Goal: Contribute content: Contribute content

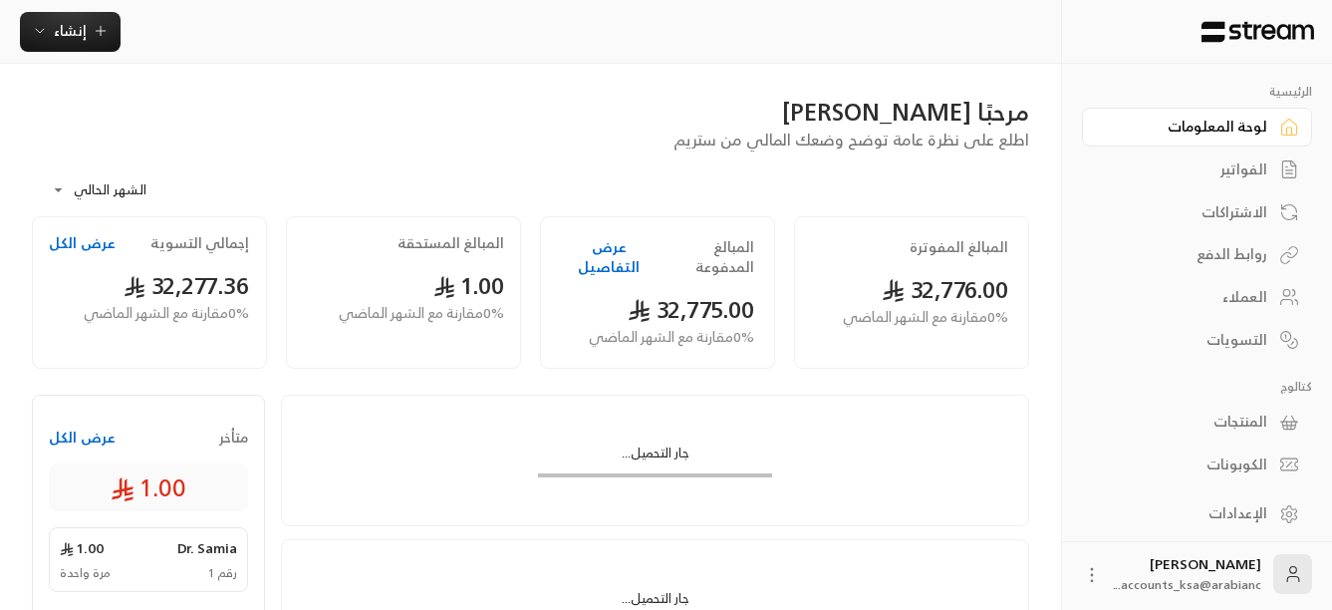
click at [1253, 175] on div "الفواتير" at bounding box center [1187, 169] width 160 height 20
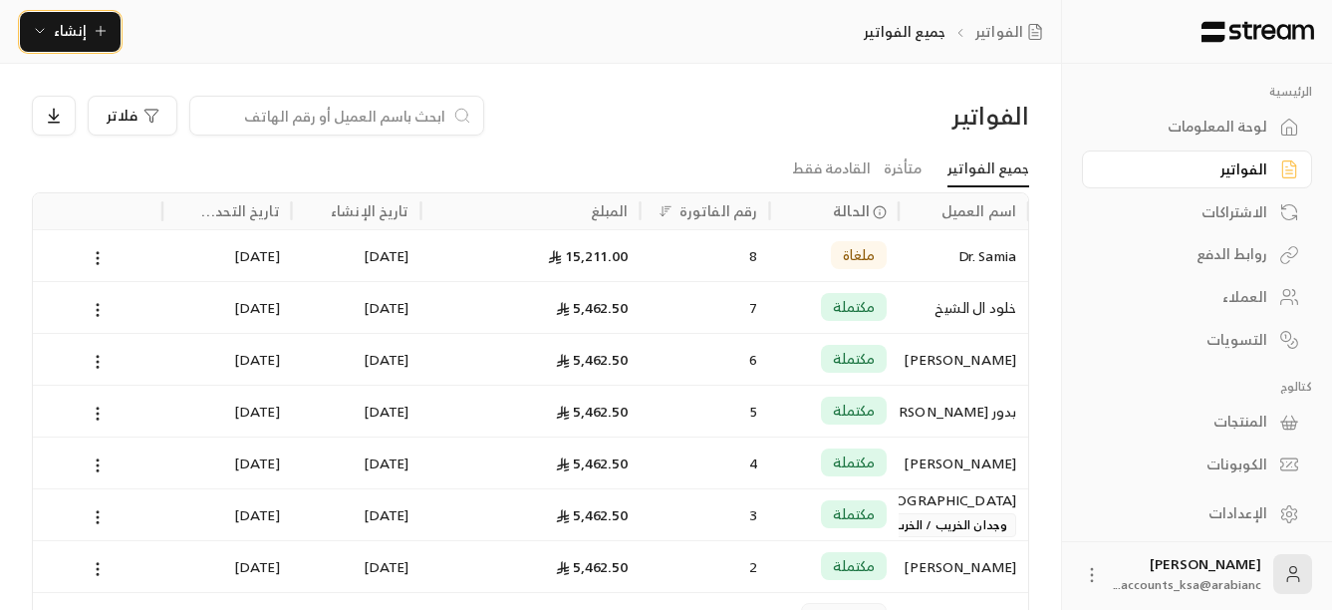
click at [34, 27] on icon "button" at bounding box center [40, 31] width 16 height 16
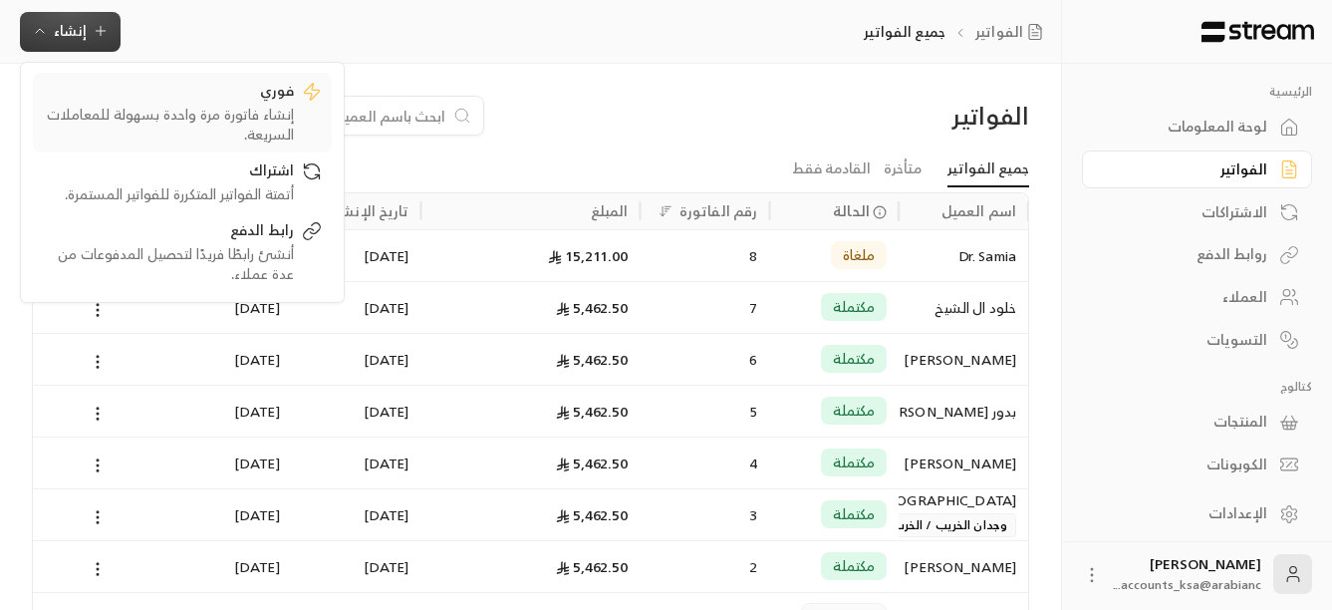
click at [129, 108] on div "إنشاء فاتورة مرة واحدة بسهولة للمعاملات السريعة." at bounding box center [168, 125] width 251 height 40
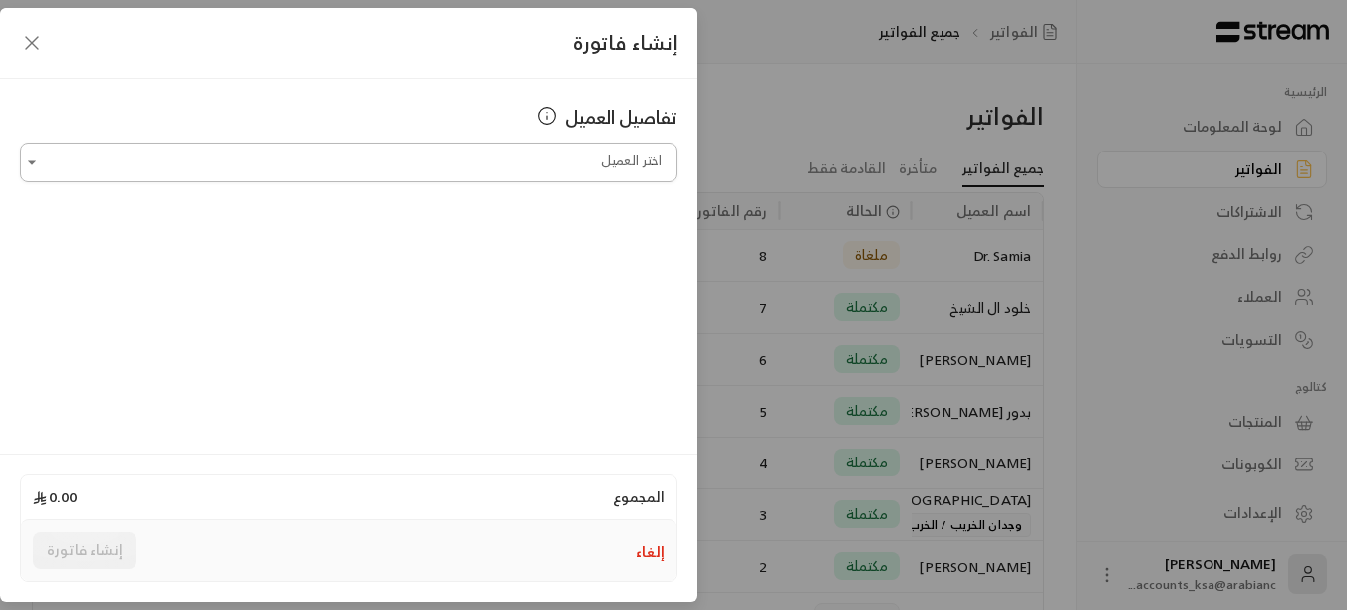
click at [343, 165] on input "اختر العميل" at bounding box center [349, 162] width 658 height 35
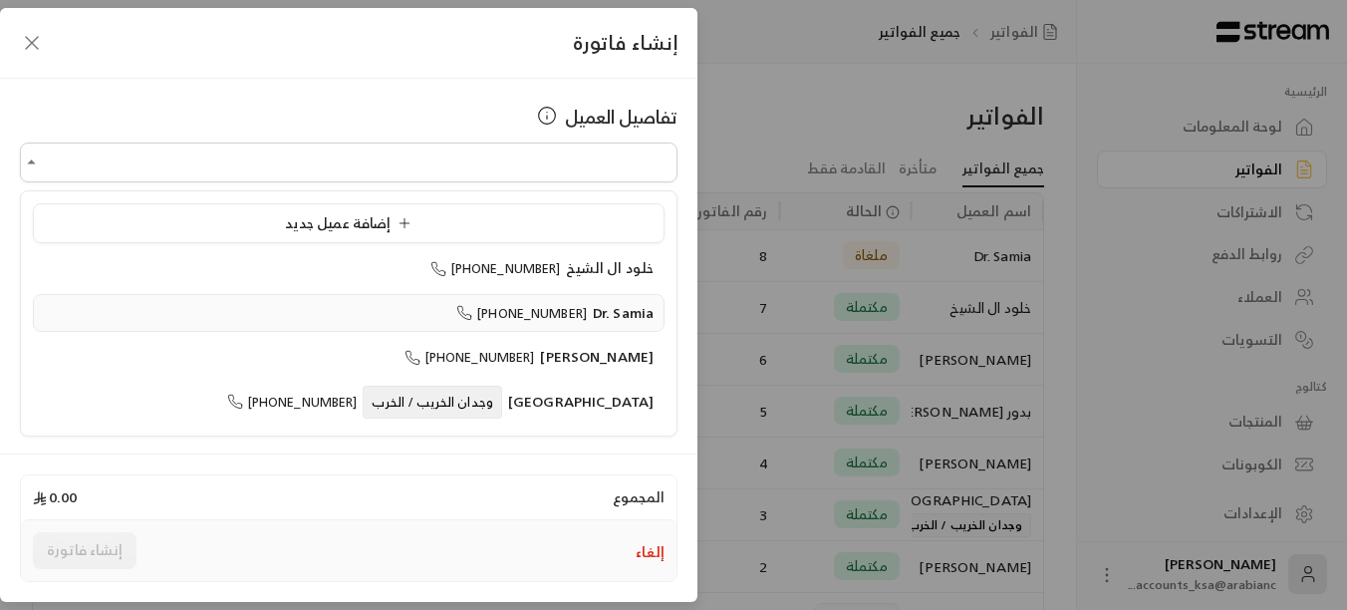
click at [557, 319] on span "[PHONE_NUMBER]" at bounding box center [521, 313] width 131 height 23
type input "**********"
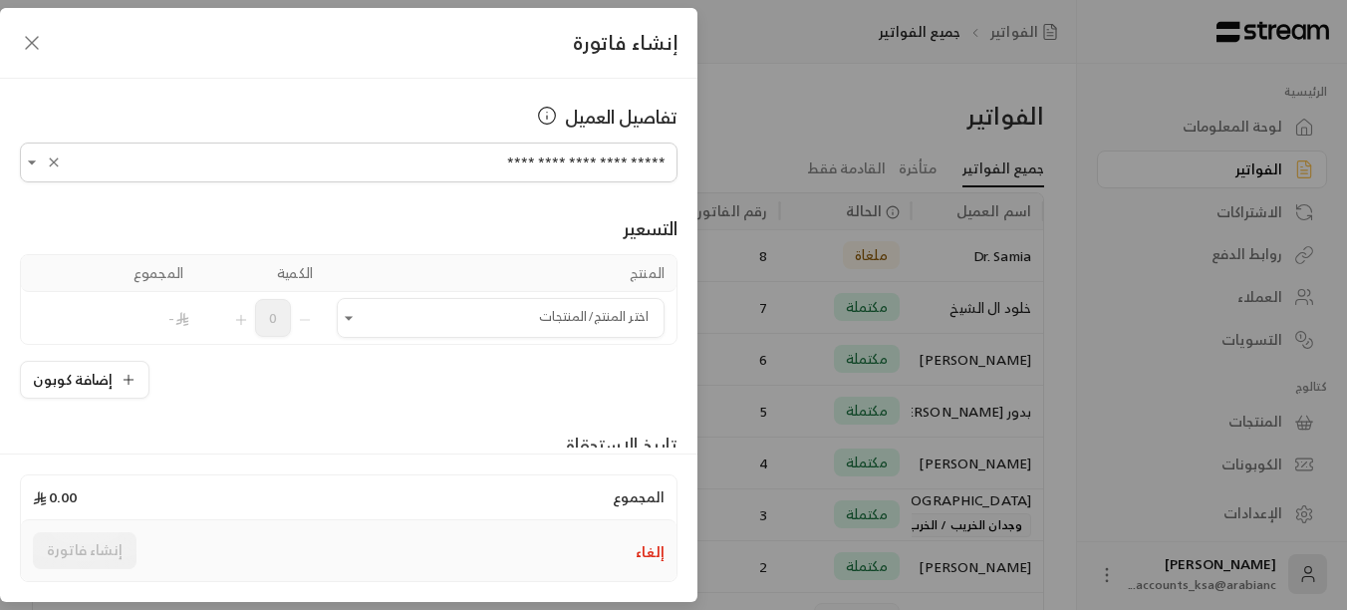
scroll to position [100, 0]
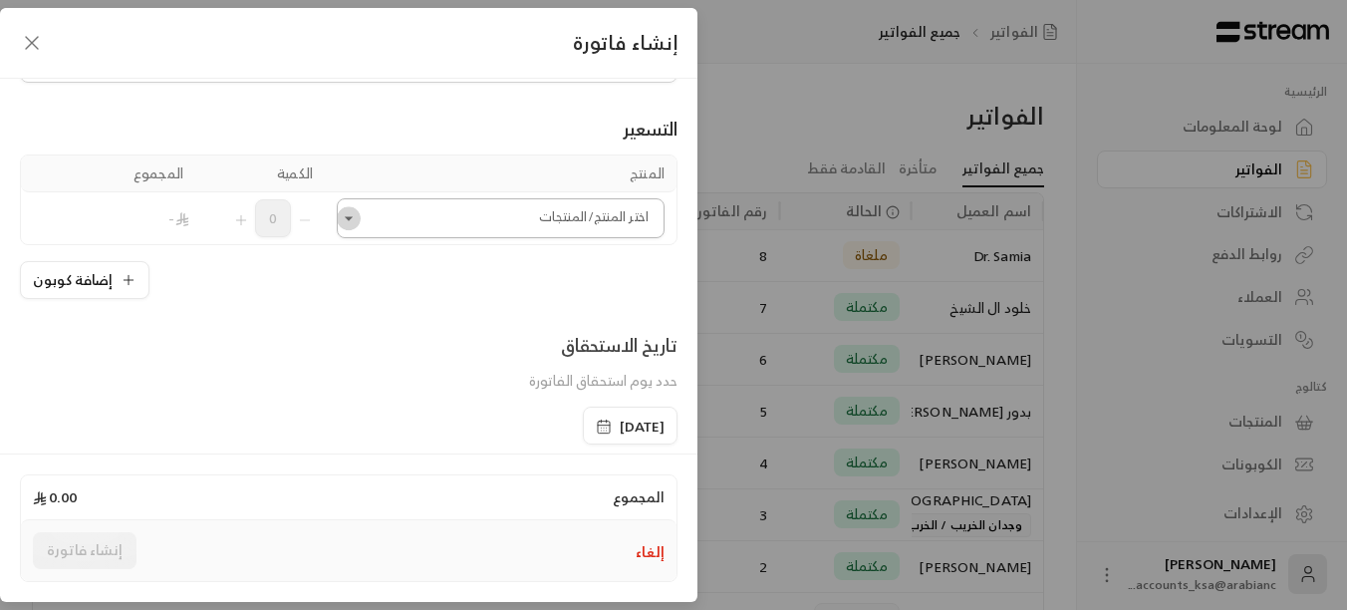
click at [355, 222] on icon "Open" at bounding box center [349, 218] width 20 height 20
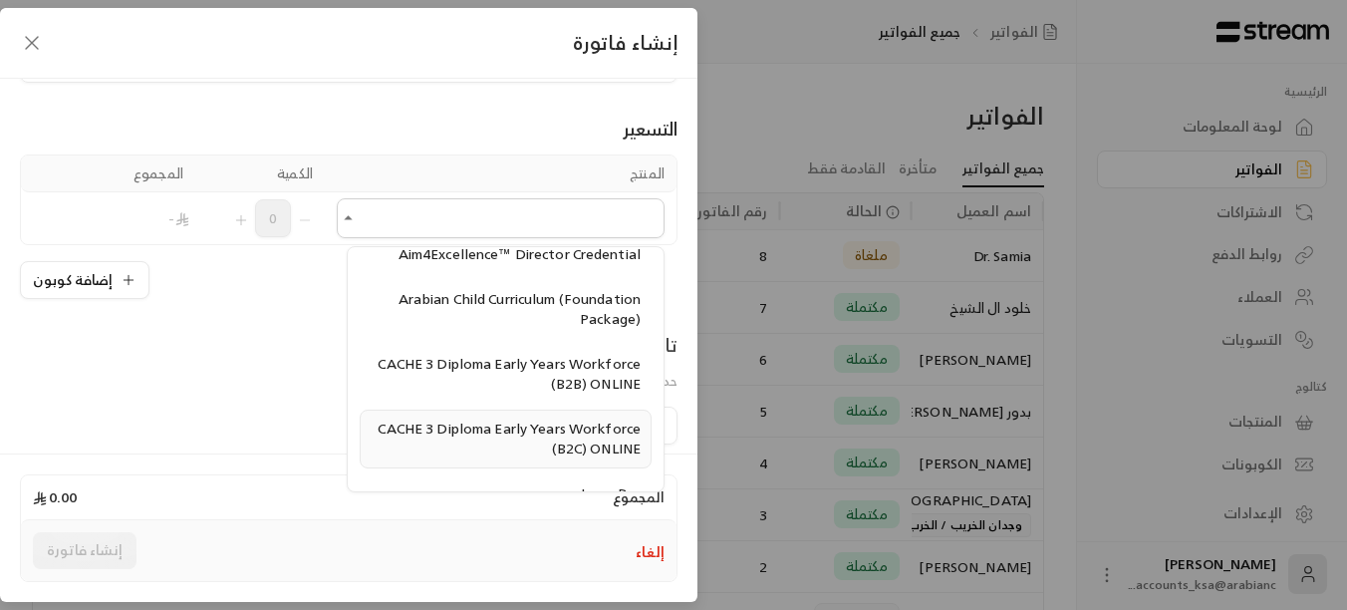
click at [504, 432] on span "CACHE 3 Diploma Early Years Workforce (B2C) ONLINE" at bounding box center [509, 438] width 263 height 46
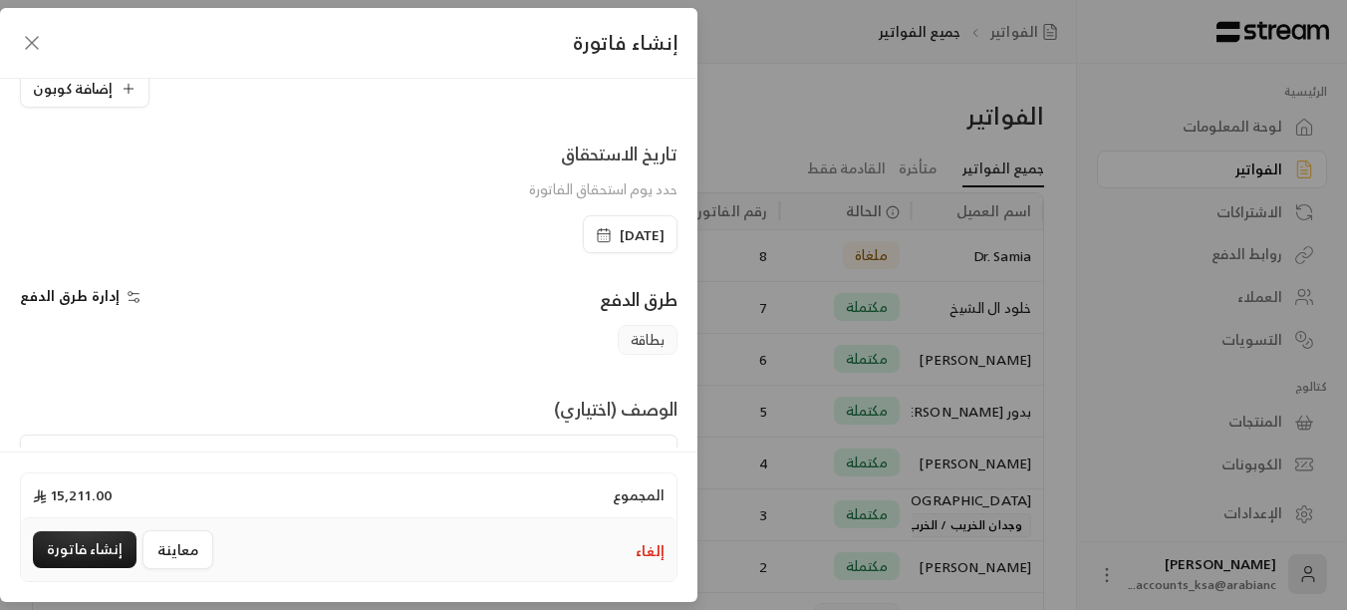
scroll to position [398, 0]
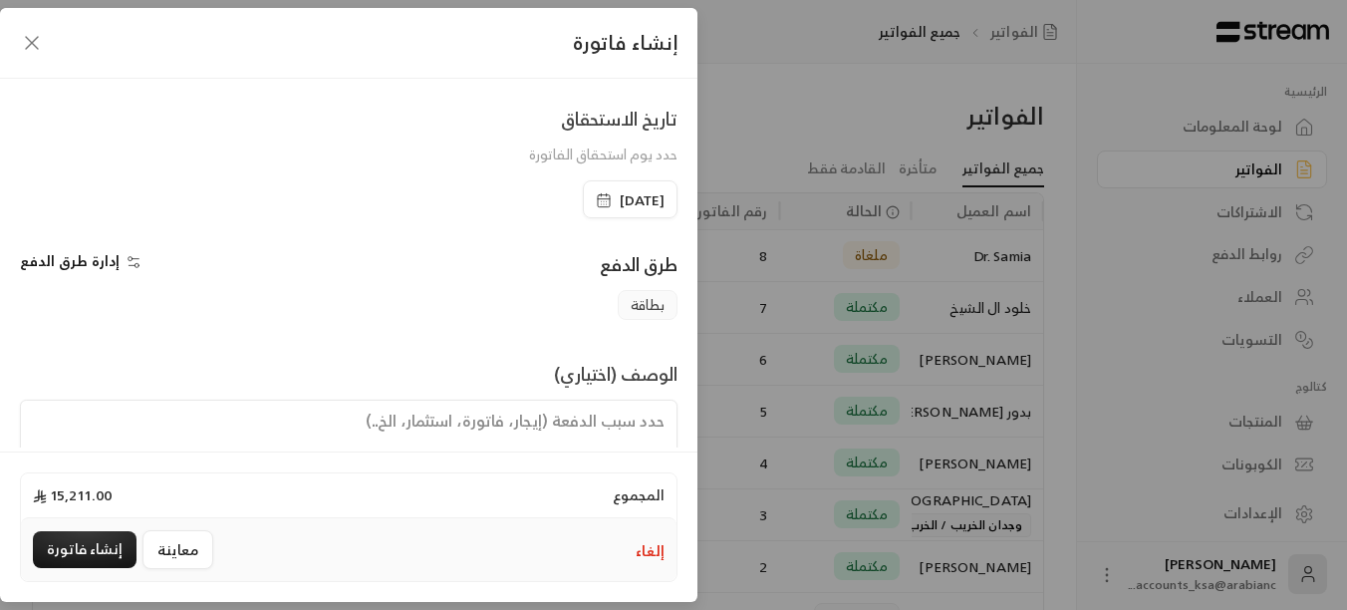
click at [110, 264] on span "إدارة طرق الدفع" at bounding box center [70, 260] width 100 height 25
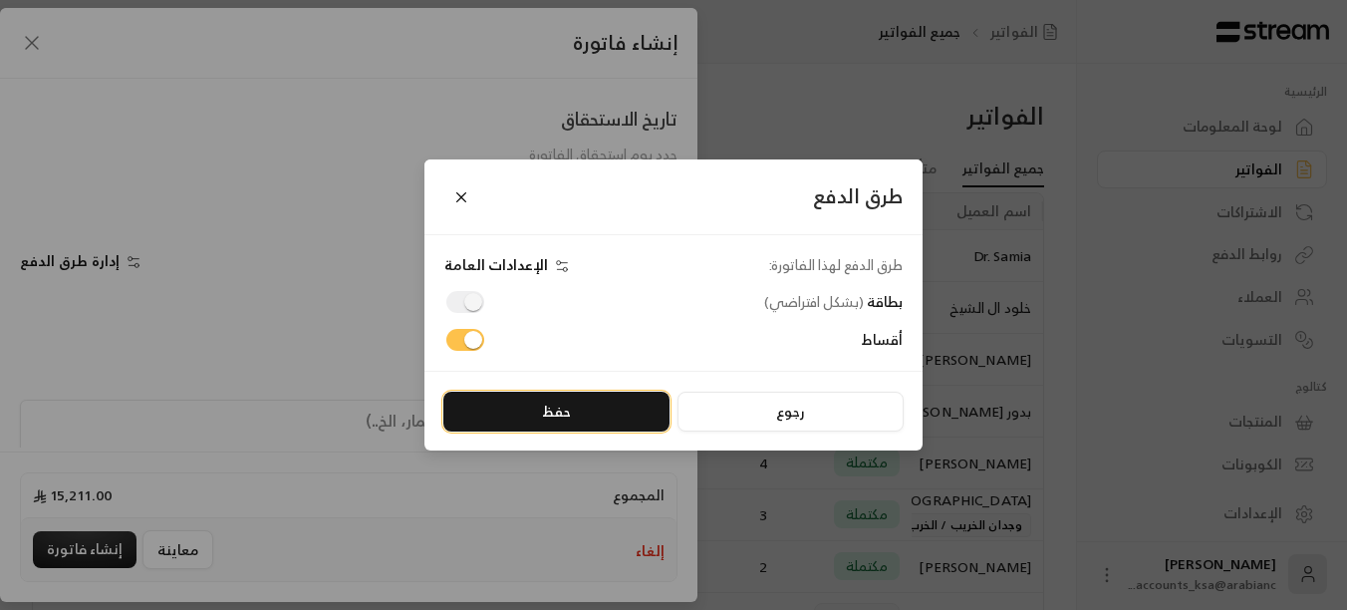
click at [558, 404] on button "حفظ" at bounding box center [556, 412] width 226 height 40
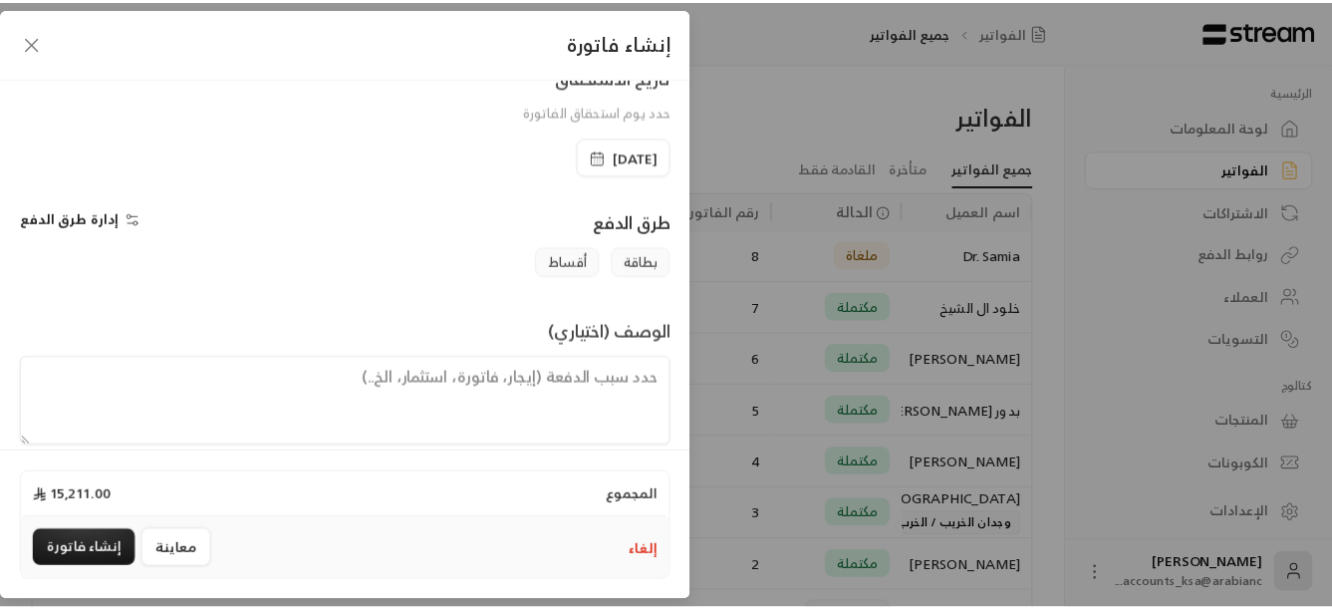
scroll to position [464, 0]
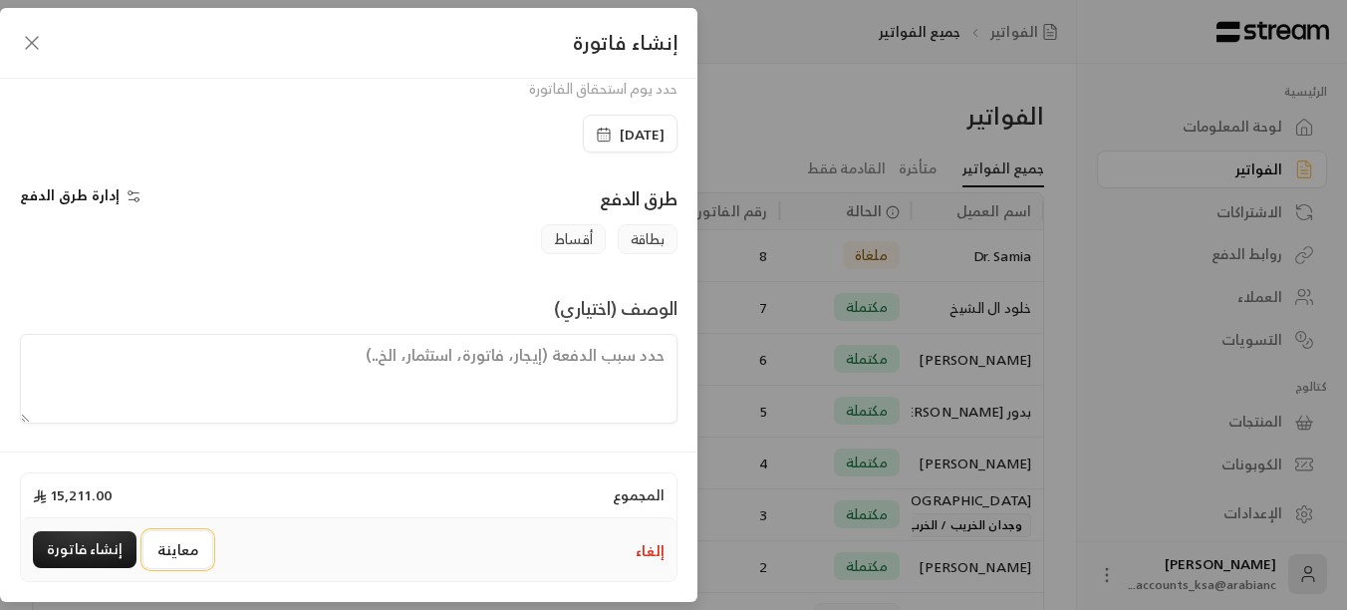
click at [185, 560] on button "معاينة" at bounding box center [177, 549] width 71 height 39
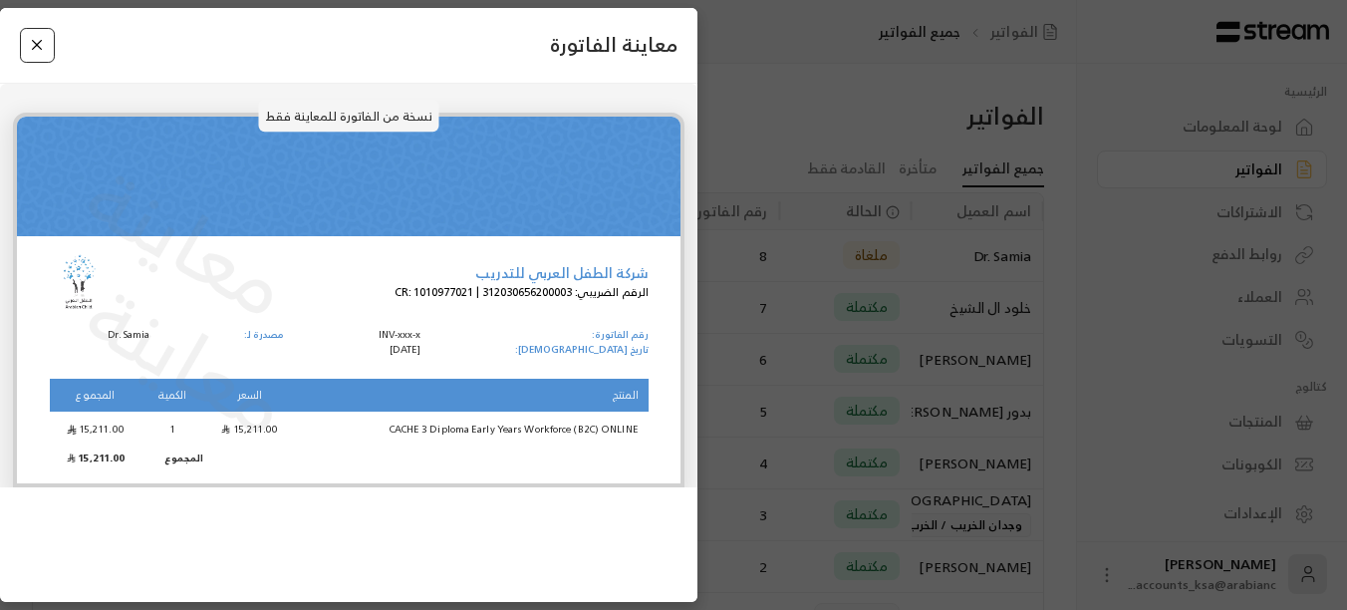
click at [40, 40] on button "Close" at bounding box center [37, 45] width 35 height 35
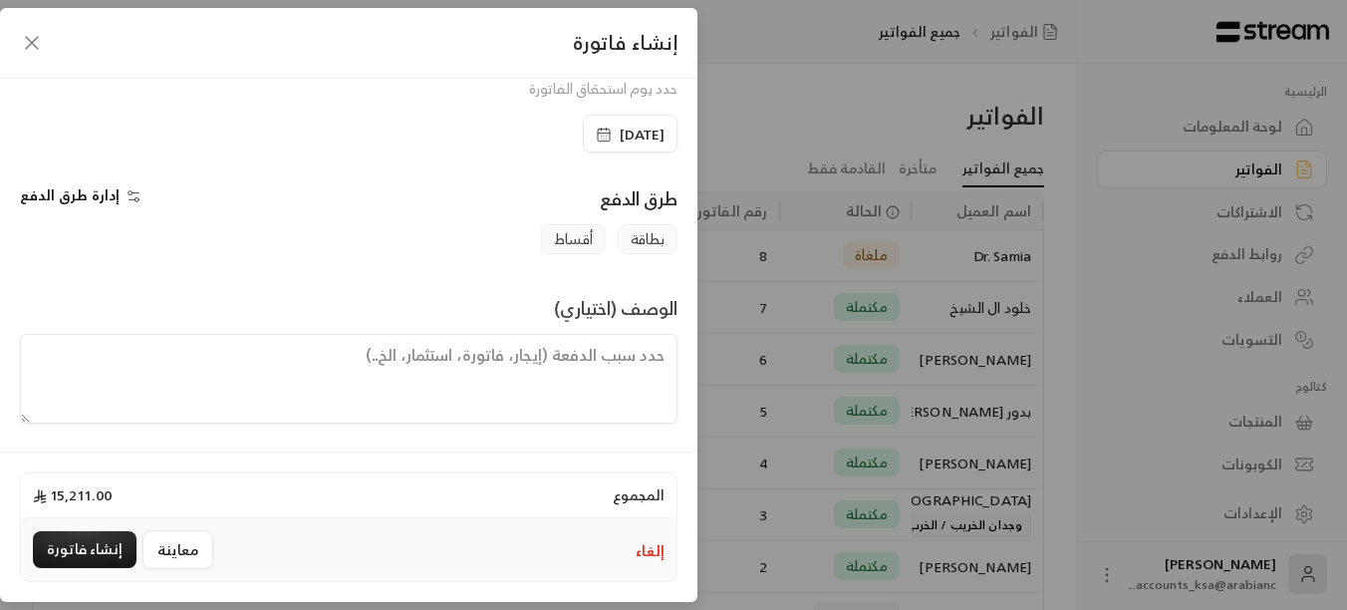
click at [39, 40] on icon "button" at bounding box center [32, 43] width 24 height 24
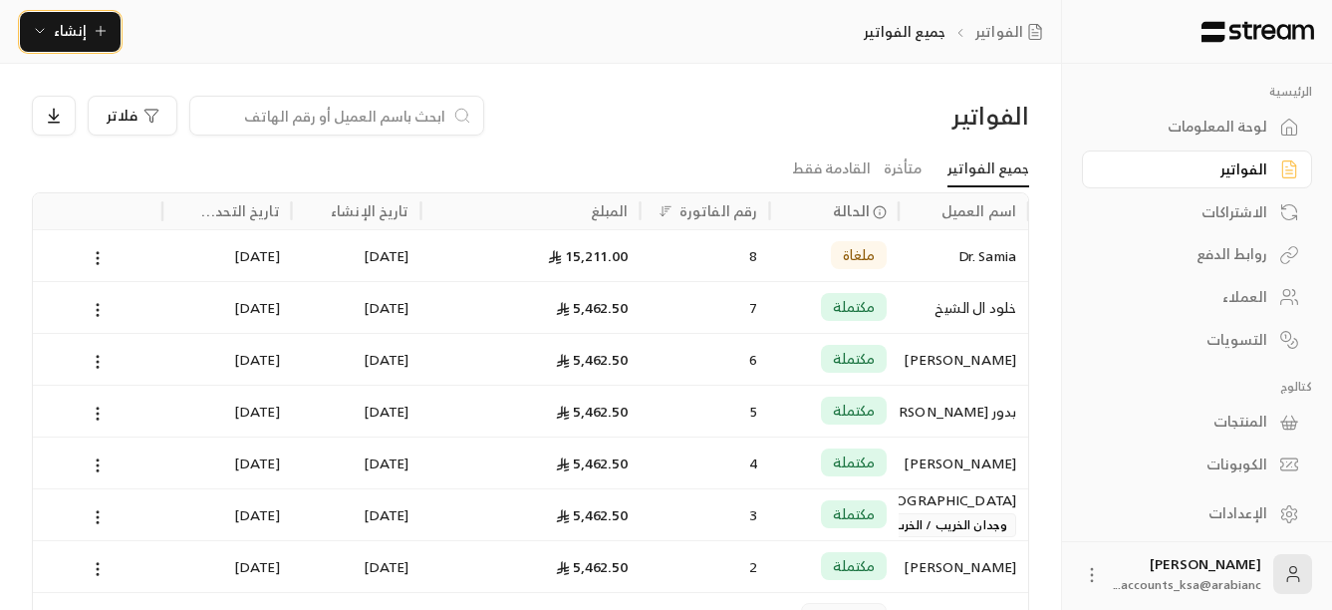
scroll to position [4, 0]
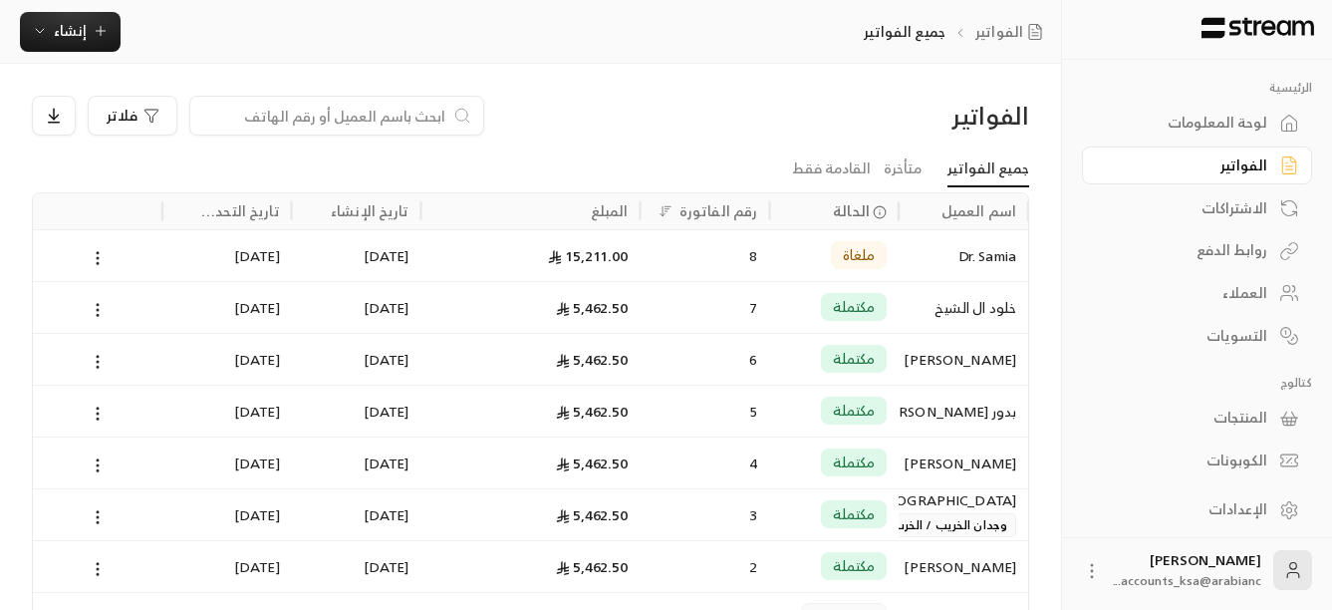
click at [1217, 503] on div "الإعدادات" at bounding box center [1187, 509] width 160 height 20
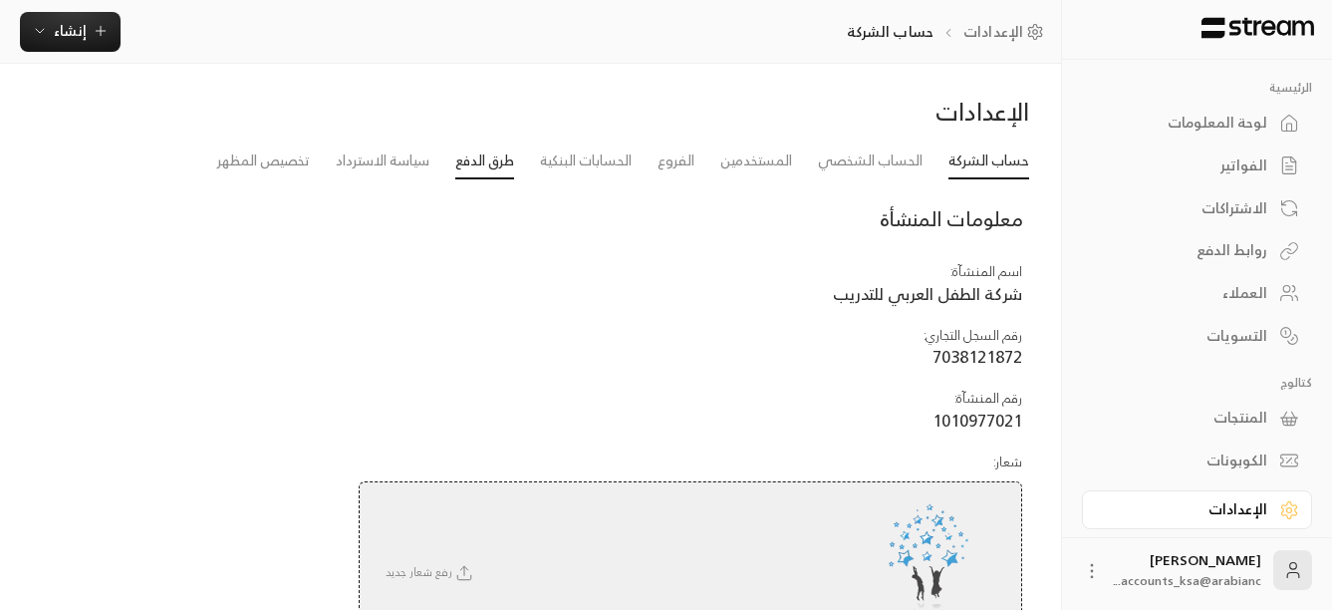
click at [491, 168] on link "طرق الدفع" at bounding box center [484, 161] width 59 height 36
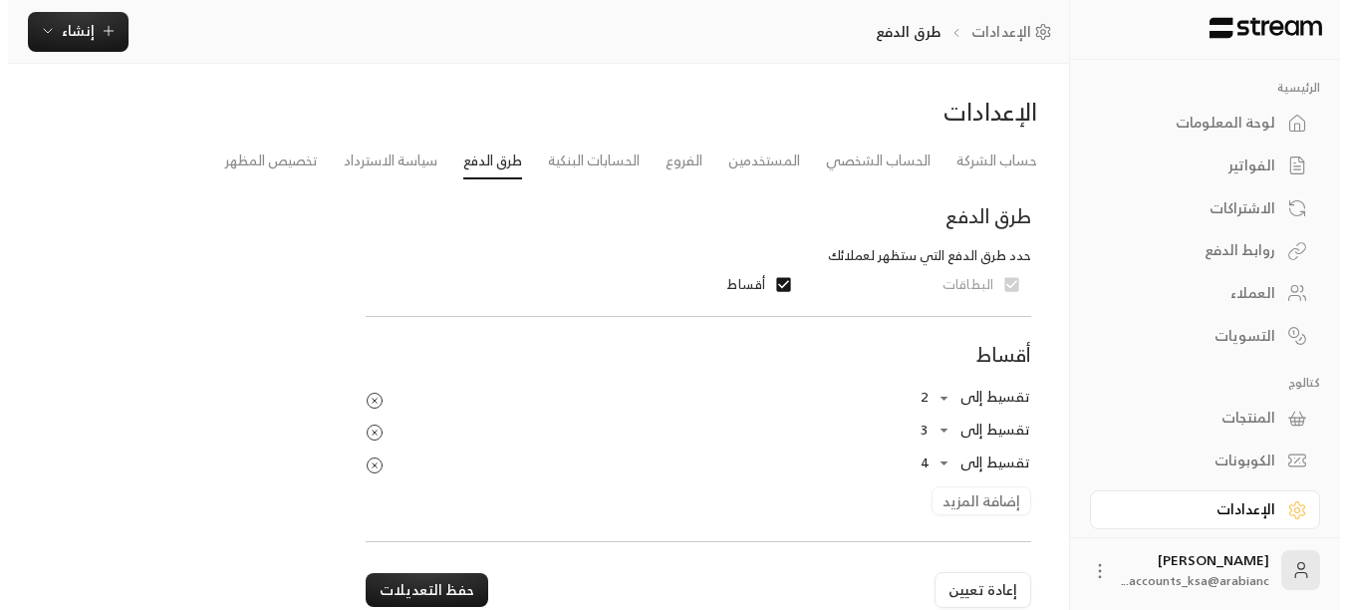
scroll to position [90, 0]
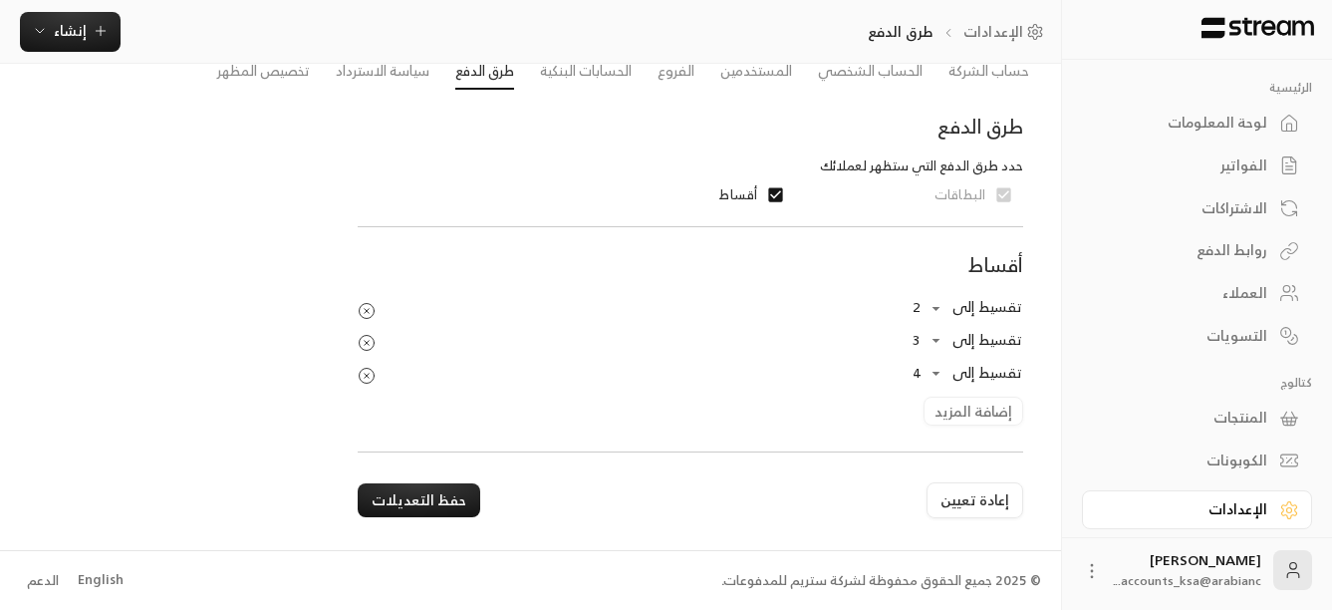
click at [969, 410] on div "تقسيط إلى 2 * ​ تقسيط إلى 3 * ​ تقسيط إلى 4 * ​ إضافة المزيد" at bounding box center [690, 358] width 684 height 133
click at [965, 414] on div "تقسيط إلى 2 * ​ تقسيط إلى 3 * ​ تقسيط إلى 4 * ​ إضافة المزيد" at bounding box center [690, 358] width 684 height 133
click at [934, 310] on body "الرئيسية لوحة المعلومات الفواتير الاشتراكات روابط الدفع العملاء التسويات كتالوج…" at bounding box center [666, 215] width 1332 height 610
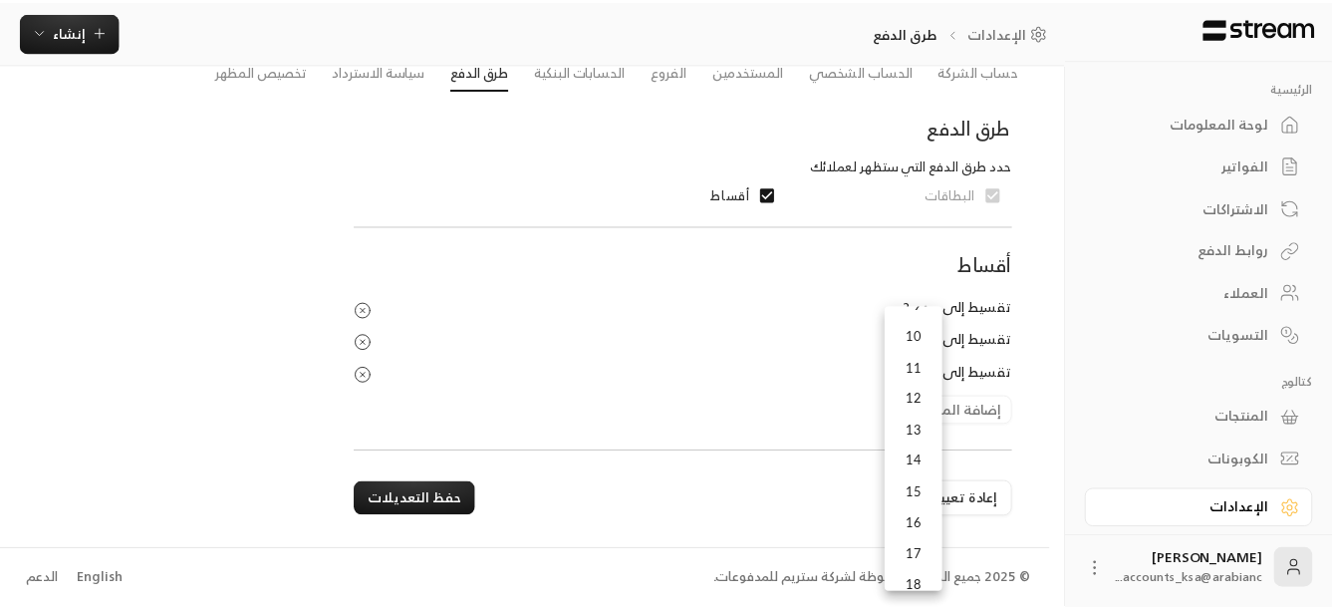
scroll to position [199, 0]
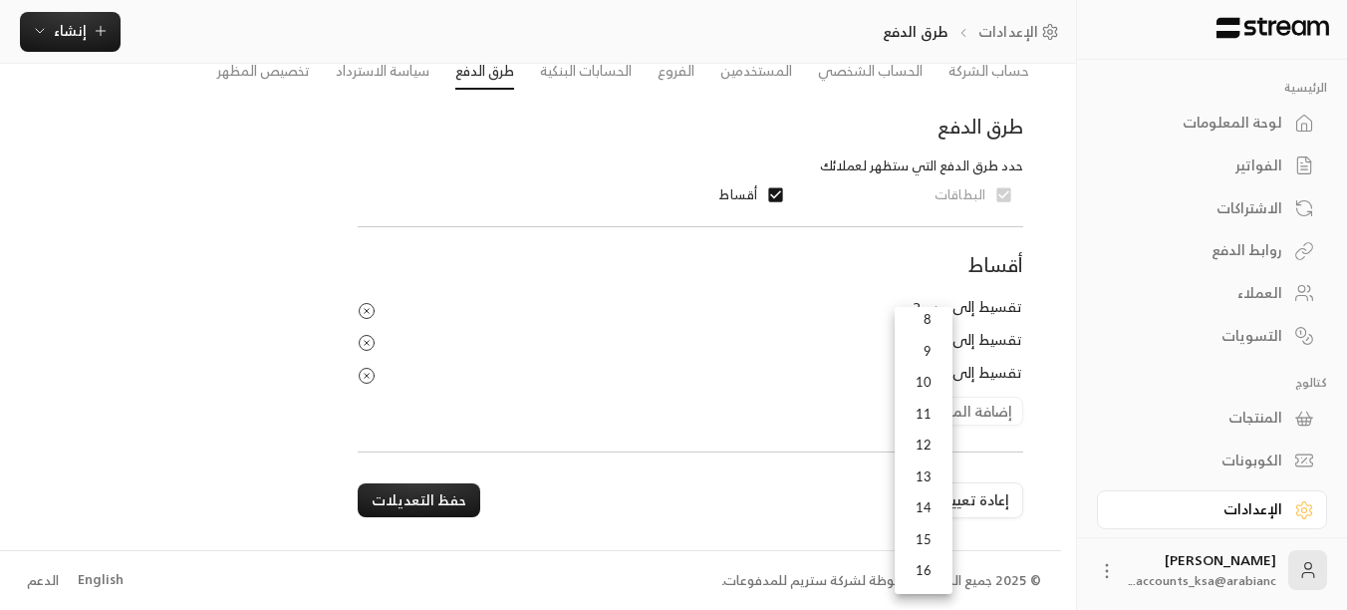
click at [306, 302] on div at bounding box center [673, 305] width 1347 height 610
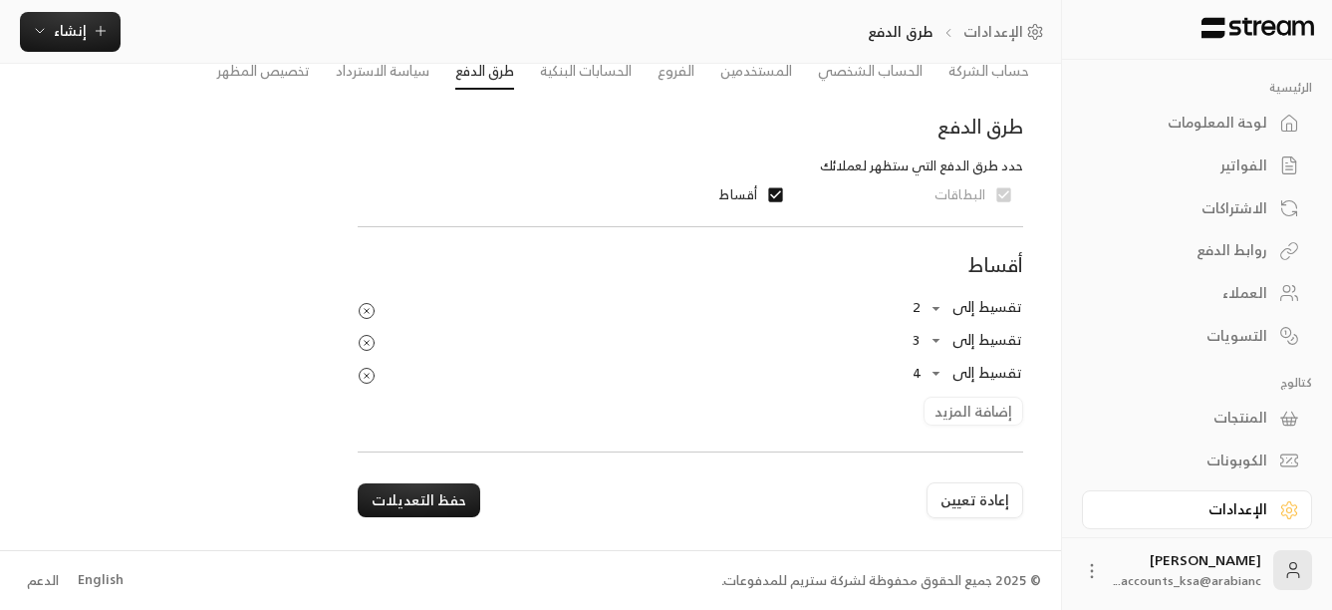
click at [979, 377] on span "تقسيط إلى 4 * ​" at bounding box center [961, 372] width 124 height 25
click at [394, 486] on button "حفظ التعديلات" at bounding box center [419, 500] width 123 height 34
click at [1250, 166] on div "الفواتير" at bounding box center [1187, 165] width 160 height 20
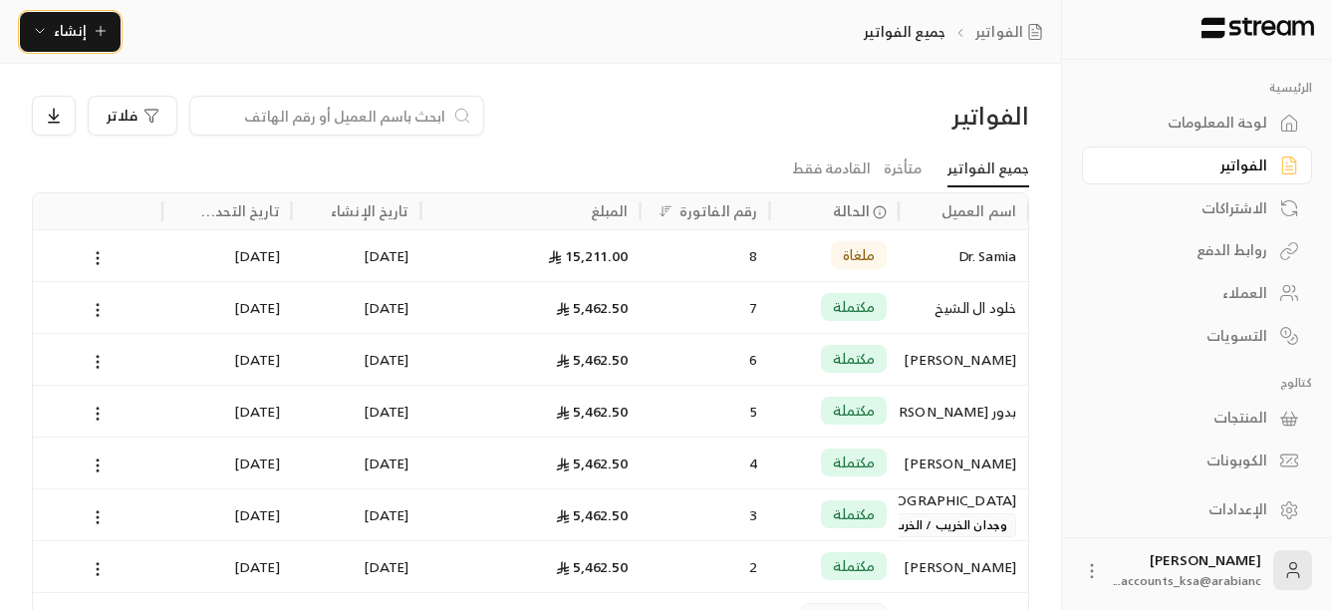
click at [43, 23] on icon "button" at bounding box center [40, 31] width 16 height 16
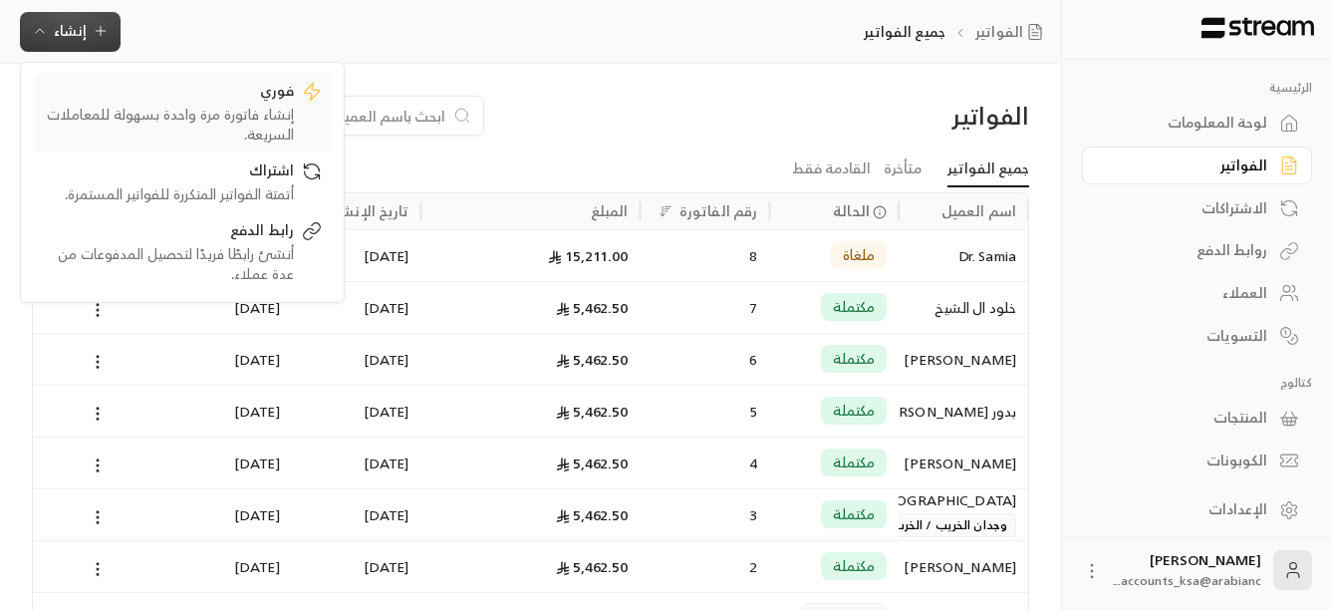
click at [266, 118] on div "إنشاء فاتورة مرة واحدة بسهولة للمعاملات السريعة." at bounding box center [168, 125] width 251 height 40
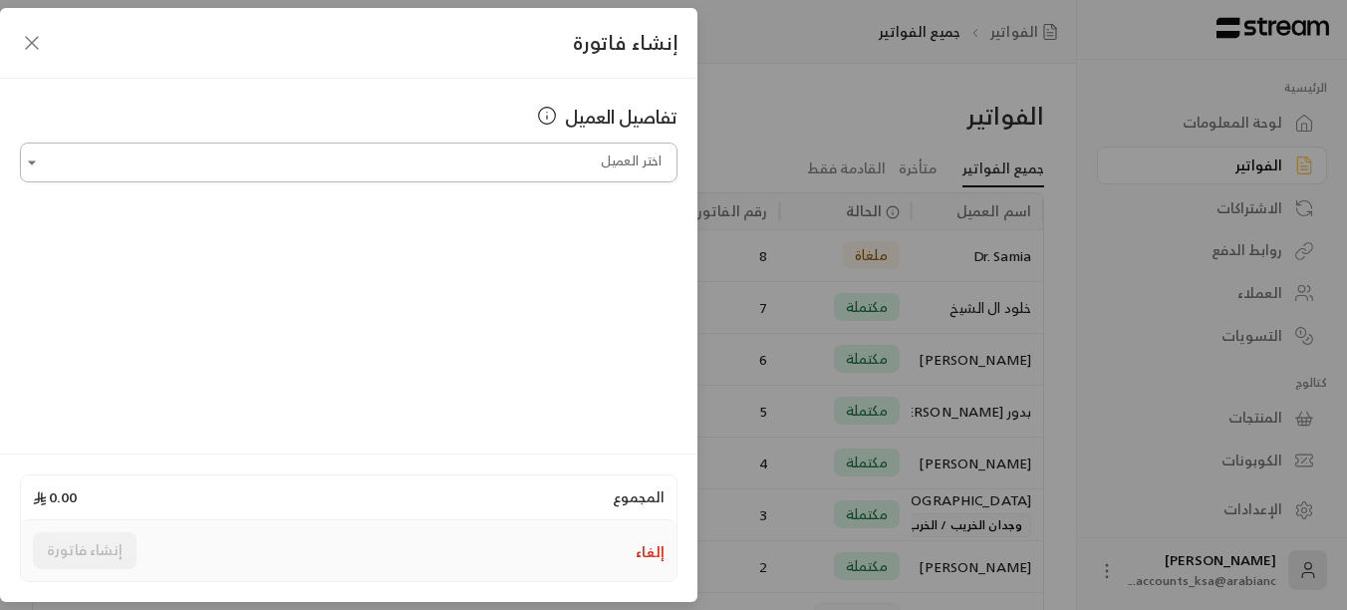
click at [516, 159] on input "اختر العميل" at bounding box center [349, 162] width 658 height 35
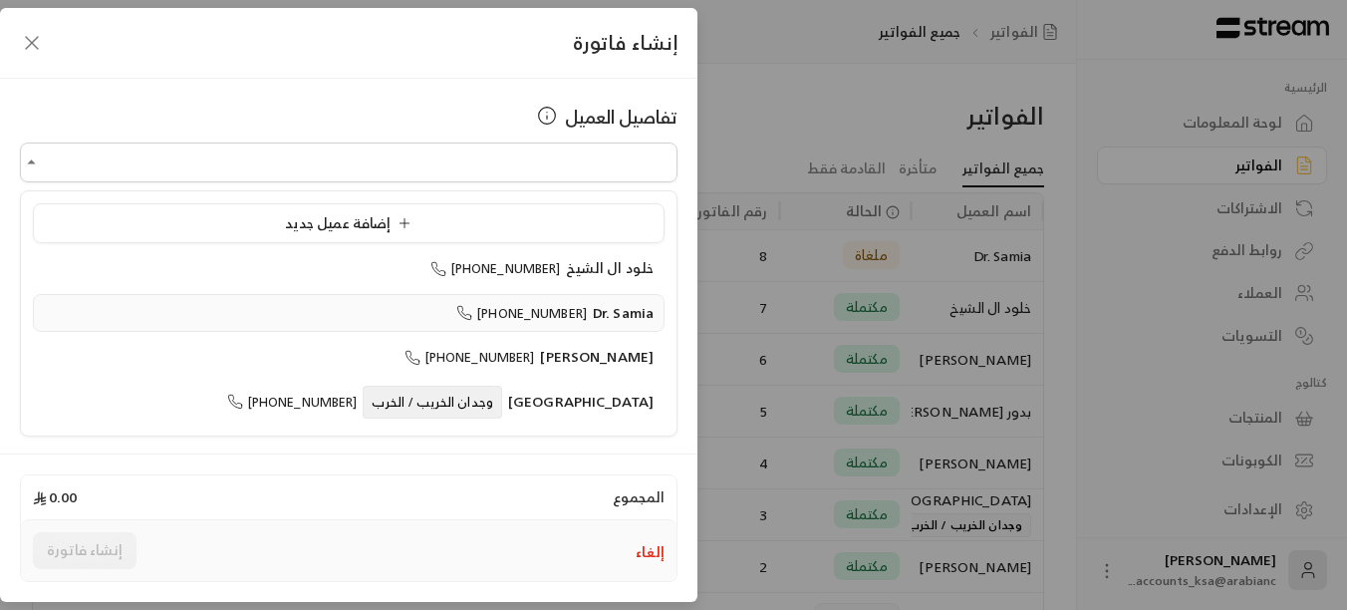
click at [549, 306] on span "[PHONE_NUMBER]" at bounding box center [521, 313] width 131 height 23
type input "**********"
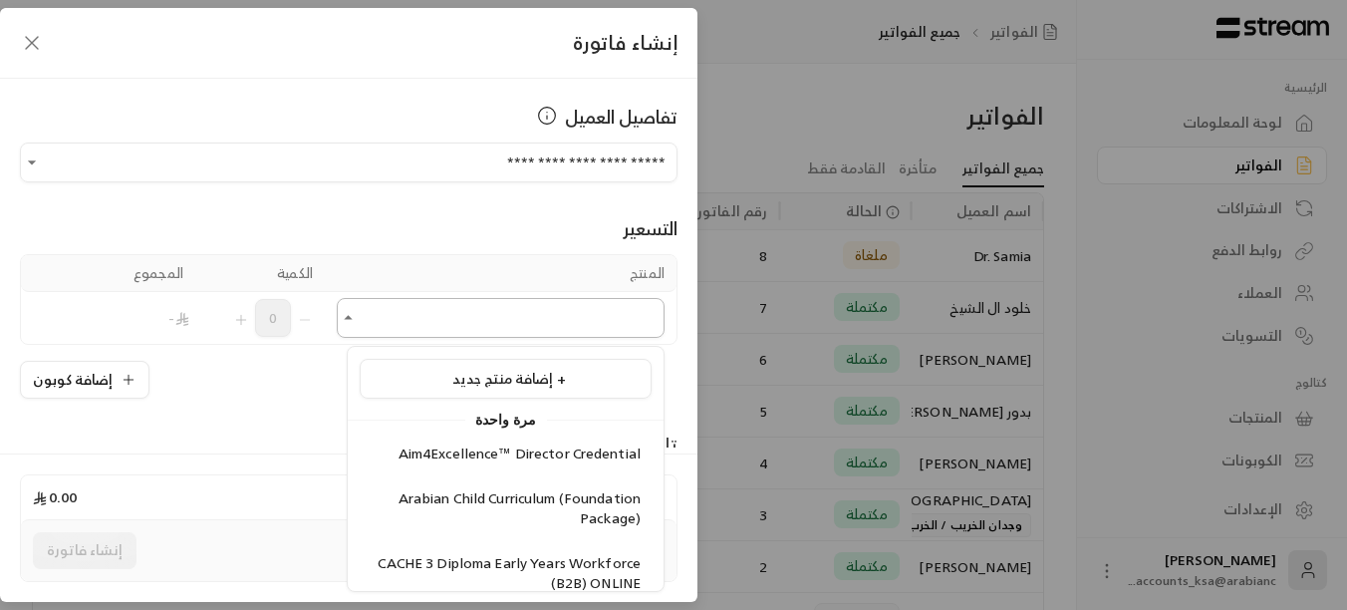
click at [508, 320] on input "اختر العميل" at bounding box center [501, 318] width 328 height 35
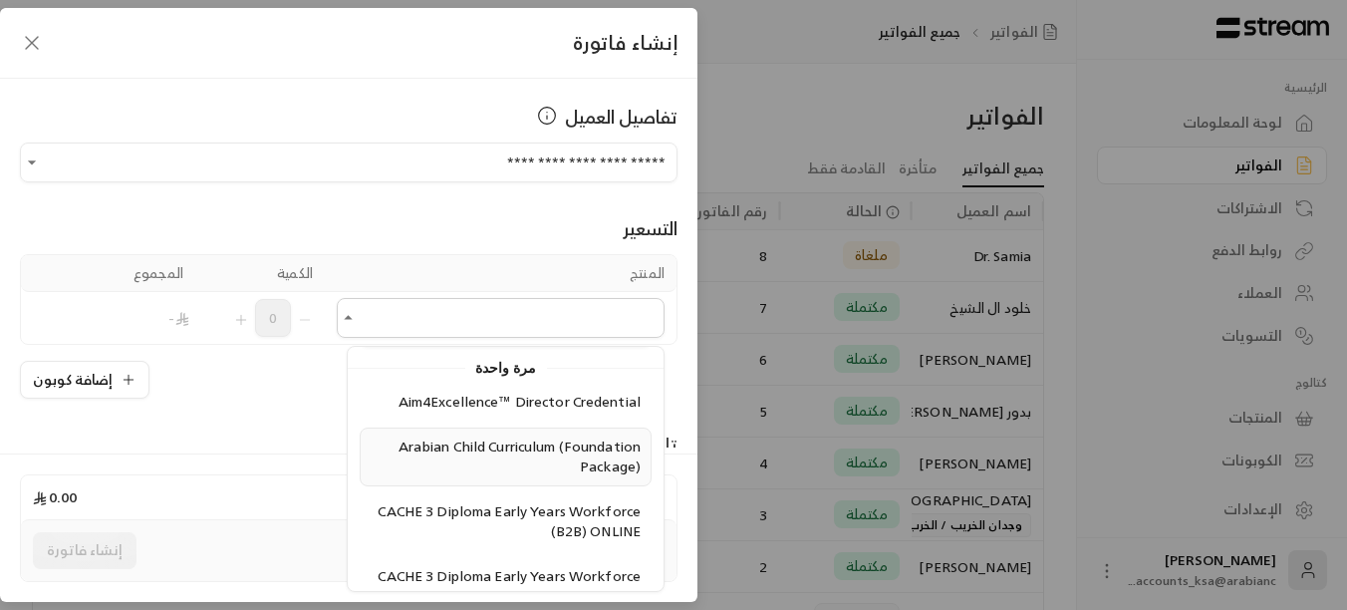
scroll to position [100, 0]
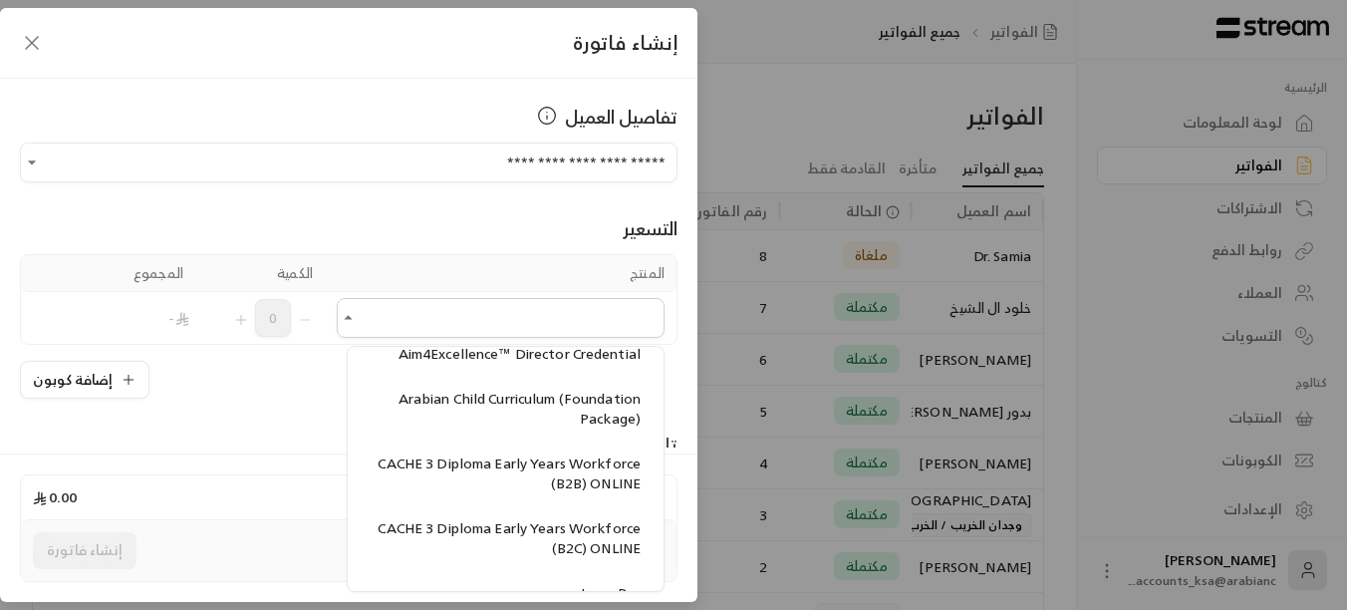
click at [532, 538] on span "CACHE 3 Diploma Early Years Workforce (B2C) ONLINE" at bounding box center [509, 538] width 263 height 46
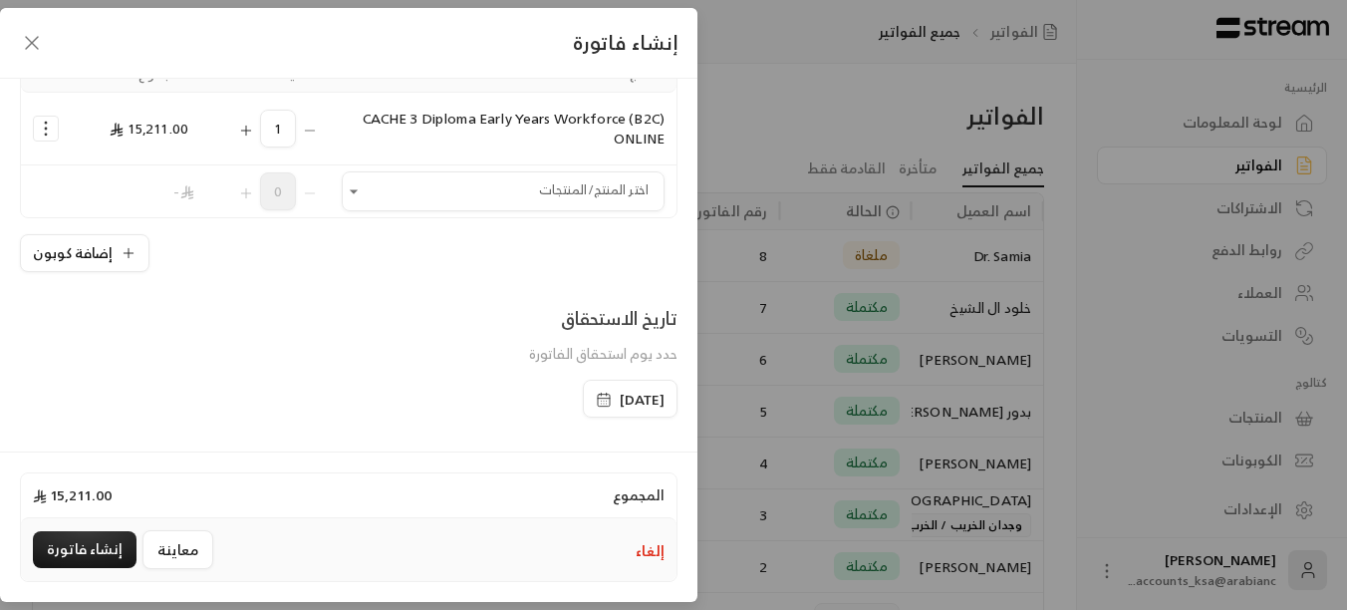
scroll to position [398, 0]
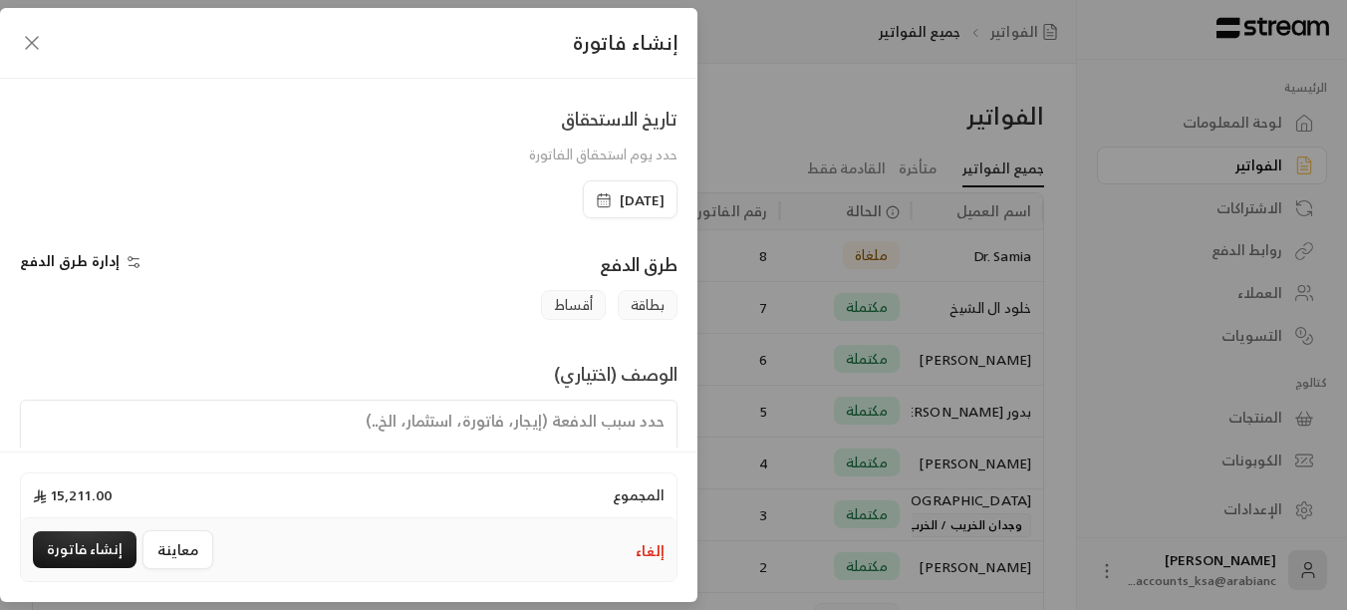
click at [580, 307] on span "أقساط" at bounding box center [573, 305] width 65 height 30
click at [67, 265] on span "إدارة طرق الدفع" at bounding box center [70, 260] width 100 height 25
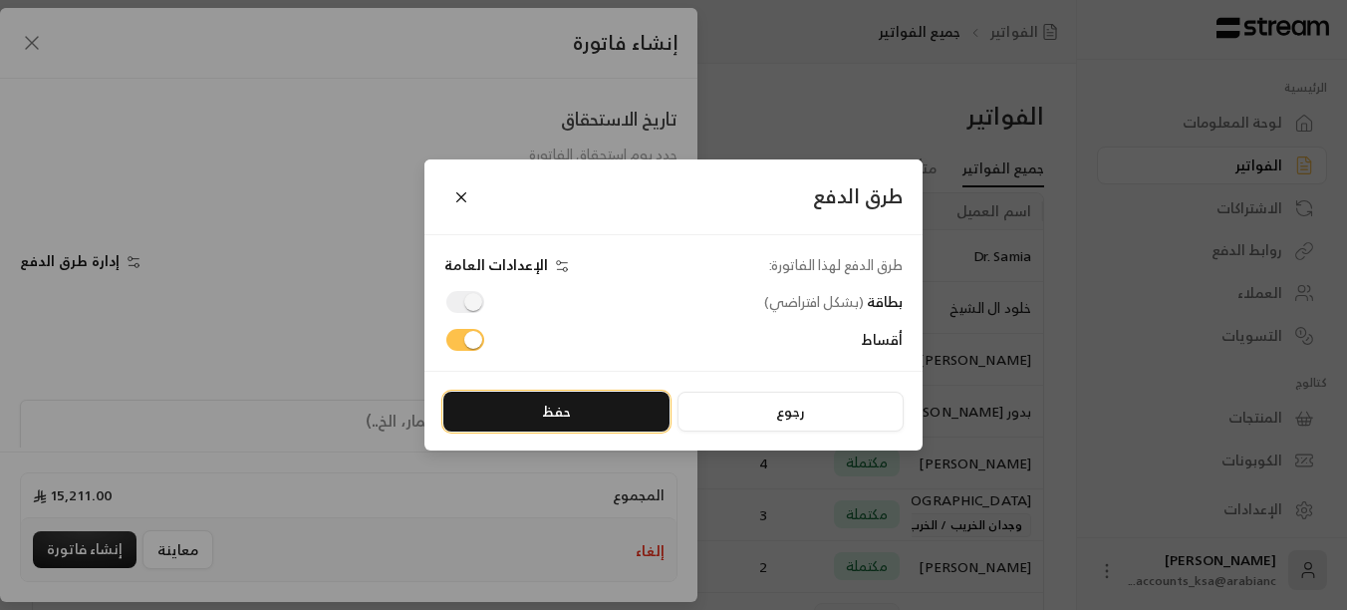
click at [584, 408] on button "حفظ" at bounding box center [556, 412] width 226 height 40
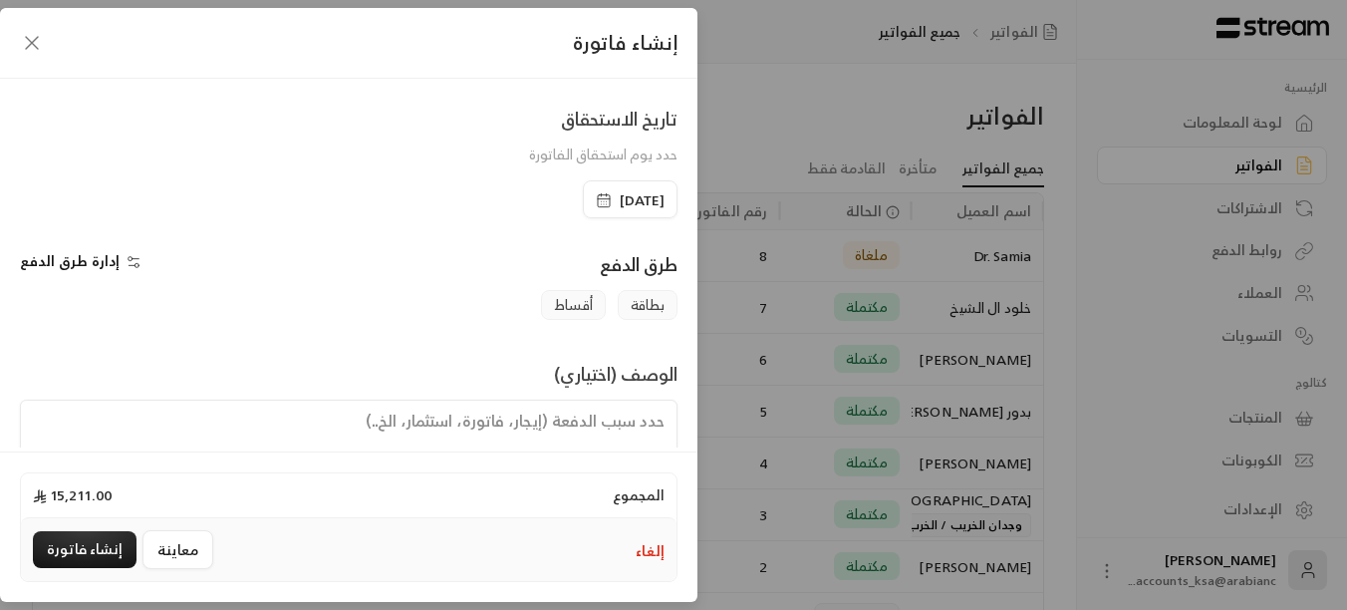
scroll to position [464, 0]
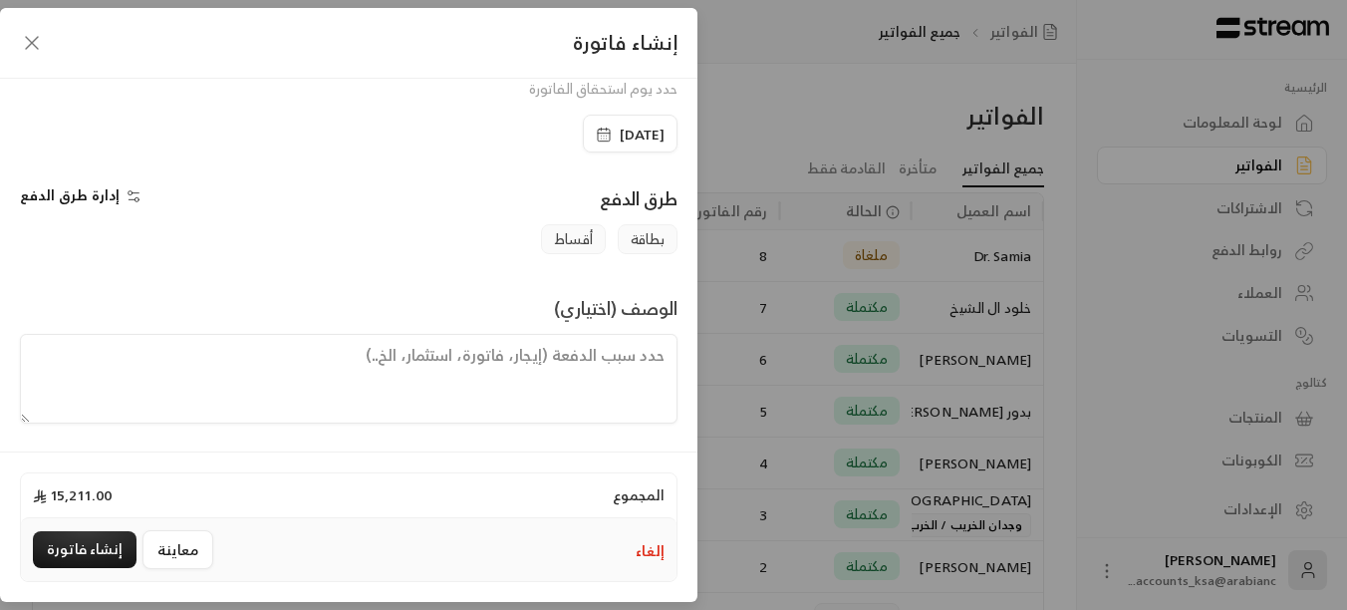
click at [590, 360] on textarea at bounding box center [349, 379] width 658 height 90
click at [182, 554] on button "معاينة" at bounding box center [177, 549] width 71 height 39
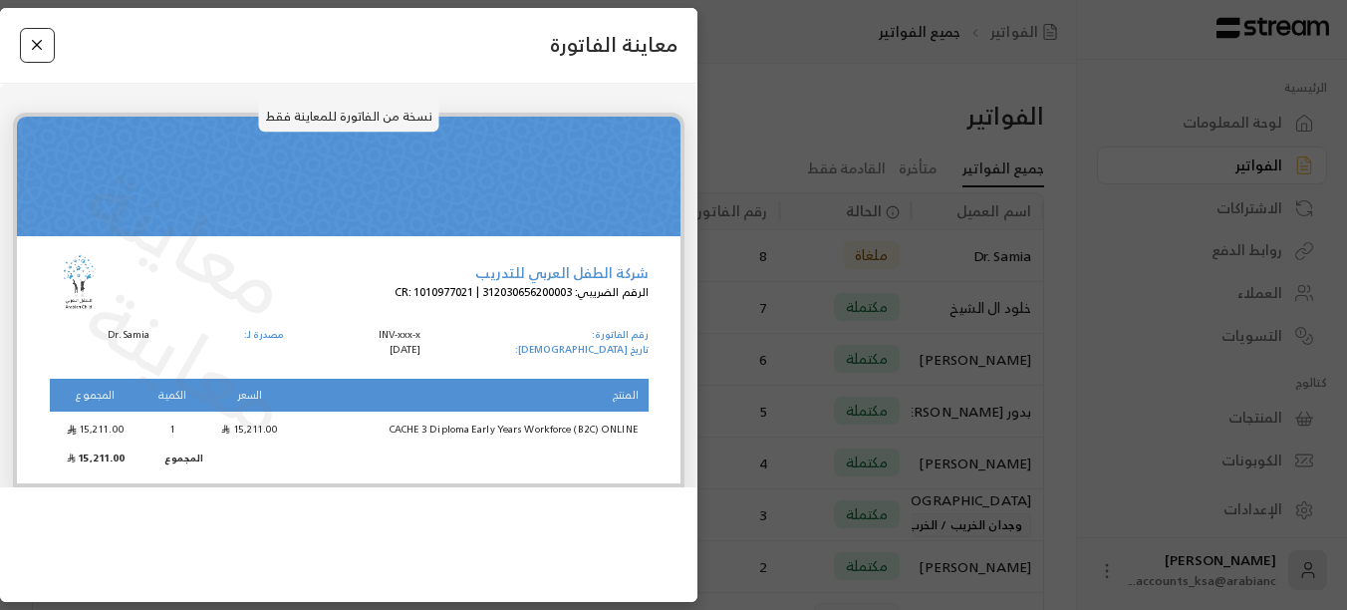
click at [40, 53] on button "Close" at bounding box center [37, 45] width 35 height 35
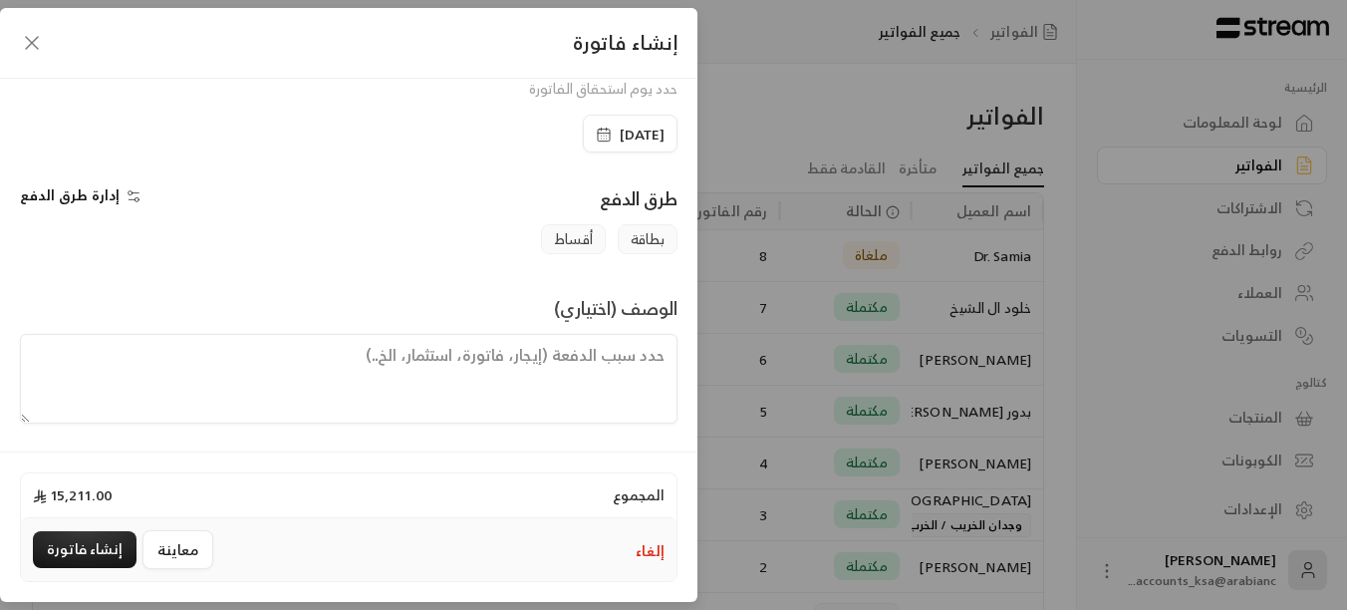
click at [94, 197] on span "إدارة طرق الدفع" at bounding box center [70, 194] width 100 height 25
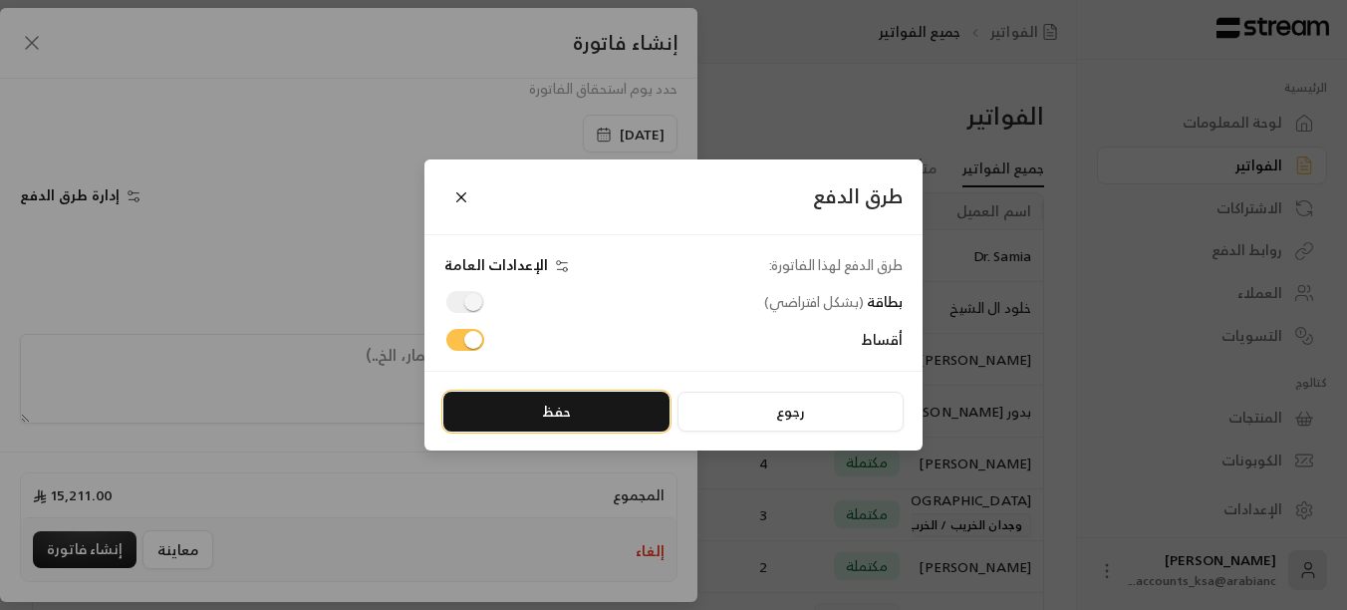
click at [599, 409] on button "حفظ" at bounding box center [556, 412] width 226 height 40
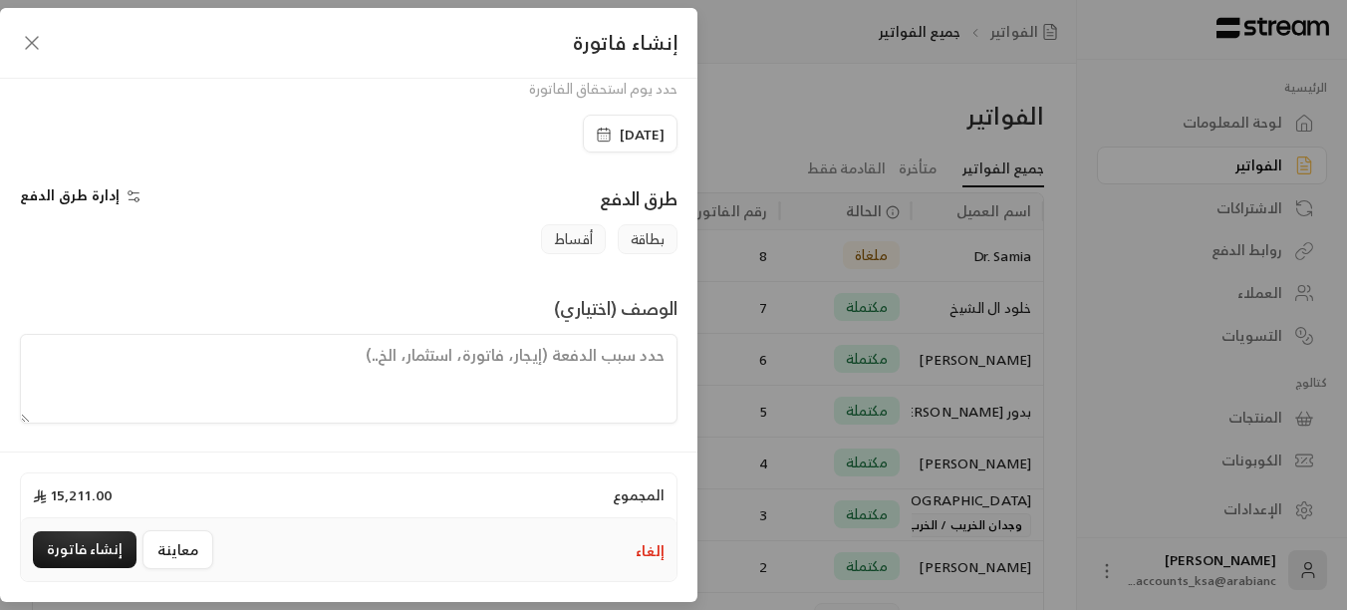
click at [561, 240] on span "أقساط" at bounding box center [573, 239] width 65 height 30
click at [183, 548] on button "معاينة" at bounding box center [177, 549] width 71 height 39
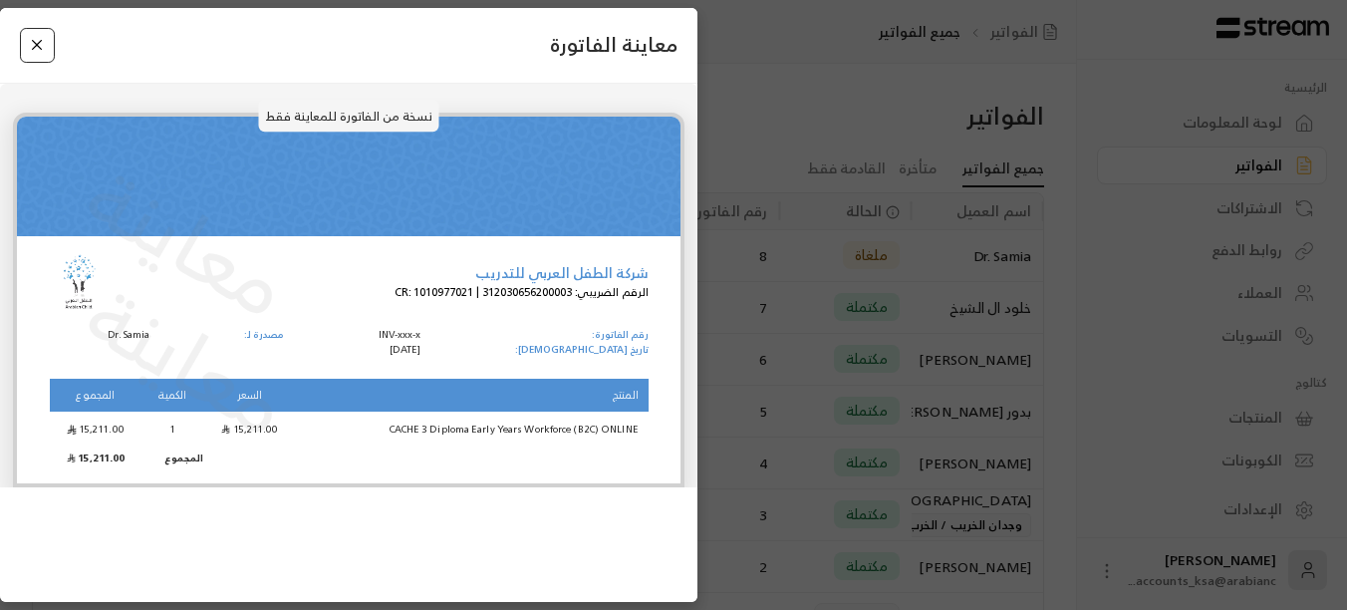
click at [30, 39] on button "Close" at bounding box center [37, 45] width 35 height 35
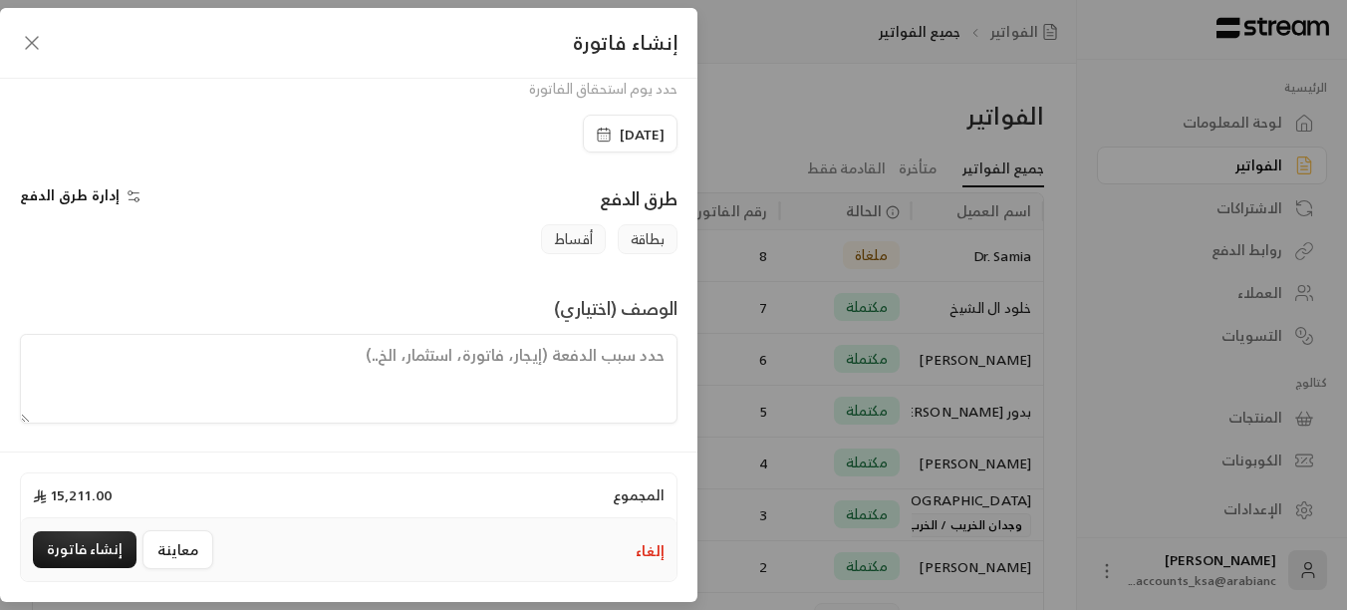
click at [114, 202] on span "إدارة طرق الدفع" at bounding box center [70, 194] width 100 height 25
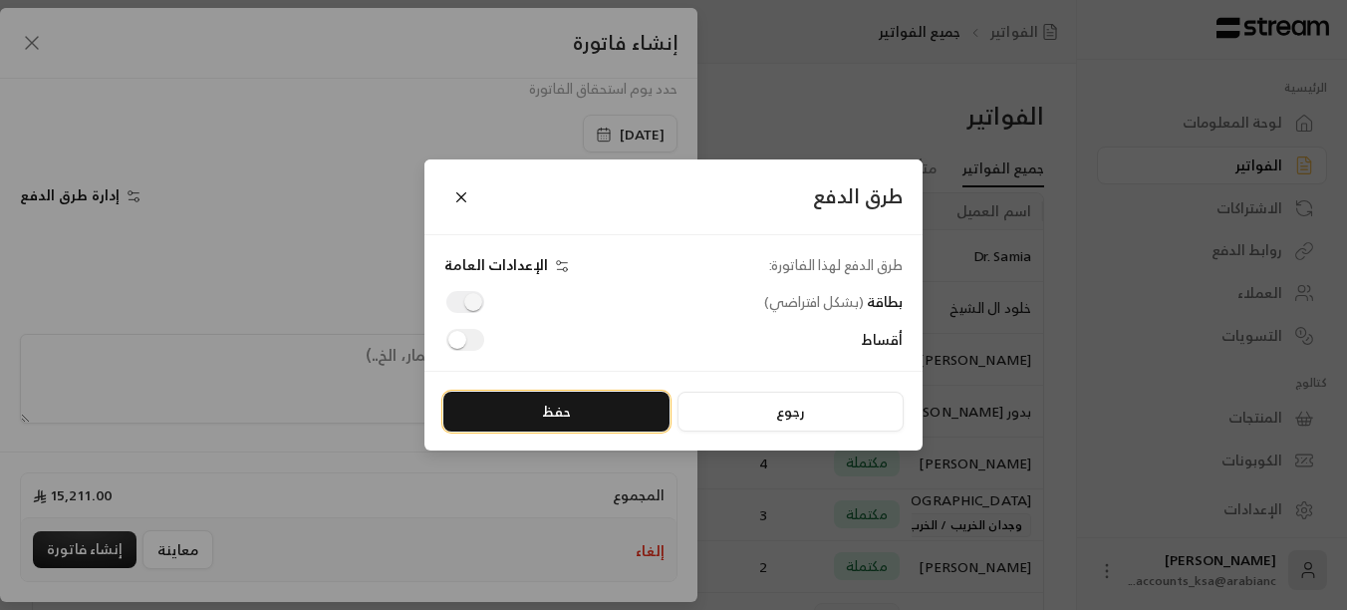
click at [498, 405] on button "حفظ" at bounding box center [556, 412] width 226 height 40
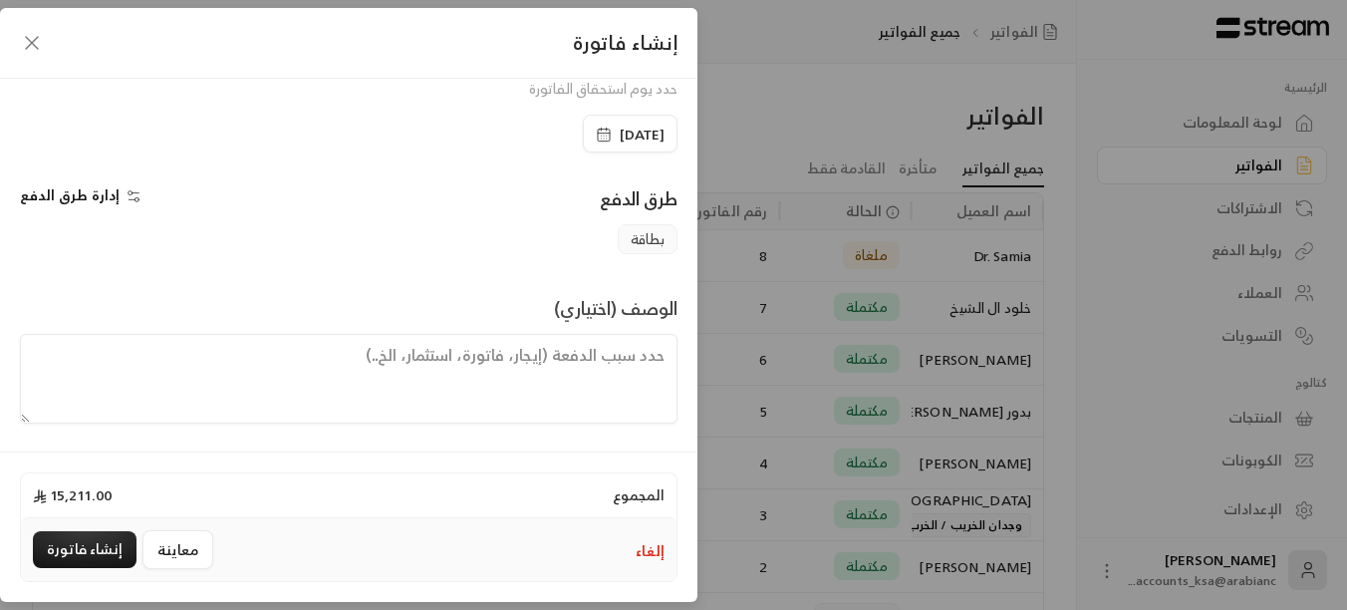
click at [85, 196] on span "إدارة طرق الدفع" at bounding box center [70, 194] width 100 height 25
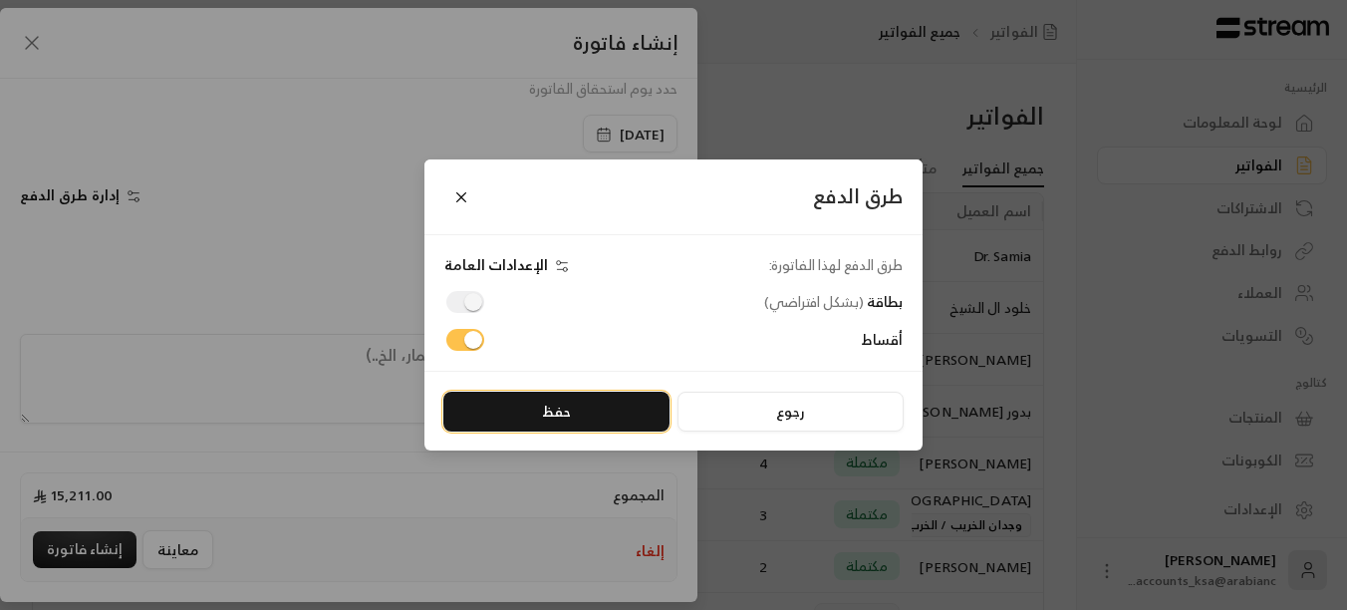
click at [589, 407] on button "حفظ" at bounding box center [556, 412] width 226 height 40
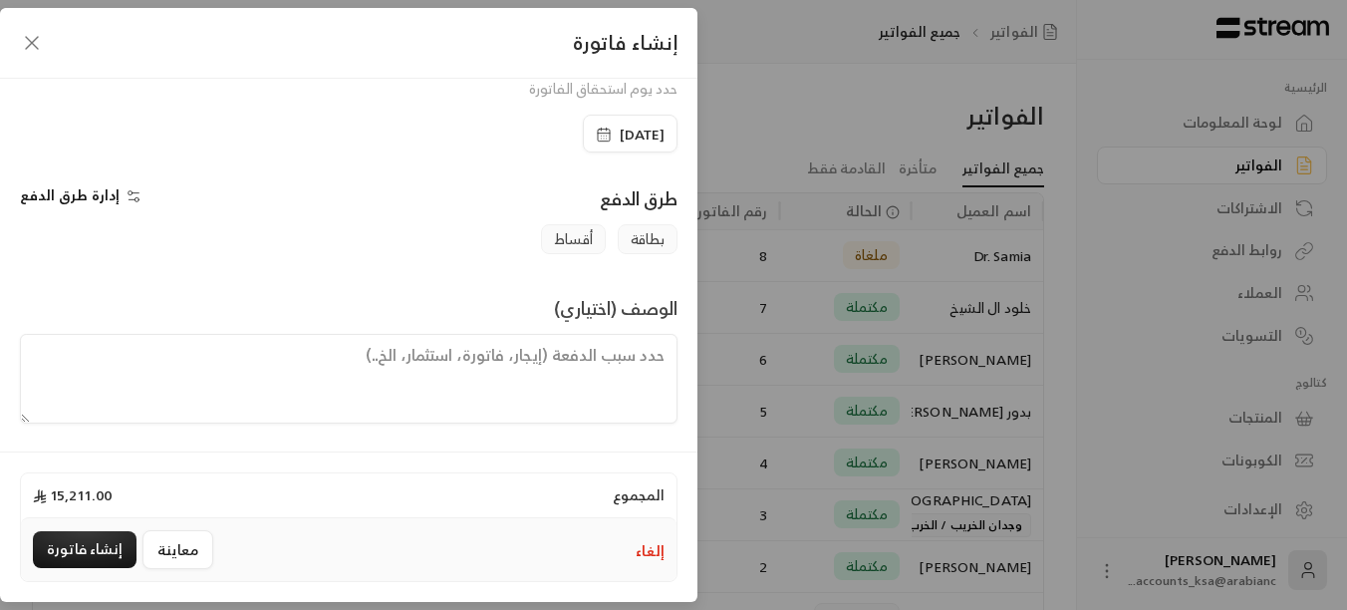
click at [518, 372] on textarea at bounding box center [349, 379] width 658 height 90
type textarea "]"
click at [187, 546] on button "معاينة" at bounding box center [177, 549] width 71 height 39
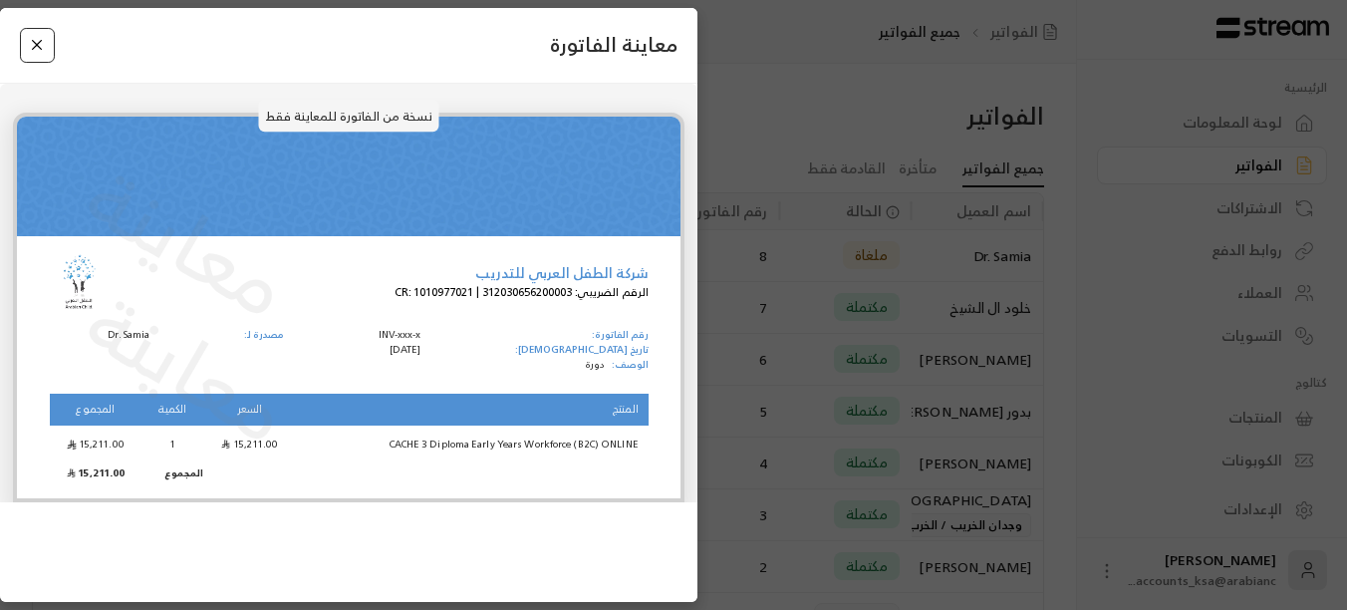
click at [43, 52] on button "Close" at bounding box center [37, 45] width 35 height 35
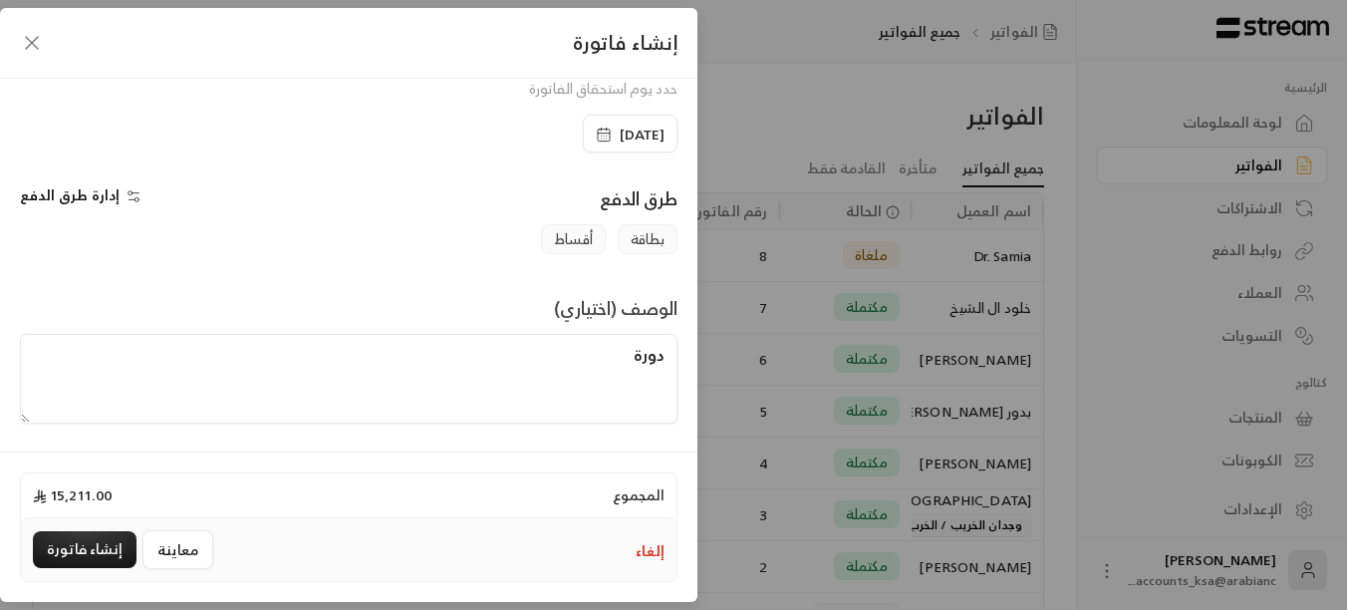
click at [625, 360] on textarea "دورة" at bounding box center [349, 379] width 658 height 90
type textarea "دورة كاش 3"
click at [159, 554] on button "معاينة" at bounding box center [177, 549] width 71 height 39
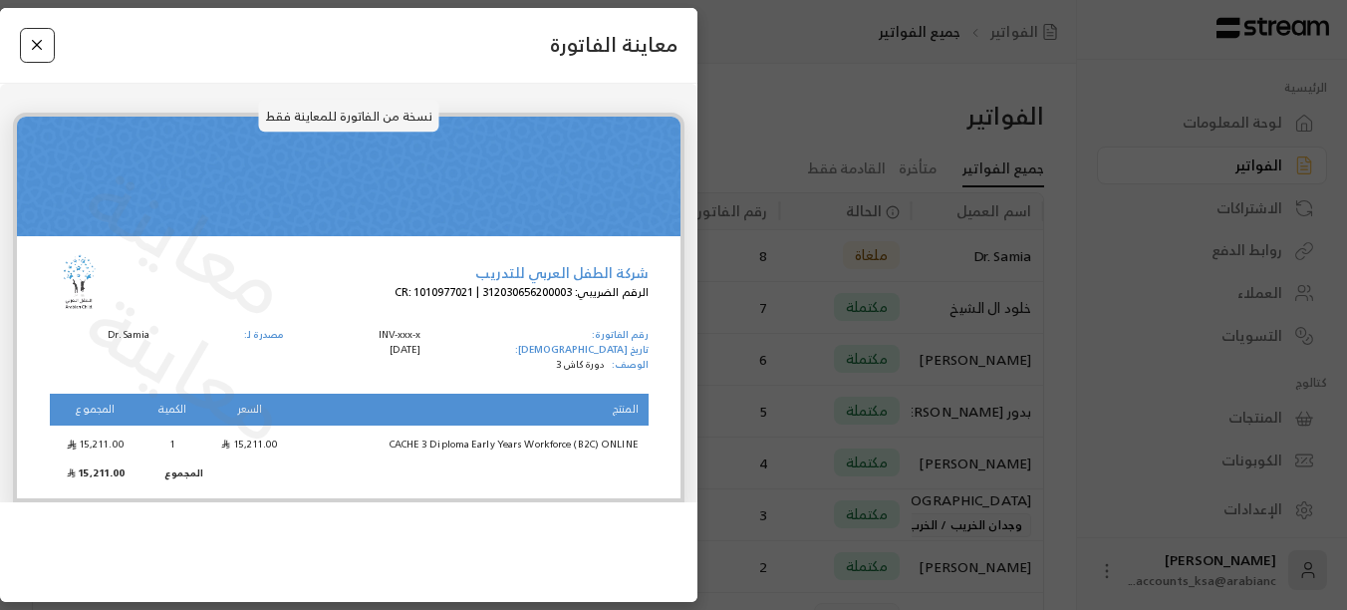
click at [38, 40] on button "Close" at bounding box center [37, 45] width 35 height 35
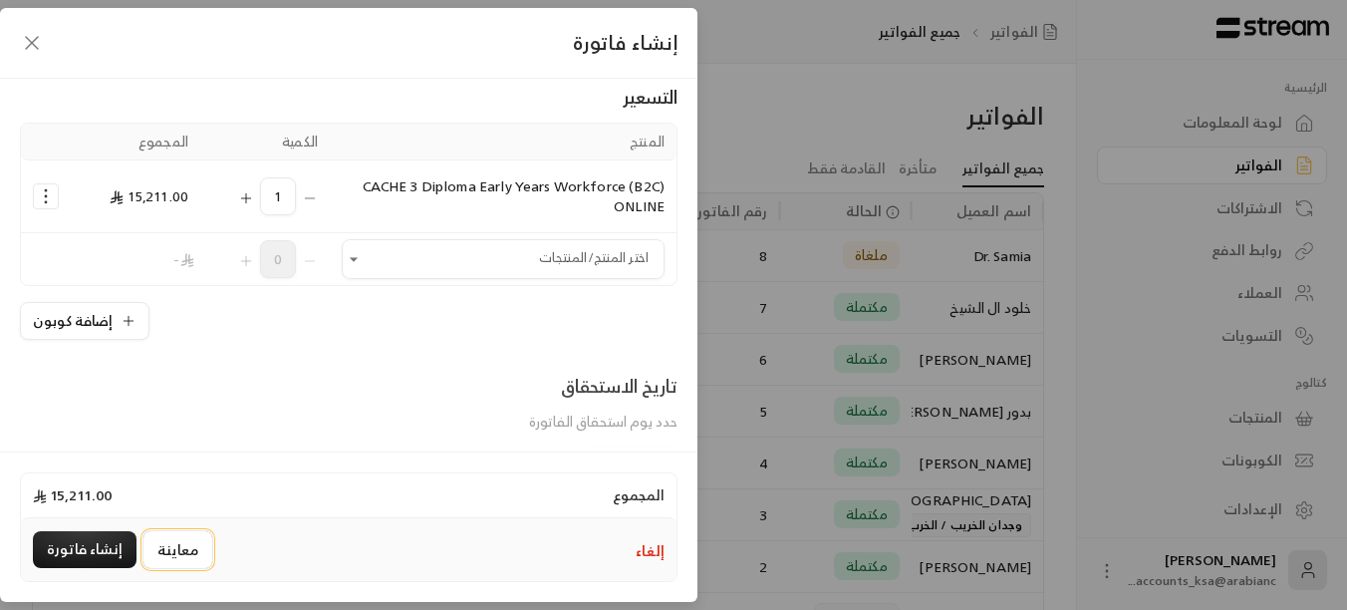
scroll to position [165, 0]
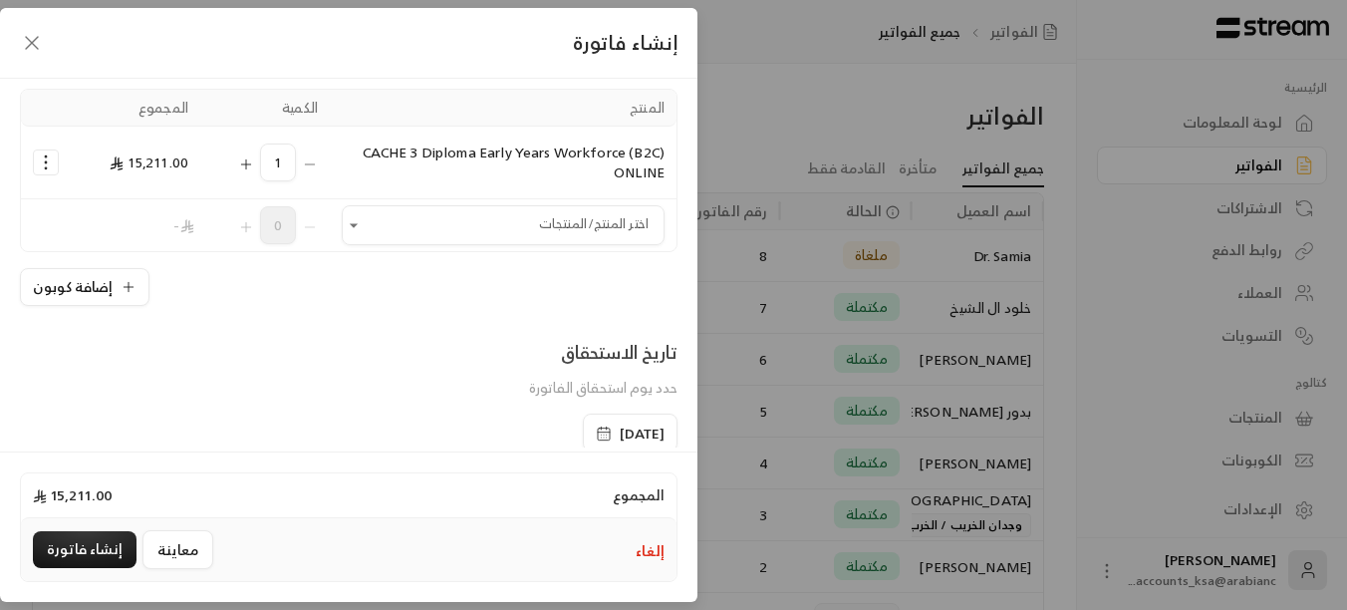
click at [51, 160] on icon "Selected Products" at bounding box center [46, 162] width 20 height 20
click at [106, 258] on link "إزالة المنتج" at bounding box center [109, 247] width 124 height 35
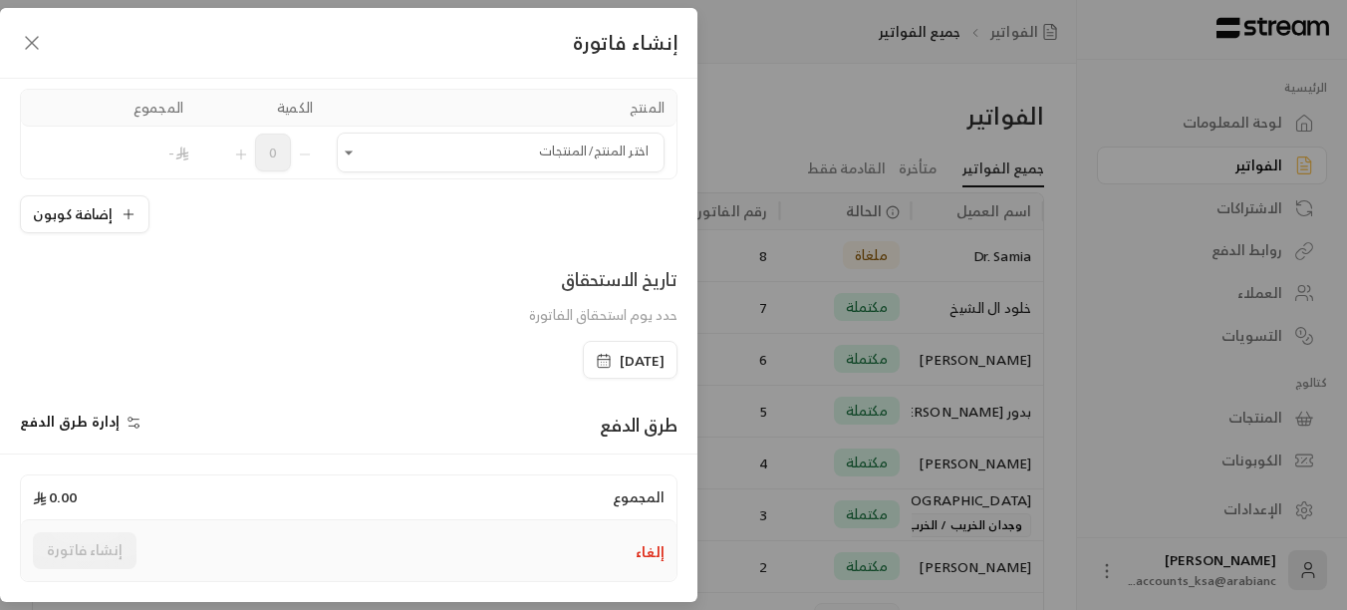
scroll to position [66, 0]
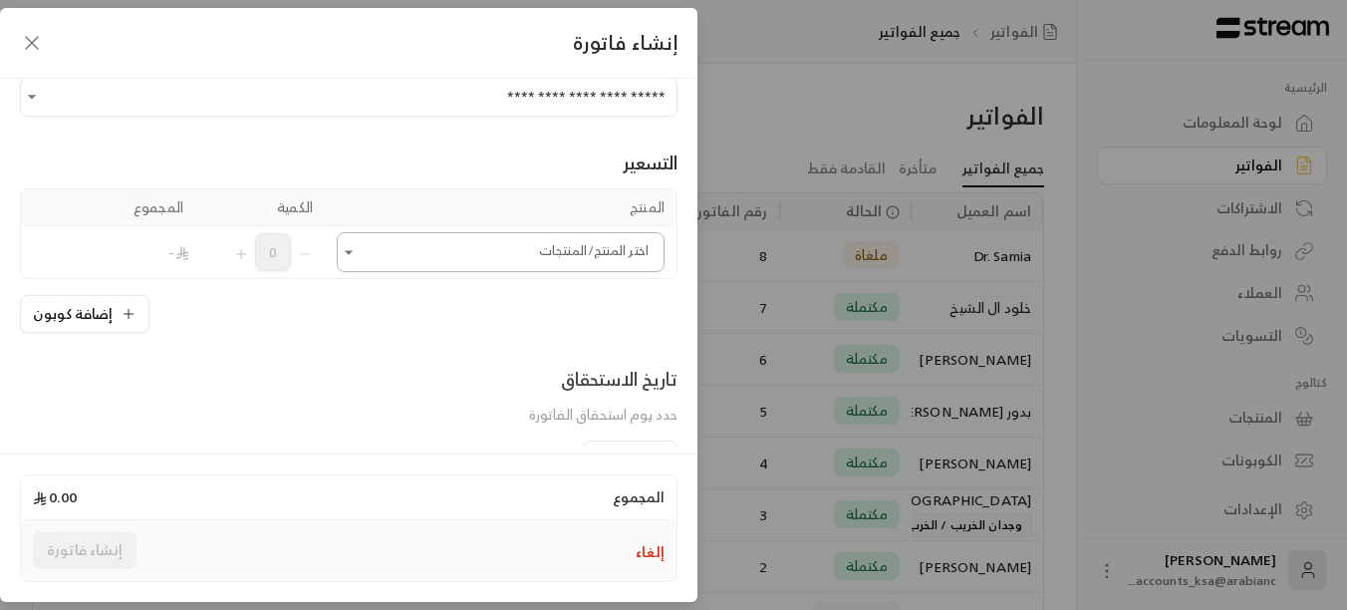
click at [354, 253] on icon "Open" at bounding box center [349, 252] width 20 height 20
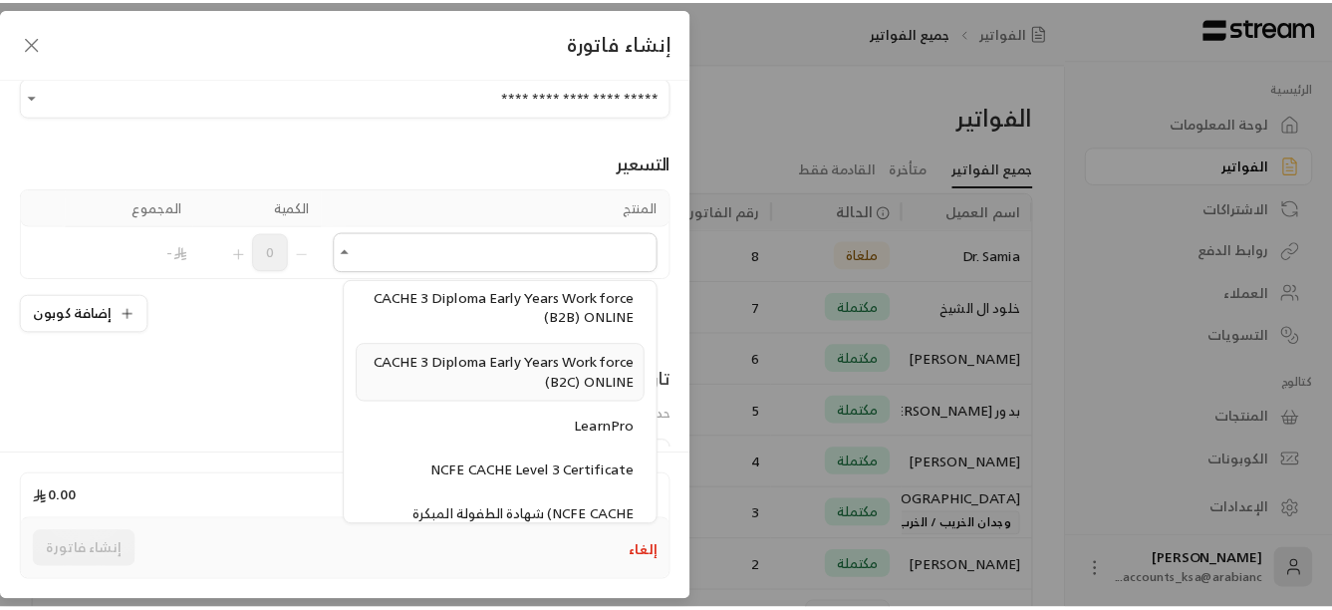
scroll to position [299, 0]
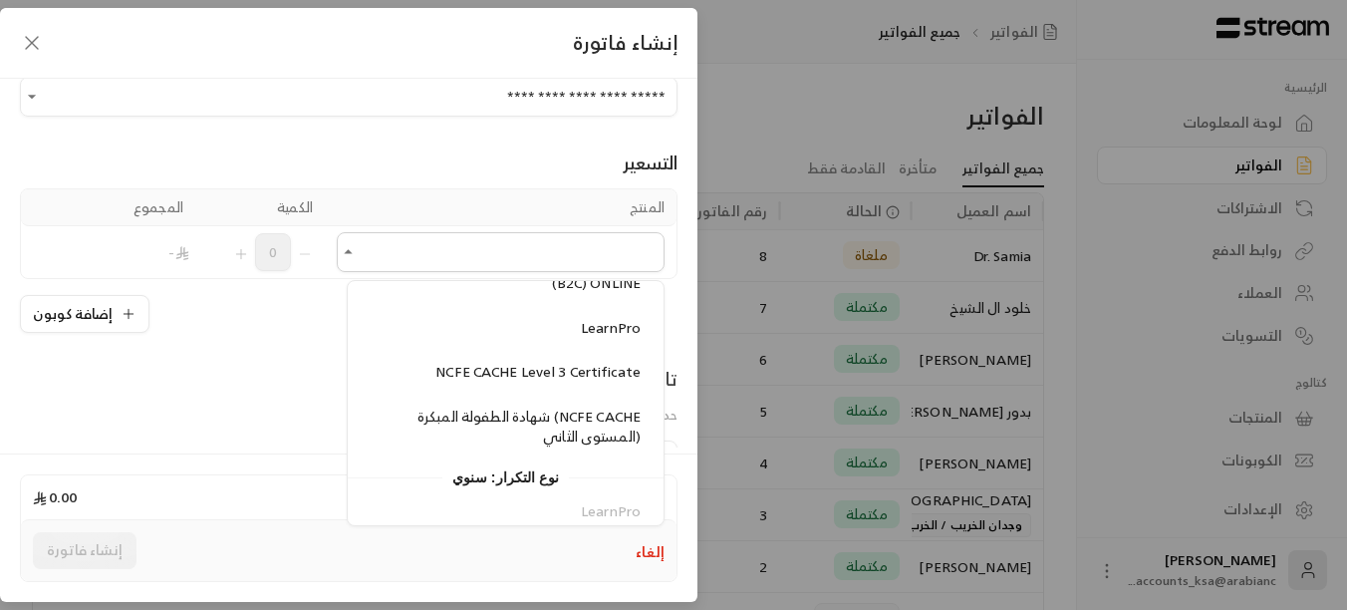
click at [179, 364] on div "**********" at bounding box center [348, 263] width 697 height 369
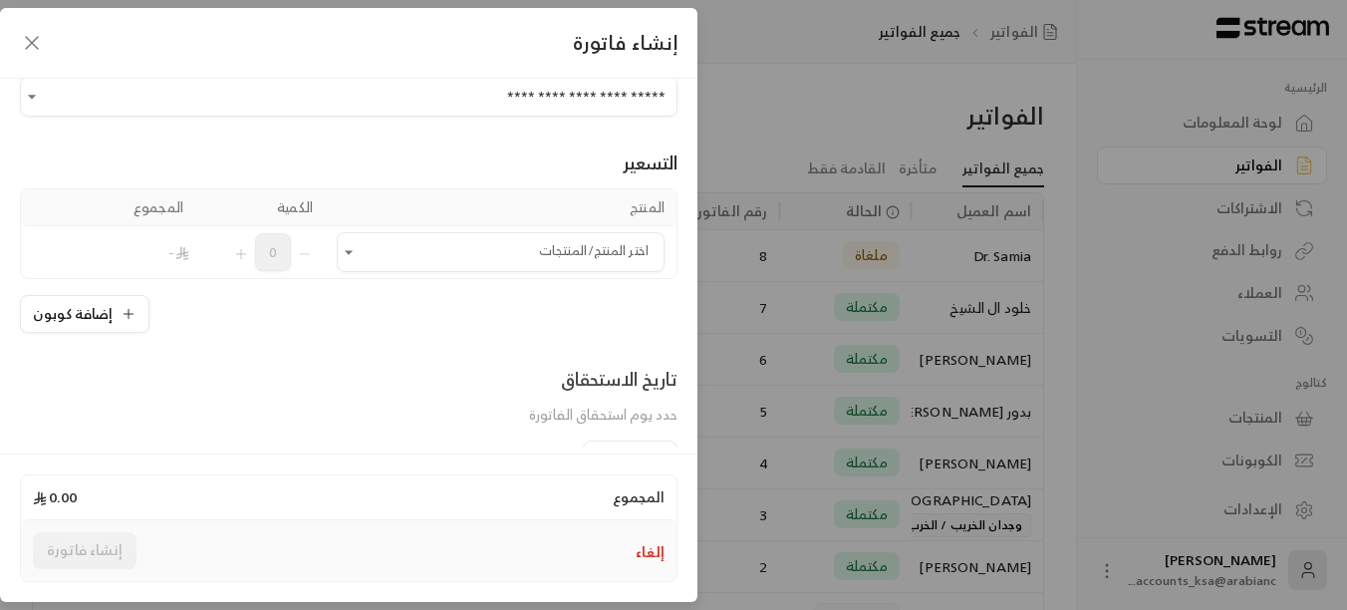
click at [29, 45] on icon "button" at bounding box center [32, 43] width 24 height 24
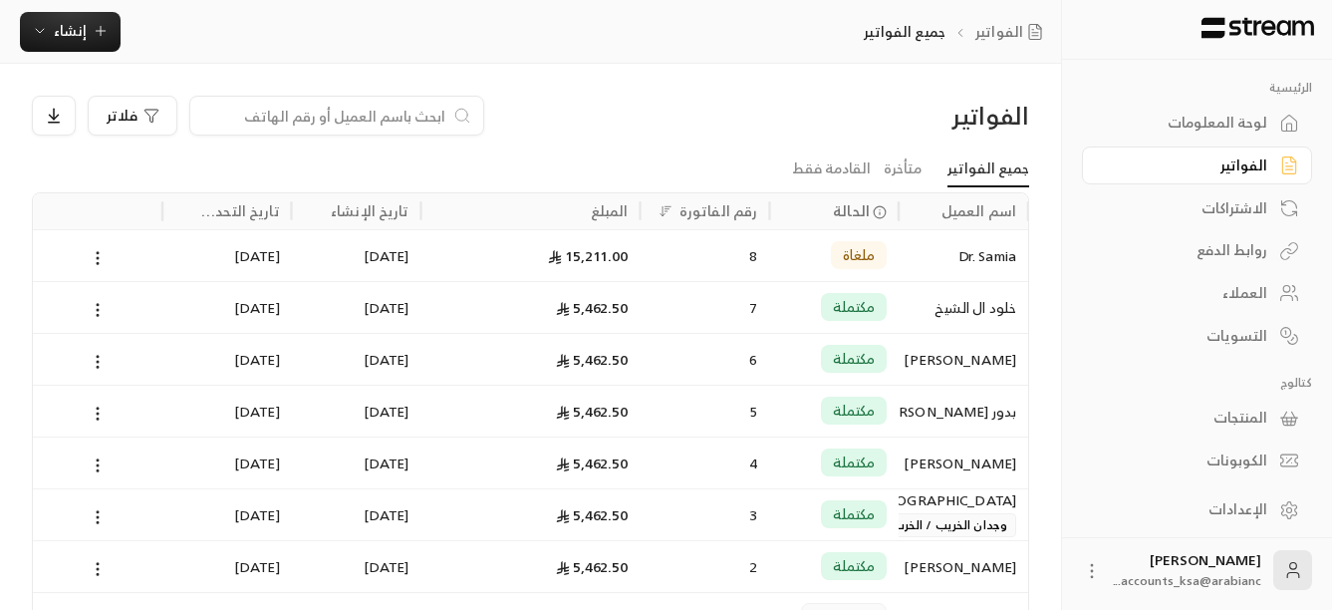
click at [749, 307] on div "7" at bounding box center [706, 307] width 106 height 51
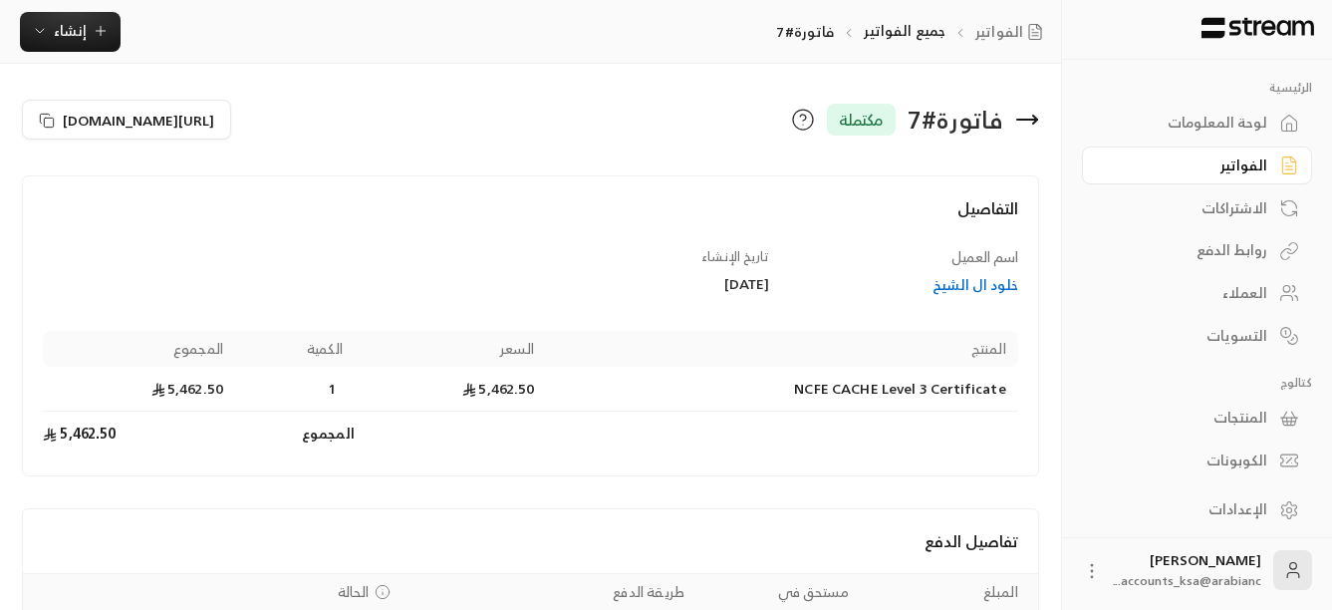
click at [1254, 421] on div "المنتجات" at bounding box center [1187, 417] width 160 height 20
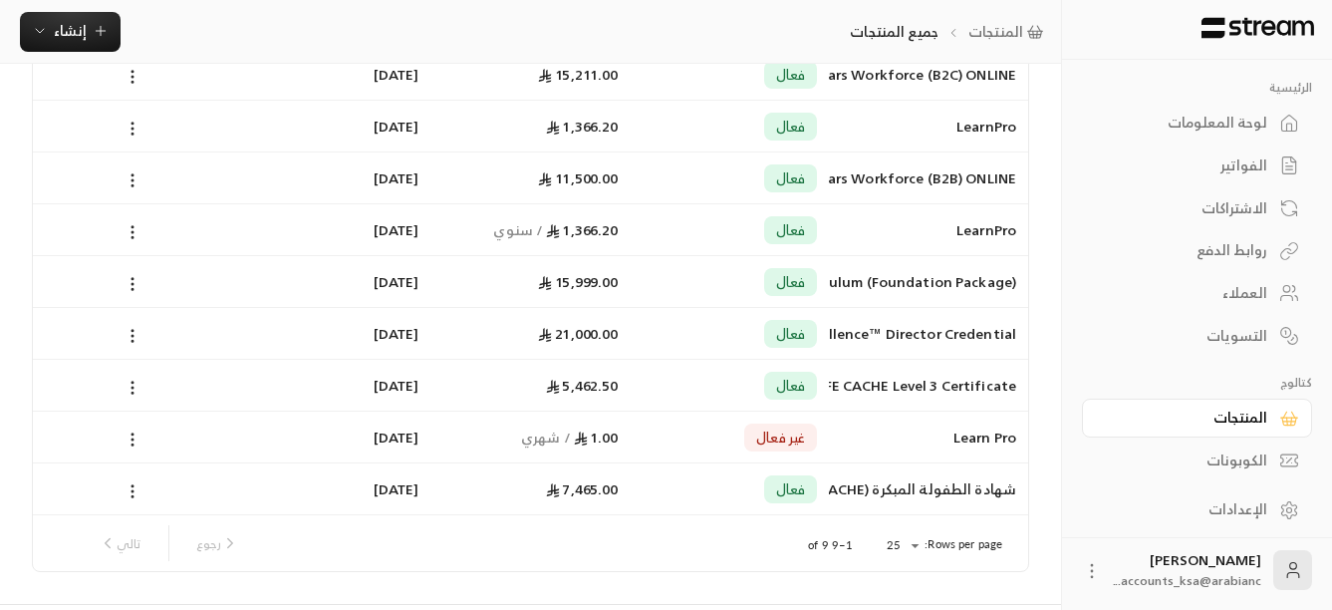
scroll to position [199, 0]
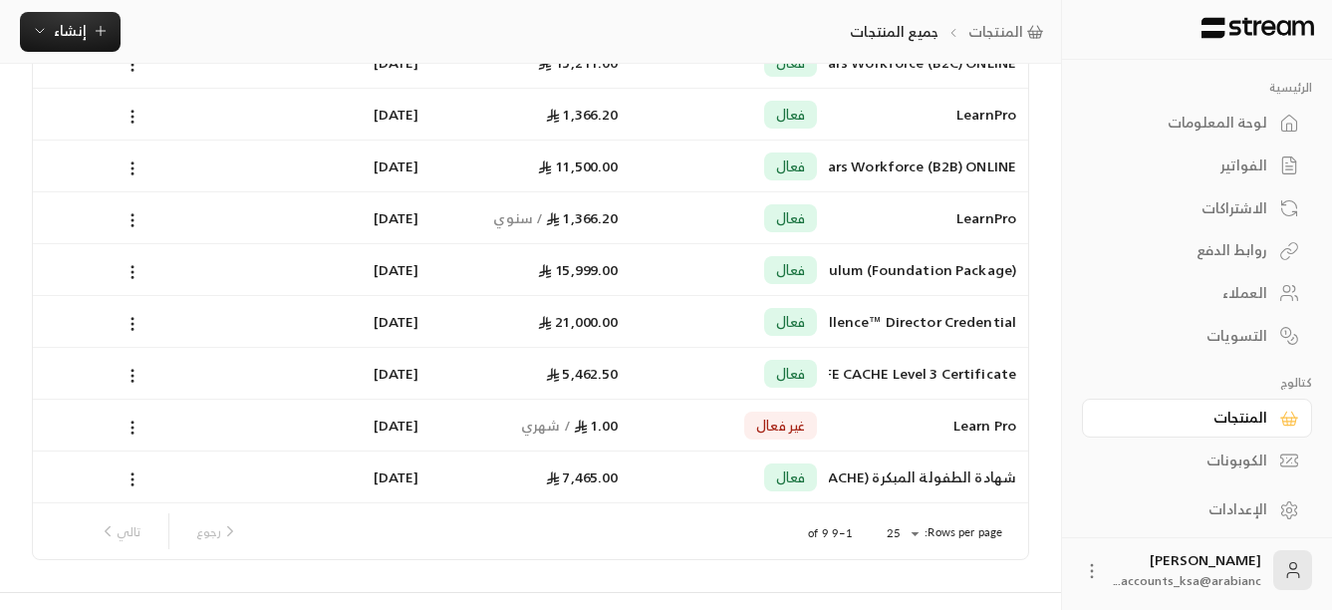
click at [1268, 498] on link "الإعدادات" at bounding box center [1197, 509] width 230 height 39
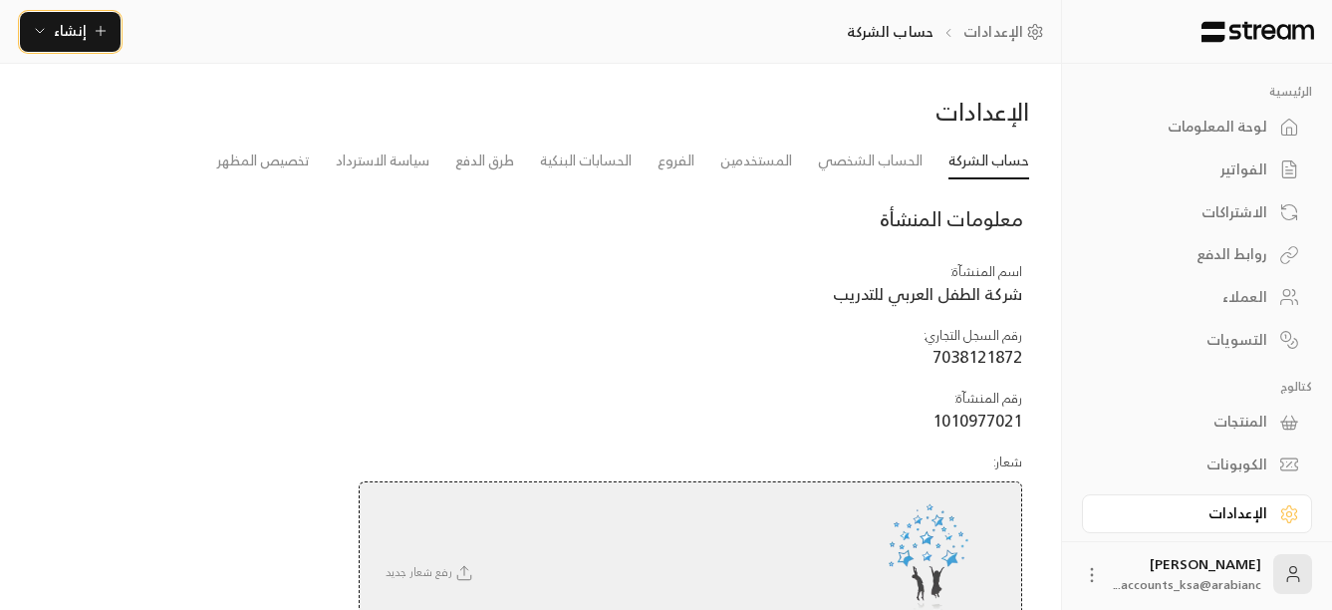
click at [78, 38] on span "إنشاء" at bounding box center [70, 30] width 33 height 25
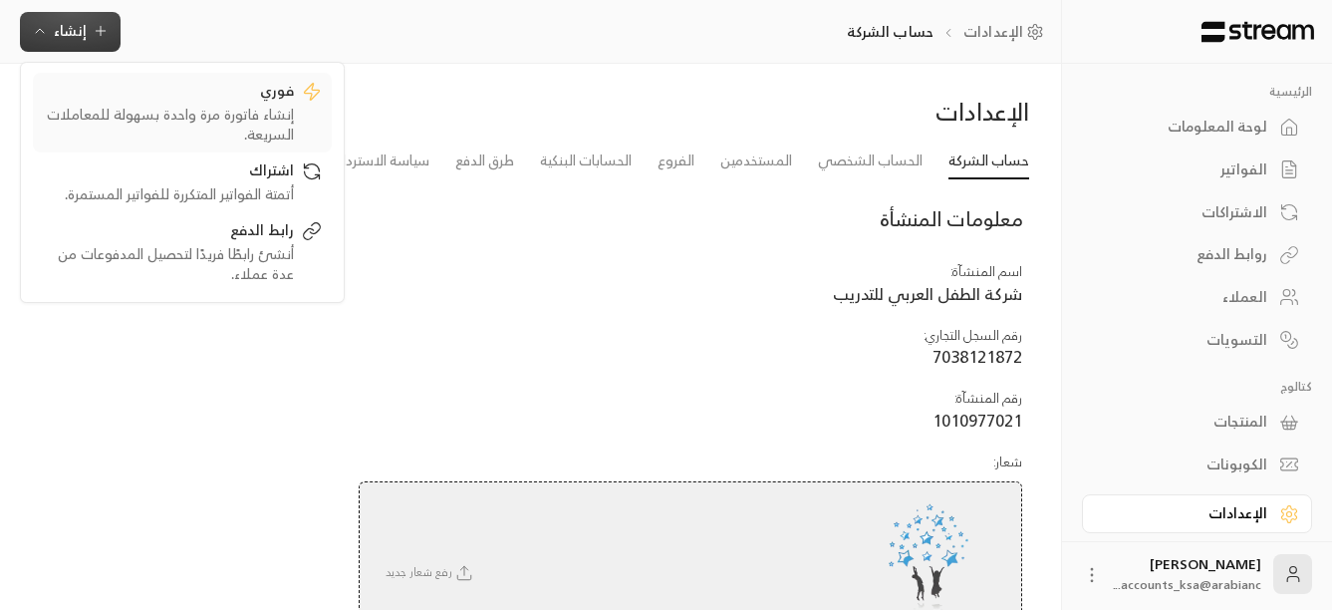
click at [176, 95] on div "فوري" at bounding box center [168, 93] width 251 height 24
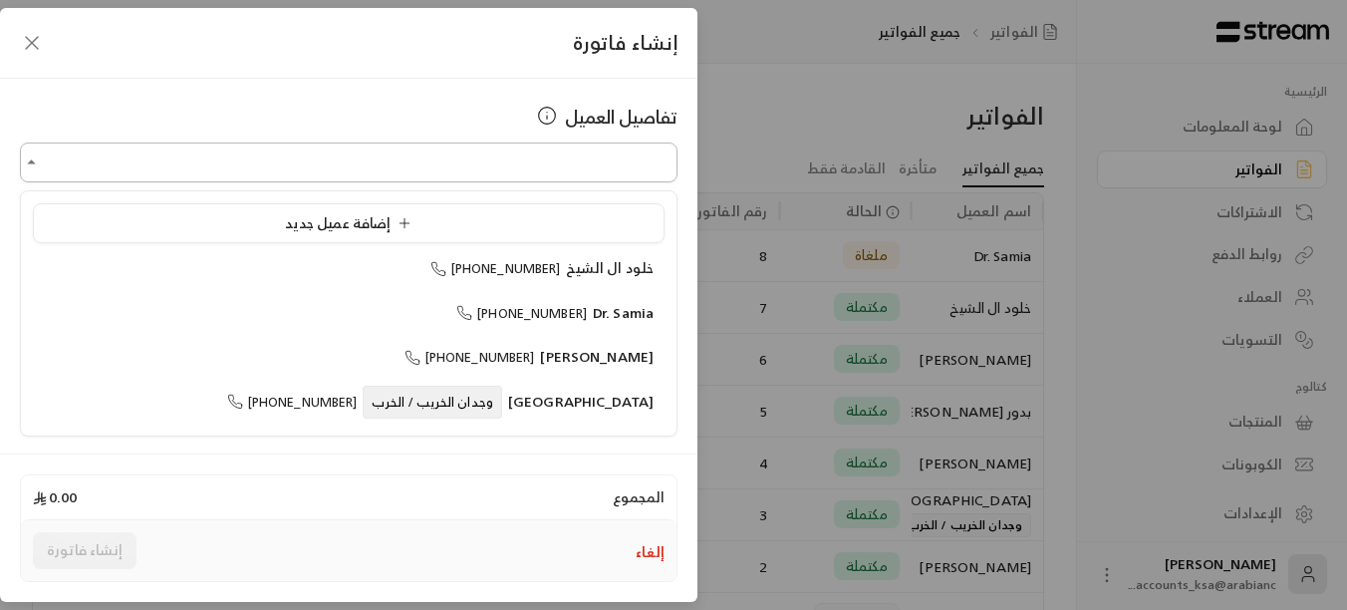
click at [387, 162] on input "اختر العميل" at bounding box center [349, 162] width 658 height 35
click at [546, 317] on span "[PHONE_NUMBER]" at bounding box center [521, 313] width 131 height 23
type input "**********"
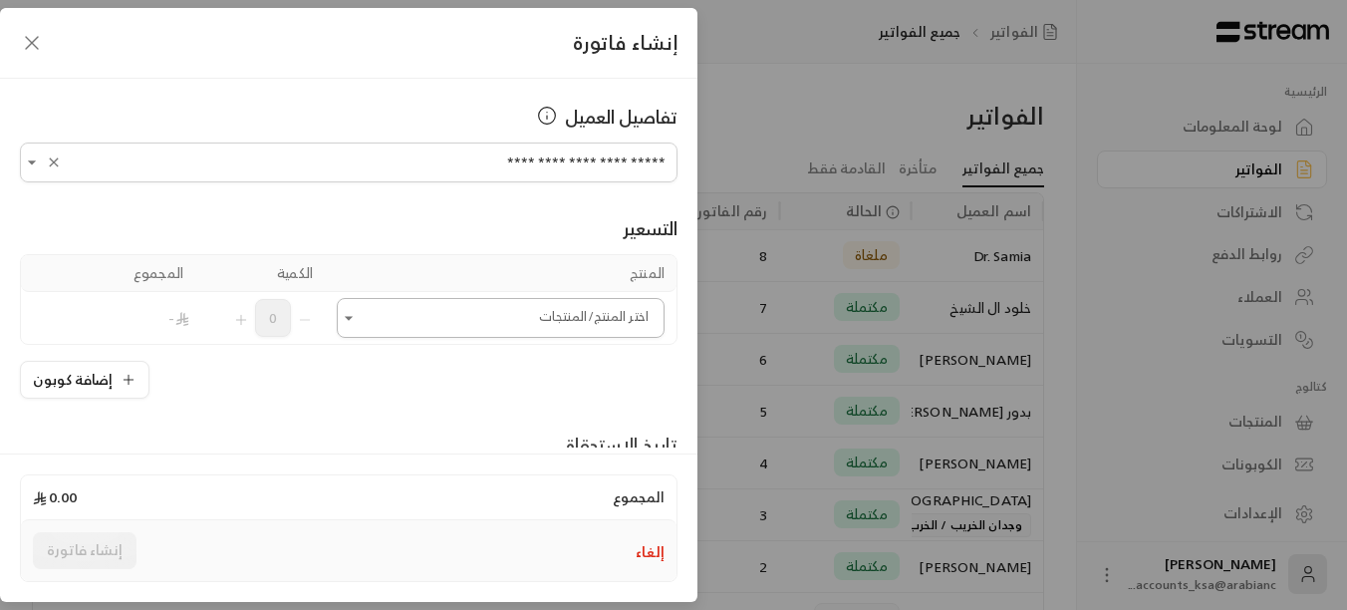
click at [359, 321] on icon "Open" at bounding box center [349, 318] width 20 height 20
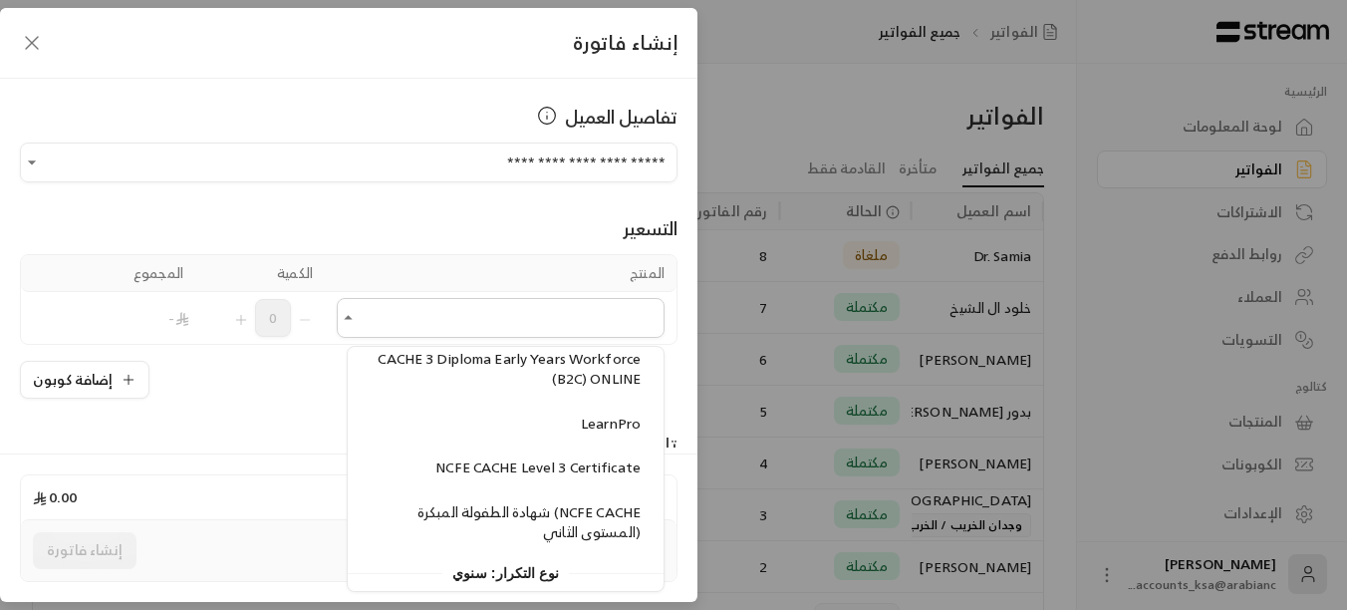
scroll to position [299, 0]
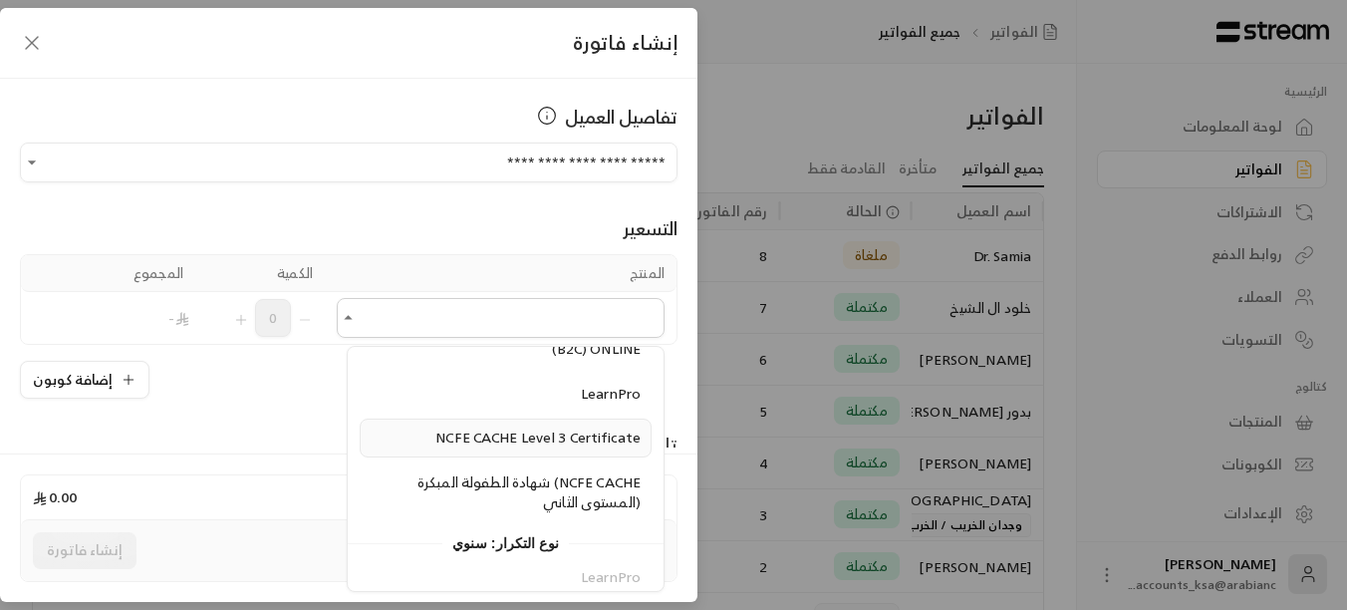
click at [498, 439] on span "NCFE CACHE Level 3 Certificate" at bounding box center [537, 436] width 205 height 25
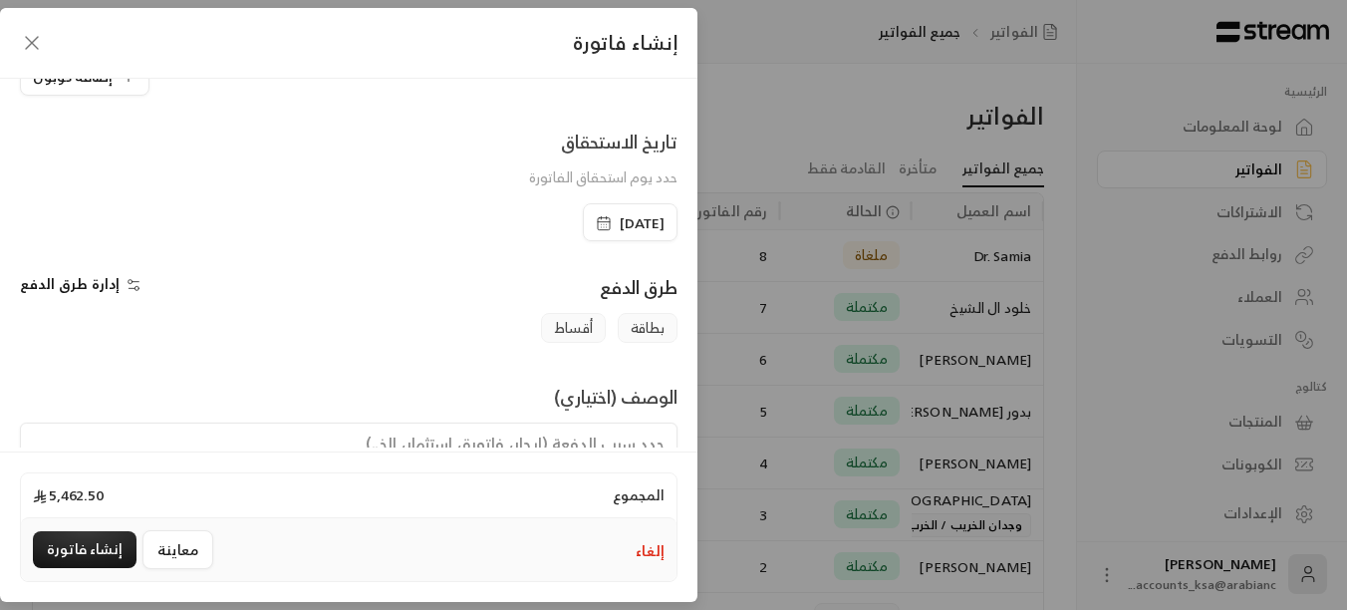
scroll to position [398, 0]
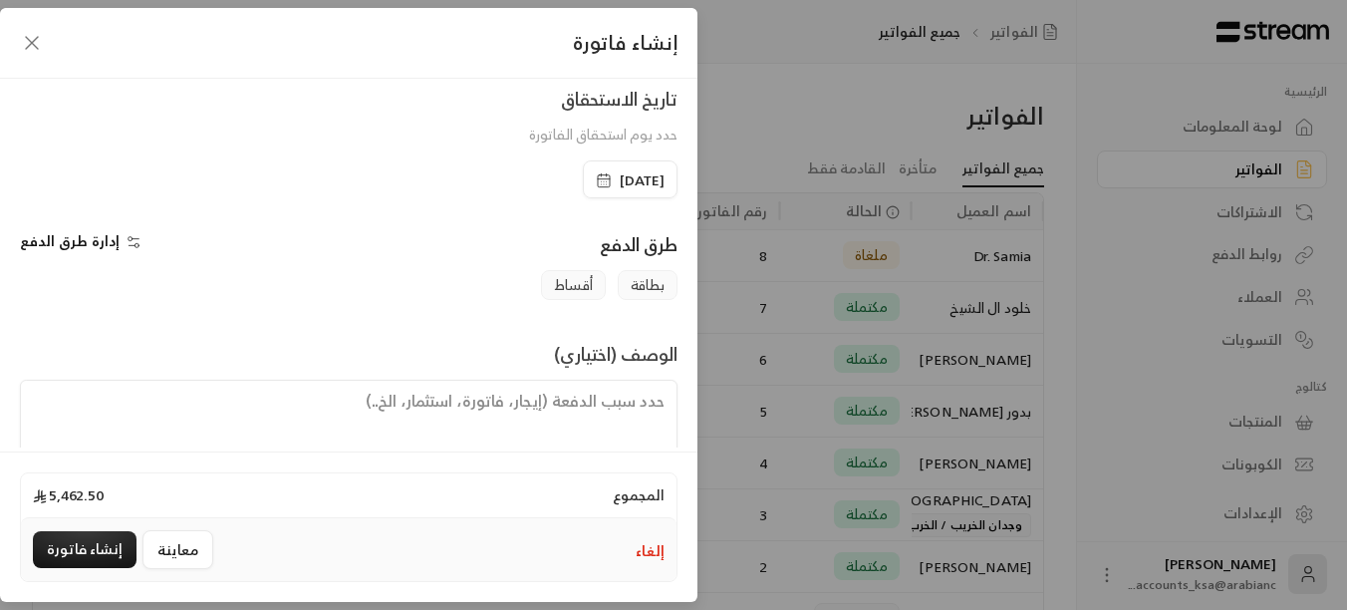
click at [566, 283] on span "أقساط" at bounding box center [573, 285] width 65 height 30
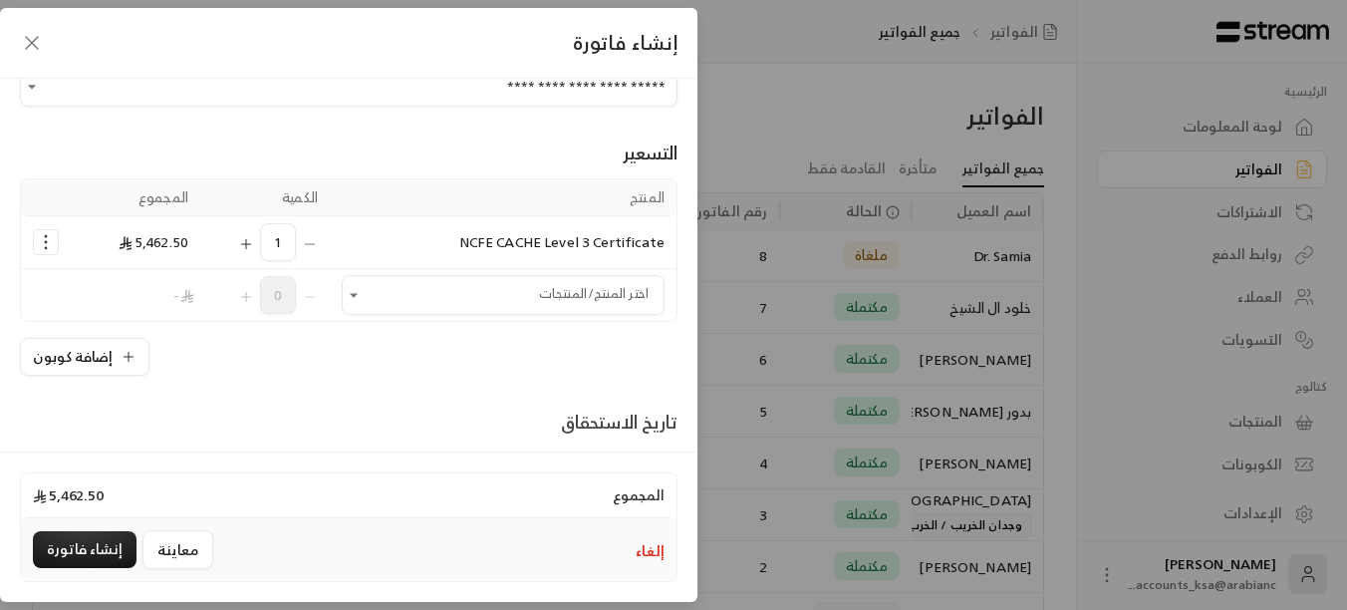
scroll to position [0, 0]
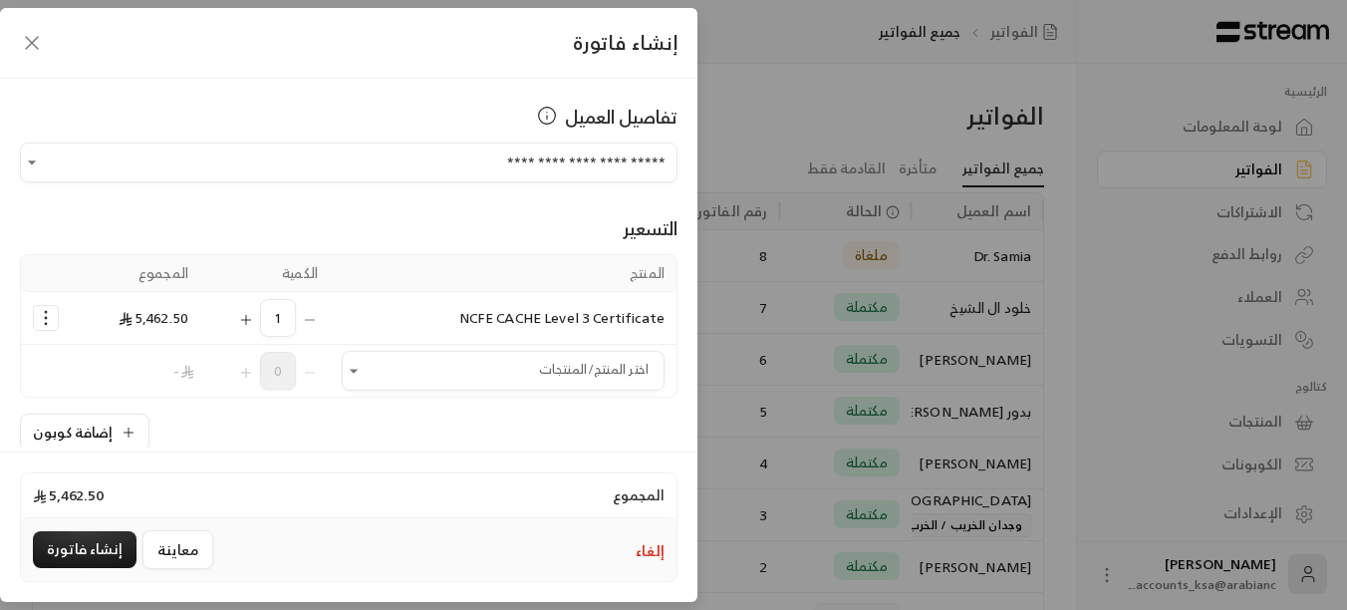
click at [51, 325] on icon "Selected Products" at bounding box center [46, 318] width 20 height 20
click at [260, 191] on div "التسعير المنتج الكمية المجموع NCFE CACHE Level 3 Certificate 1 5,462.50 إضافة ك…" at bounding box center [349, 316] width 658 height 269
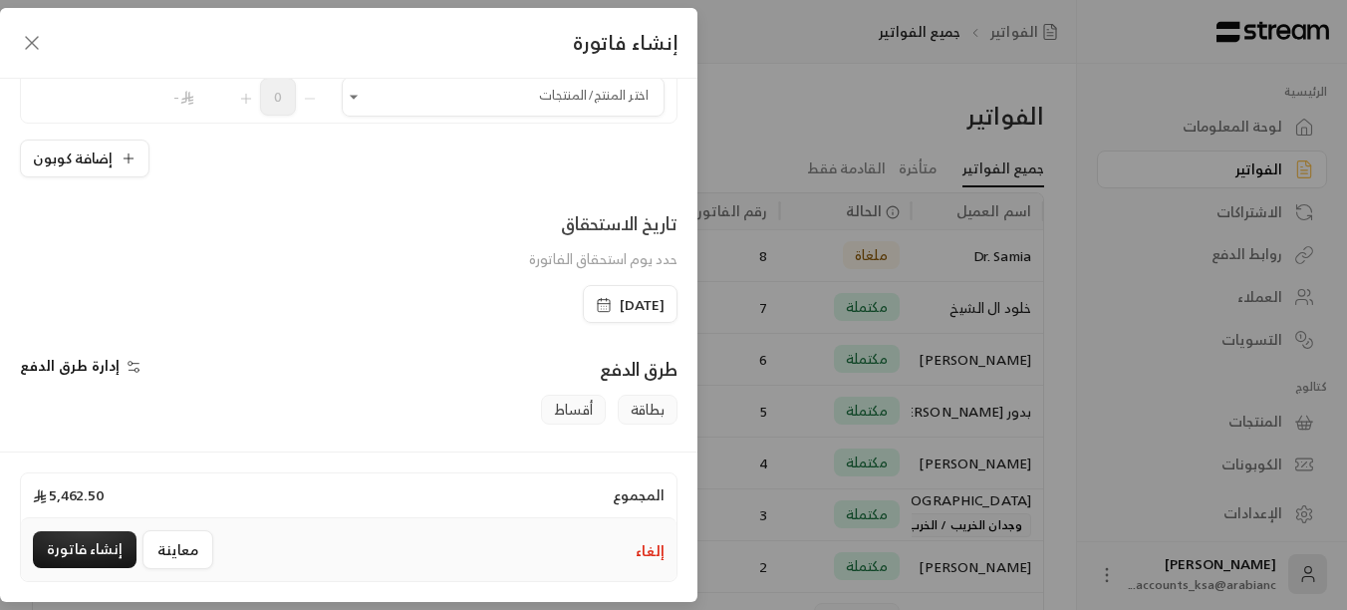
scroll to position [444, 0]
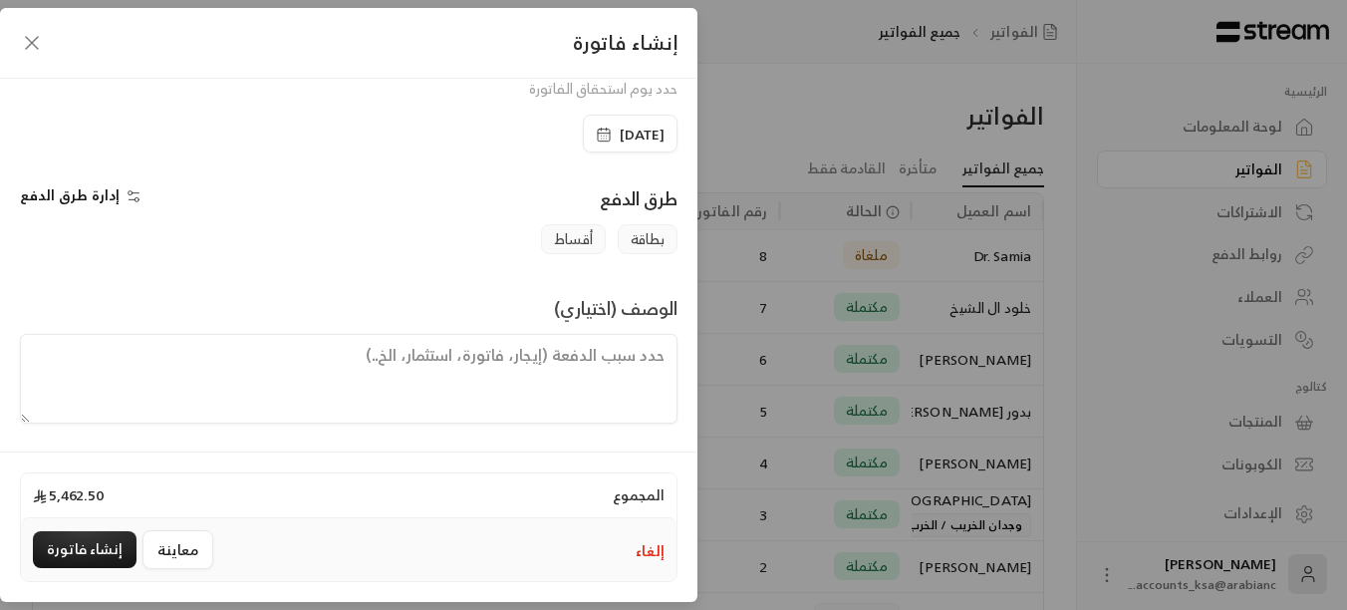
click at [568, 254] on span "أقساط" at bounding box center [573, 239] width 65 height 30
click at [85, 199] on span "إدارة طرق الدفع" at bounding box center [70, 194] width 100 height 25
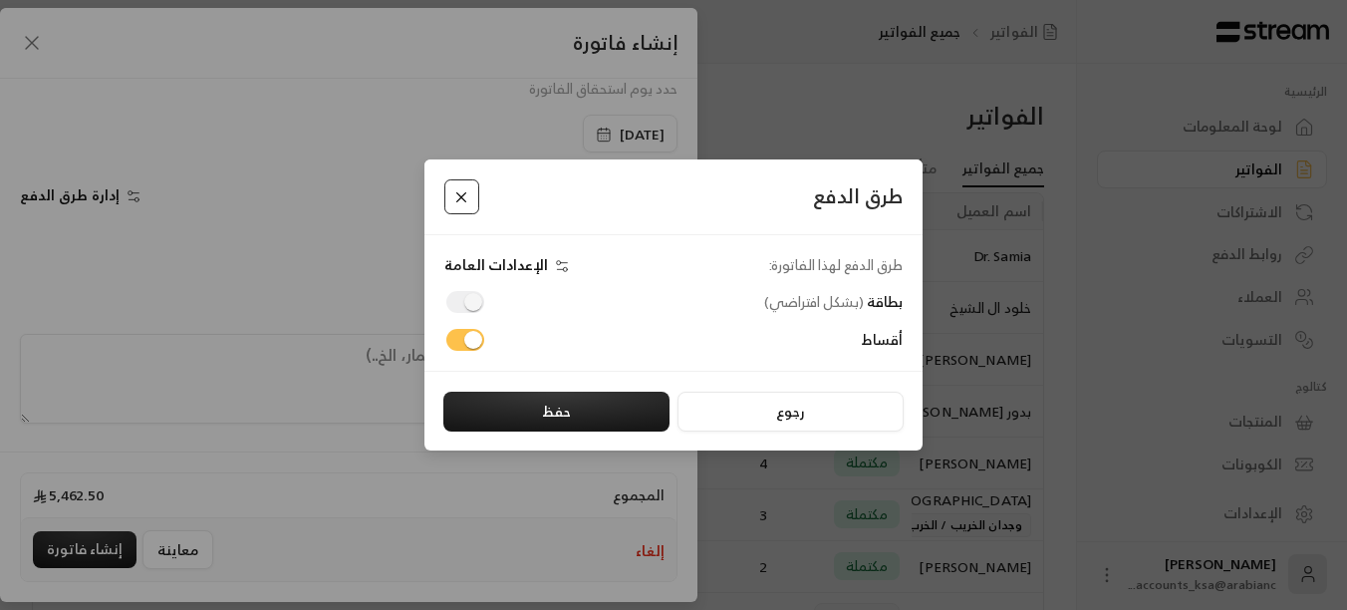
click at [461, 199] on button "Close" at bounding box center [461, 196] width 35 height 35
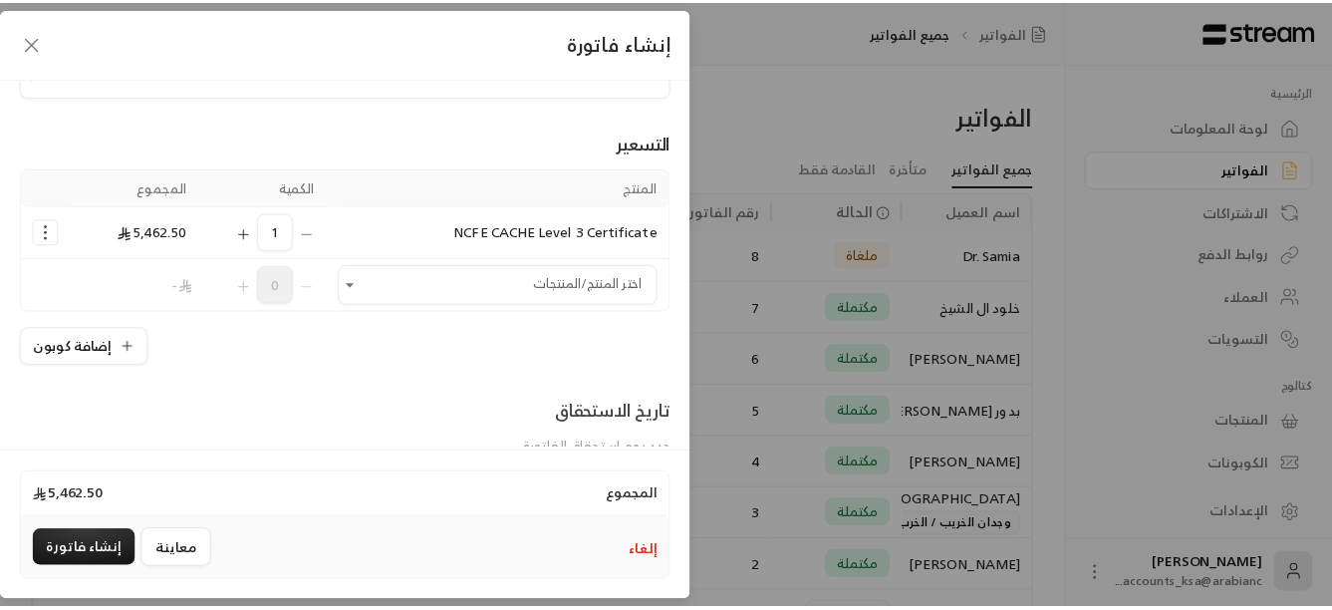
scroll to position [0, 0]
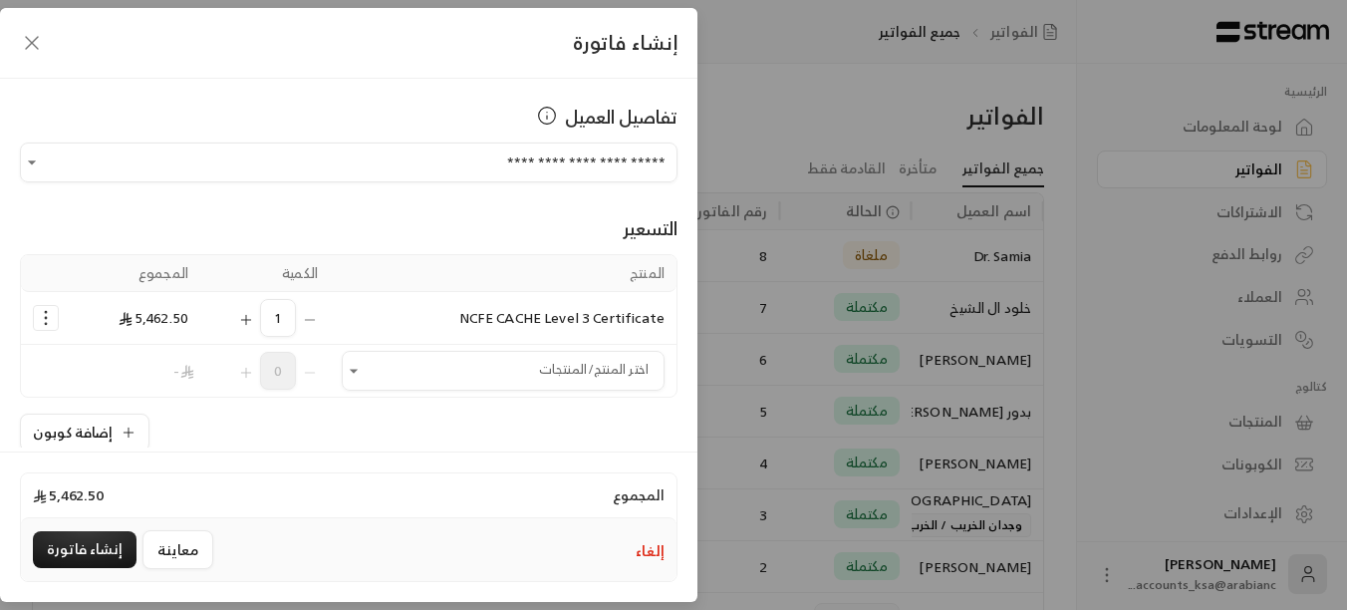
click at [32, 45] on icon "button" at bounding box center [32, 43] width 24 height 24
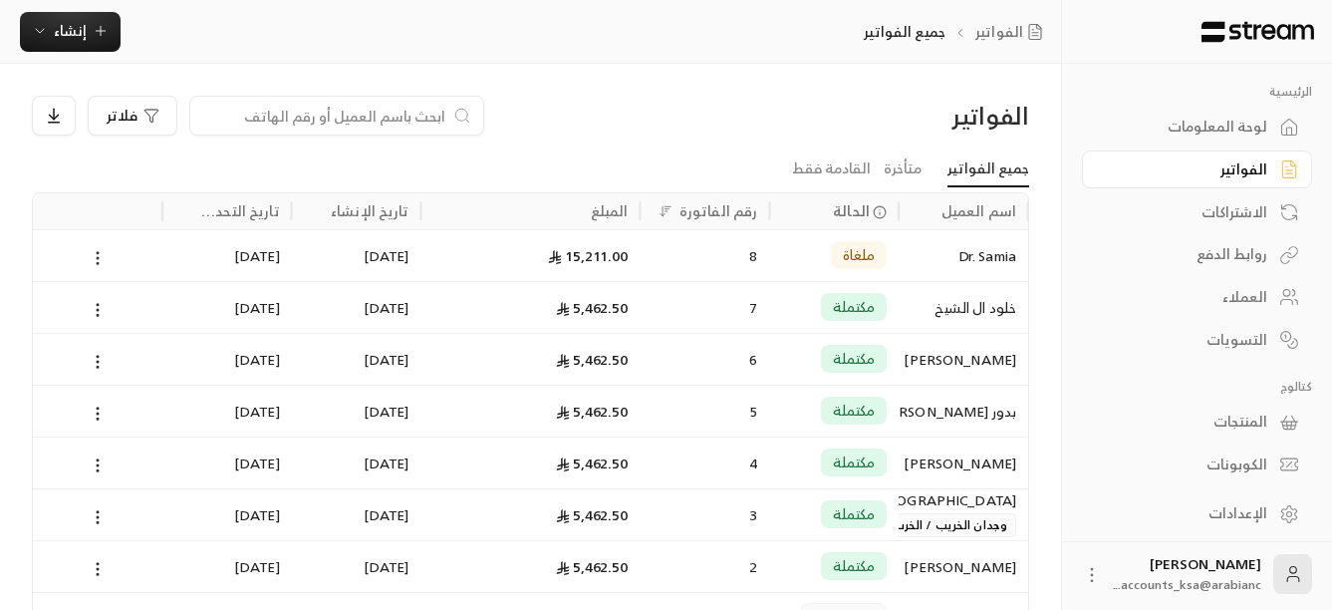
click at [92, 259] on icon at bounding box center [98, 258] width 18 height 18
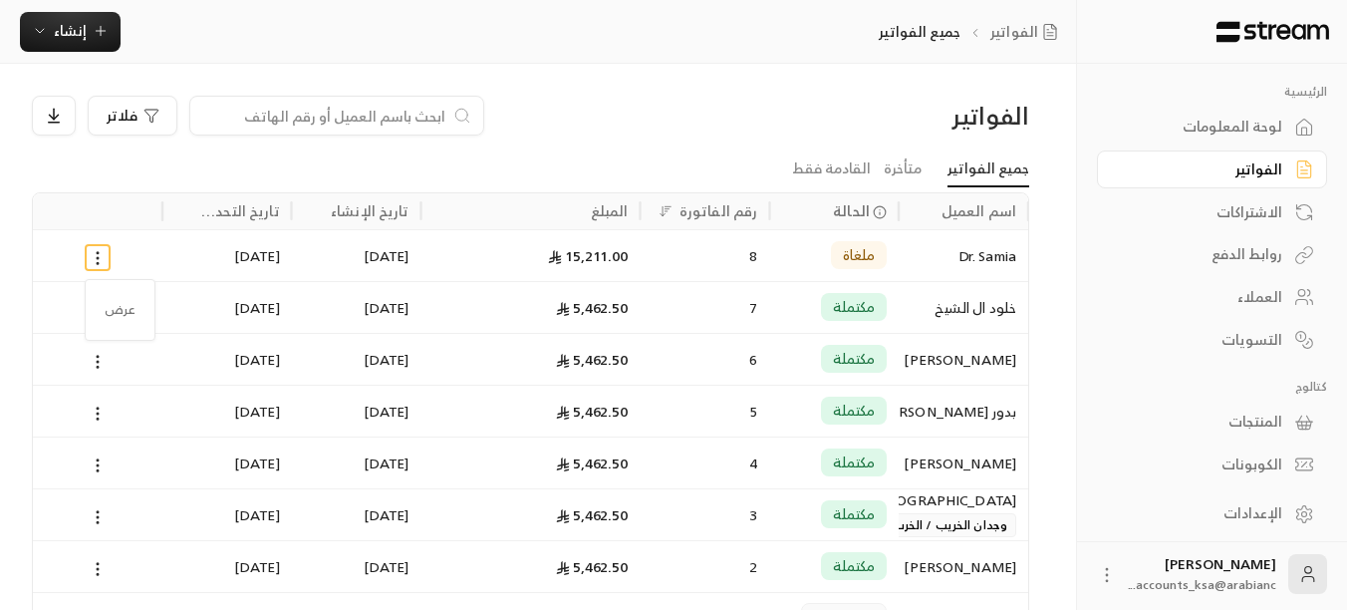
click at [587, 129] on div at bounding box center [673, 305] width 1347 height 610
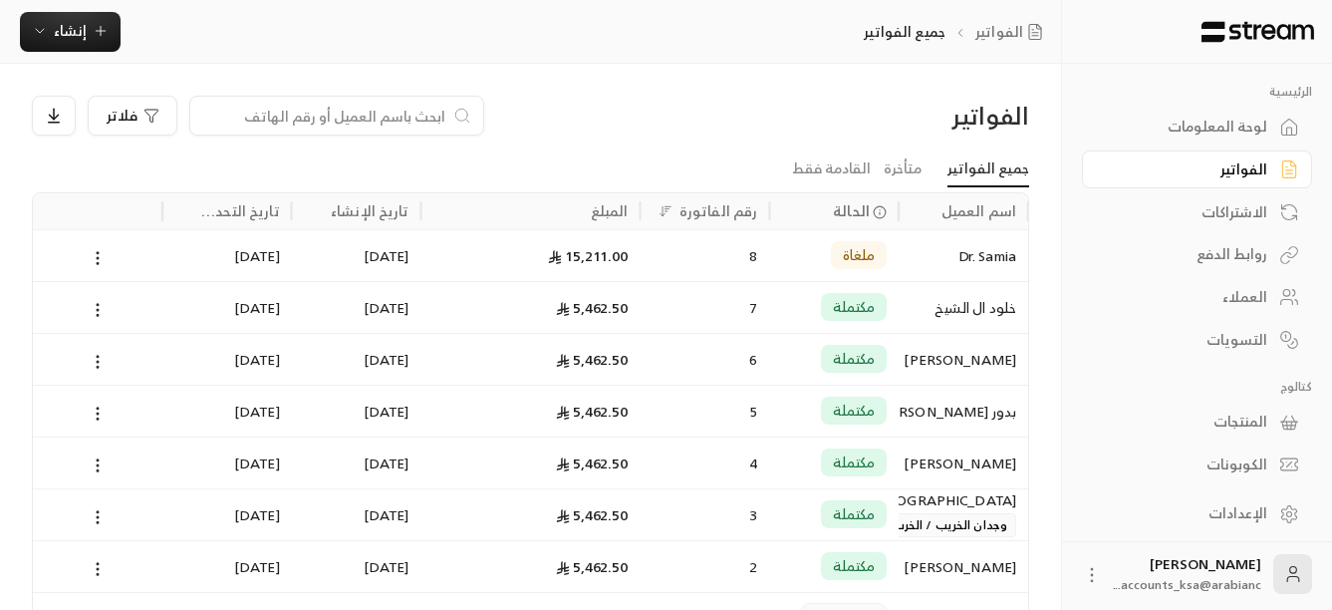
click at [1223, 424] on div "المنتجات" at bounding box center [1187, 421] width 160 height 20
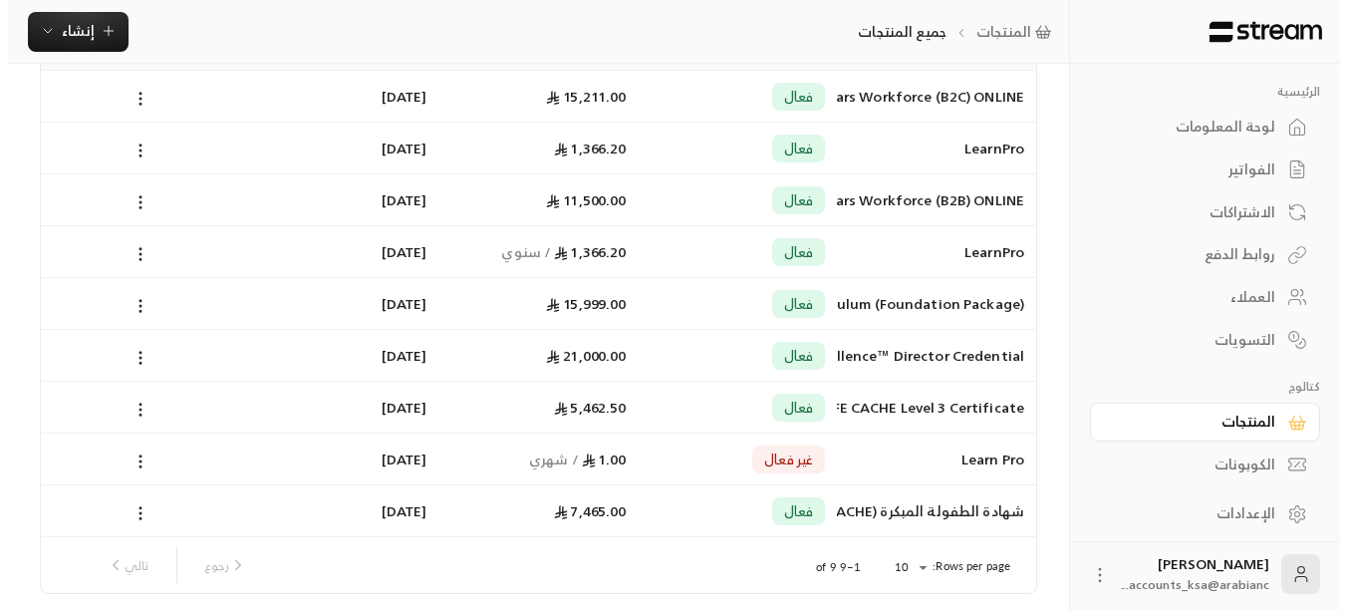
scroll to position [199, 0]
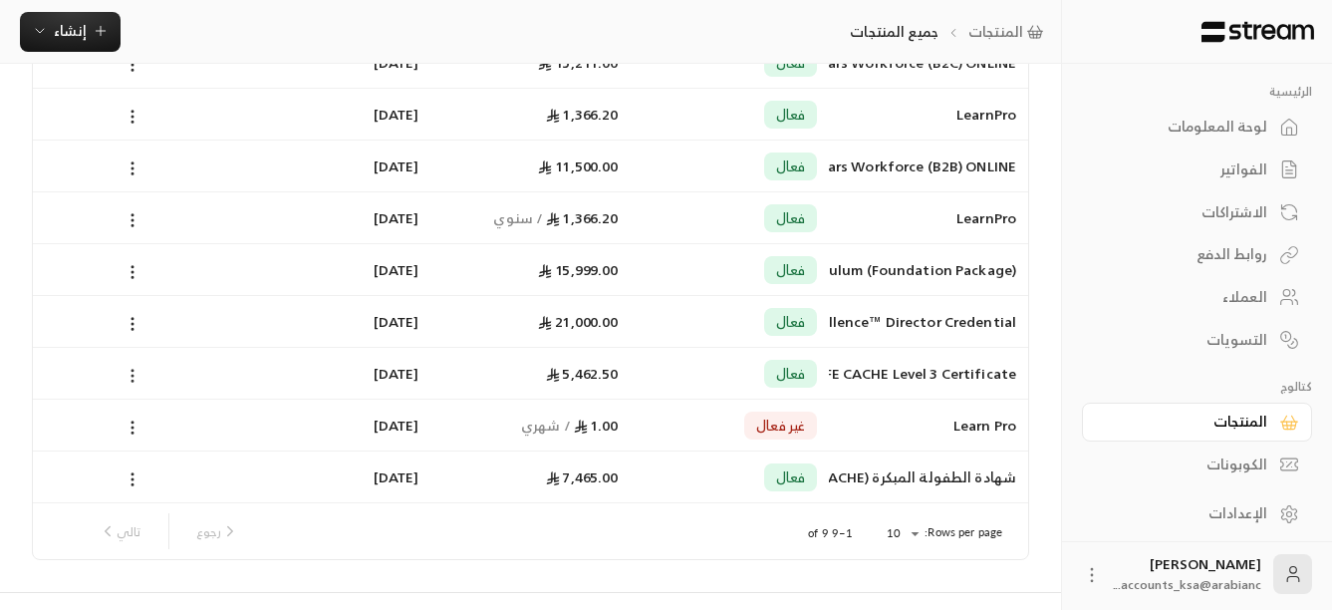
click at [131, 373] on icon at bounding box center [133, 376] width 18 height 18
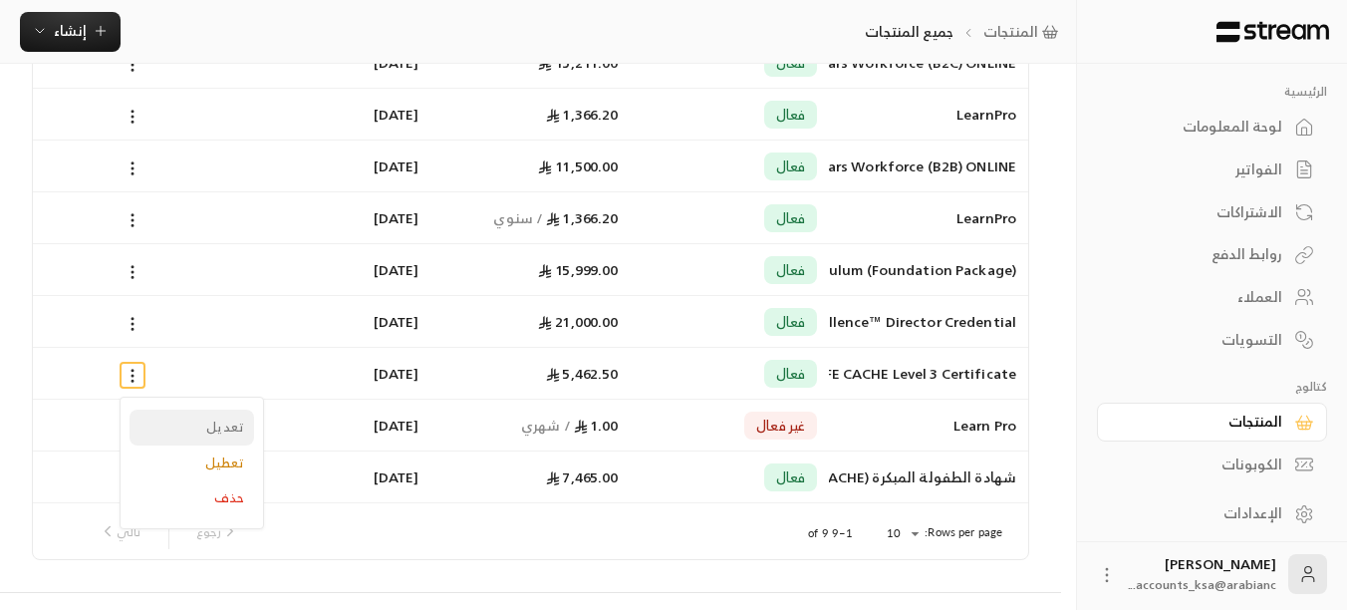
click at [178, 439] on li "تعديل" at bounding box center [192, 427] width 125 height 36
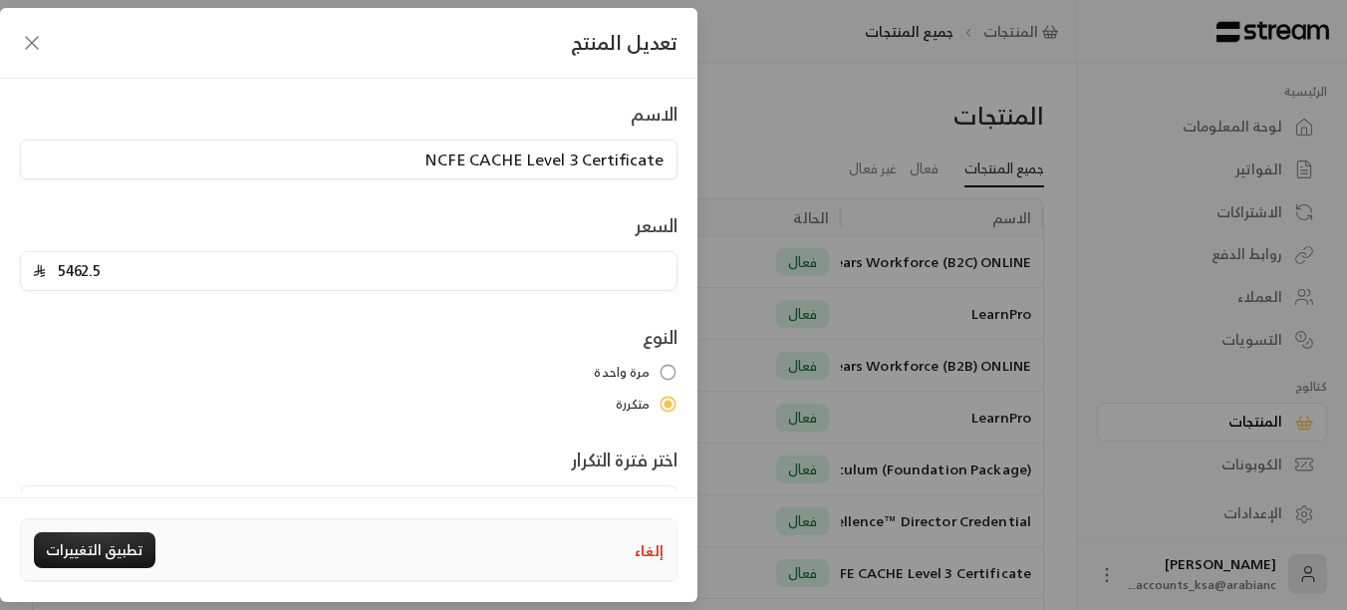
scroll to position [0, 0]
click at [38, 43] on icon "button" at bounding box center [32, 43] width 24 height 24
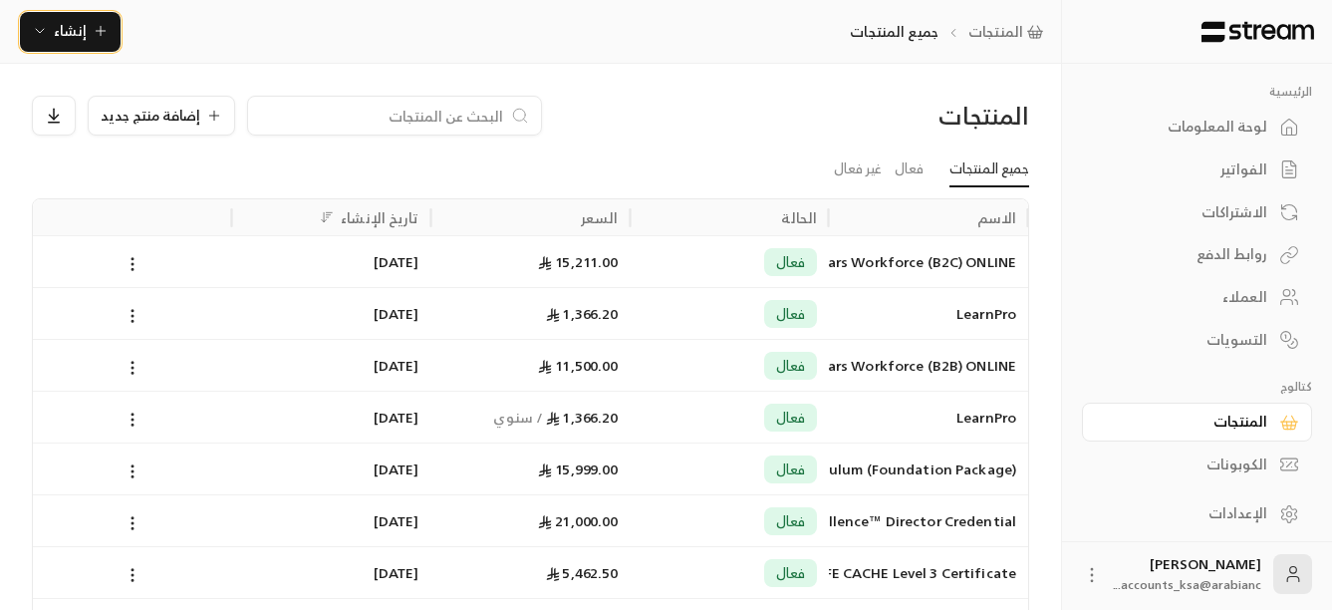
click at [67, 32] on span "إنشاء" at bounding box center [70, 30] width 33 height 25
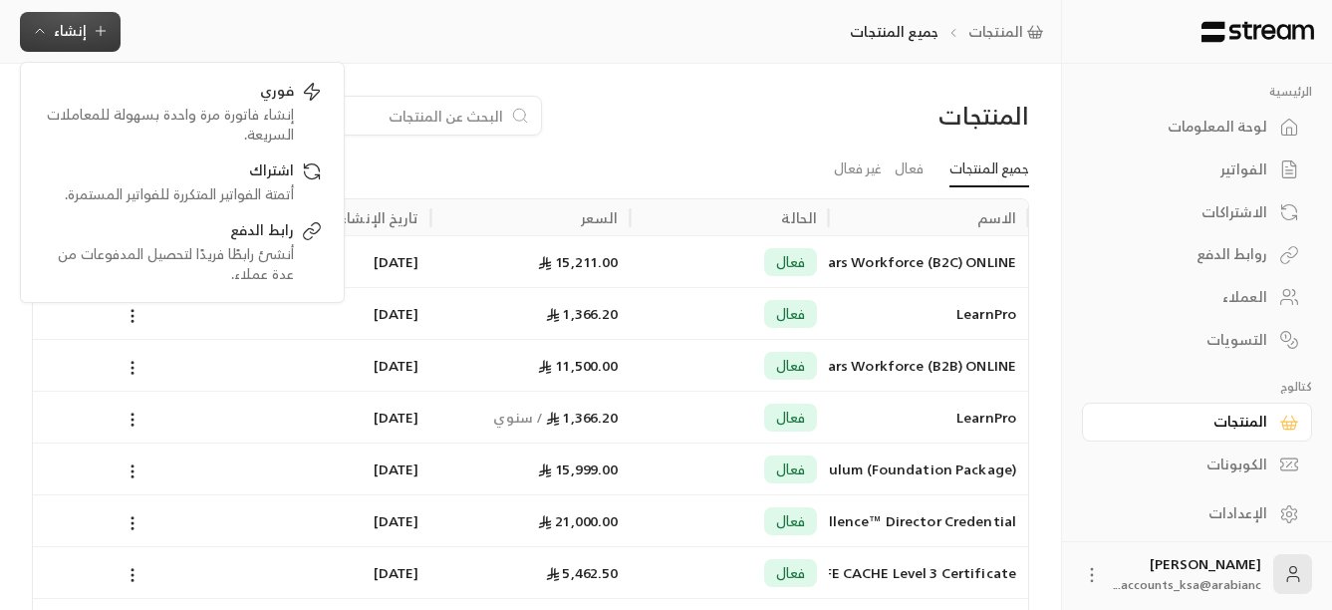
click at [611, 67] on div "المنتجات إضافة منتج جديد جميع المنتجات فعال غير فعال الاسم الحالة السعر تاريخ ا…" at bounding box center [530, 427] width 1061 height 727
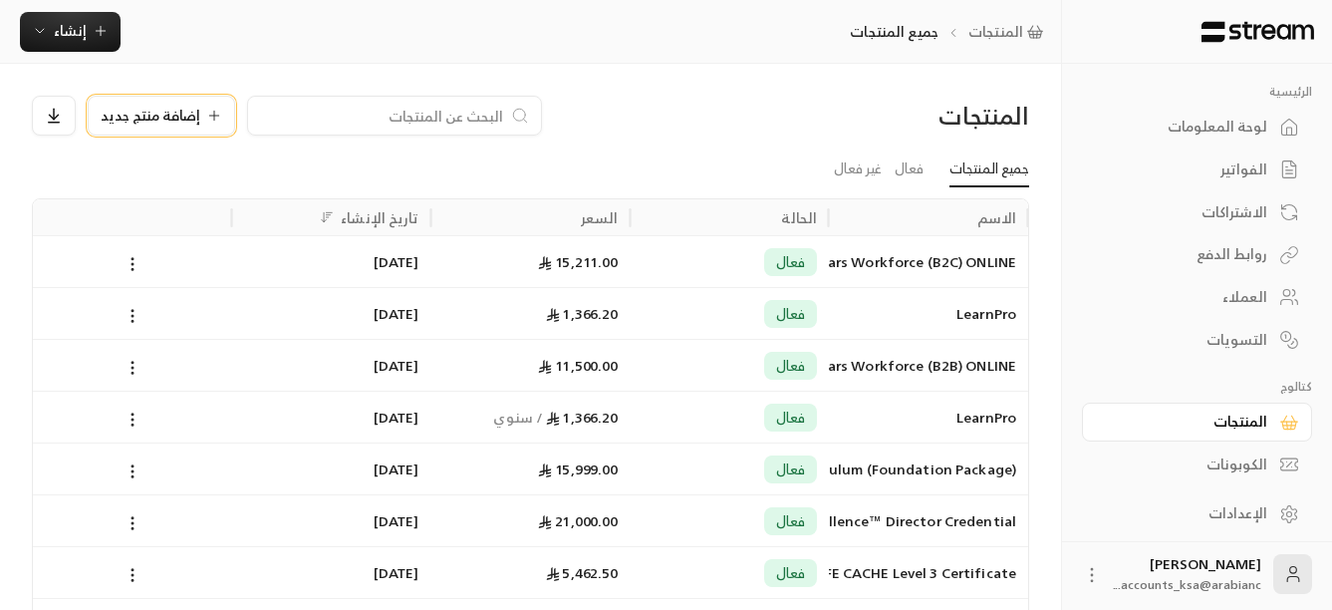
click at [125, 115] on span "إضافة منتج جديد" at bounding box center [151, 116] width 100 height 14
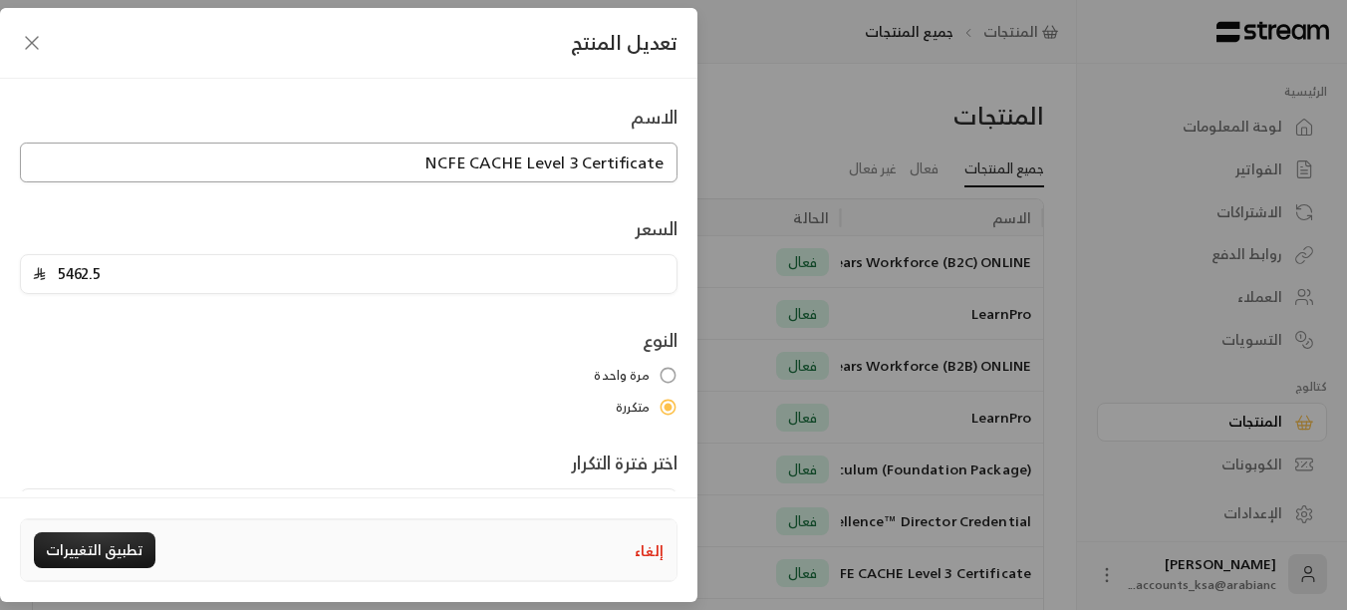
drag, startPoint x: 417, startPoint y: 162, endPoint x: 674, endPoint y: 183, distance: 257.9
click at [674, 183] on div "الاسم NCFE CACHE Level 3 Certificate السعر 5462.5 النوع مرة واحدة متكررة اختر ف…" at bounding box center [348, 407] width 677 height 608
paste input "in Assessing Vocati"
click at [648, 157] on input "NCFE CACHE Level 3 Certificate in Assessing Vocati" at bounding box center [349, 162] width 658 height 40
paste input "multip"
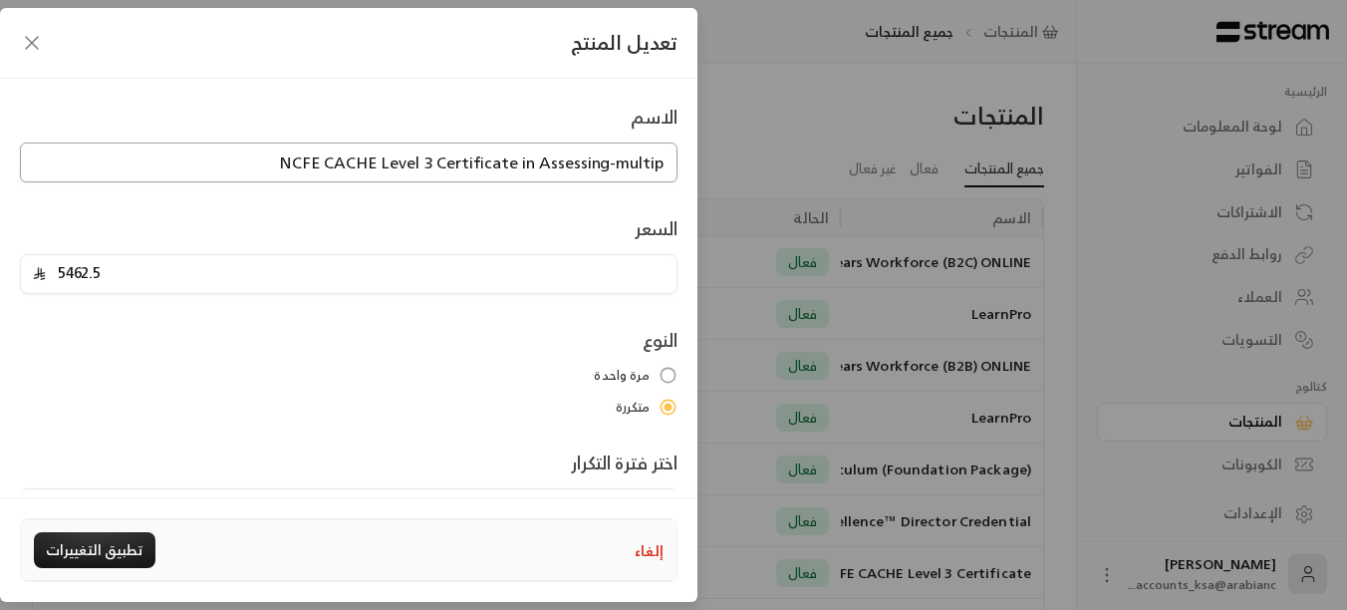
click at [421, 170] on input "NCFE CACHE Level 3 Certificate in Assessing-multip" at bounding box center [349, 162] width 658 height 40
click at [485, 164] on input "NCFE CACHE L-3 Certificate in Assessing-multipayme" at bounding box center [349, 162] width 658 height 40
type input "NCFE CACHE L-3 Certificate-Assessing-multipayment"
click at [31, 47] on icon "button" at bounding box center [32, 43] width 24 height 24
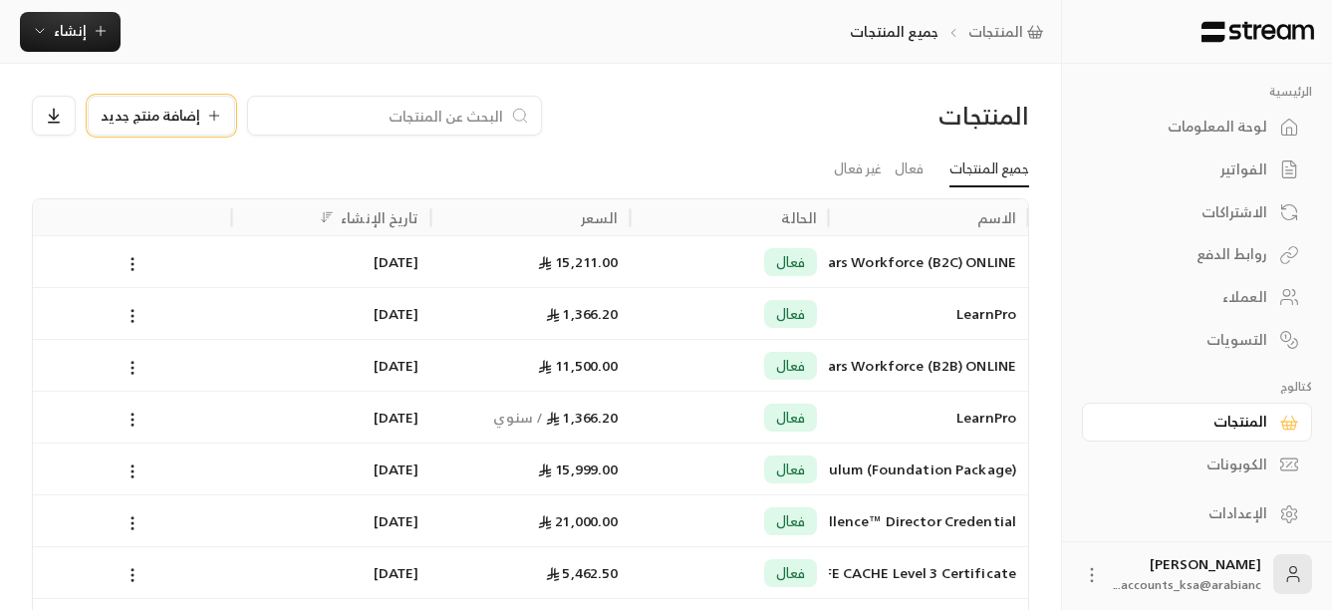
click at [206, 121] on icon at bounding box center [214, 116] width 16 height 16
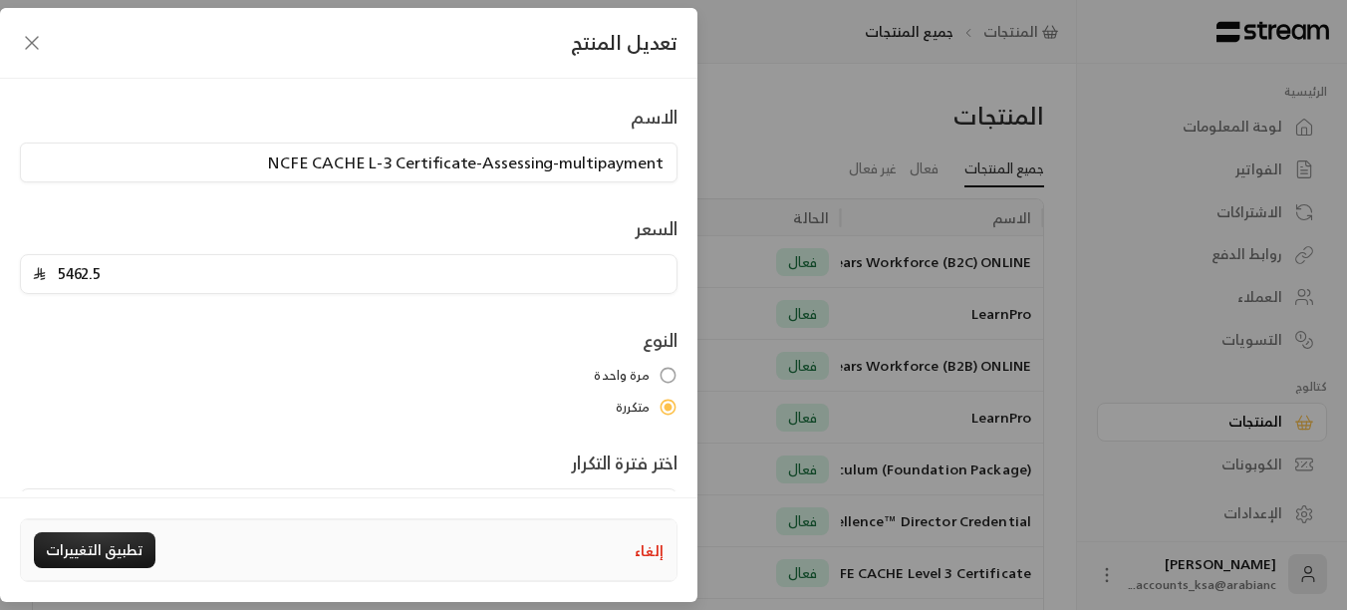
click at [27, 51] on icon "button" at bounding box center [32, 43] width 24 height 24
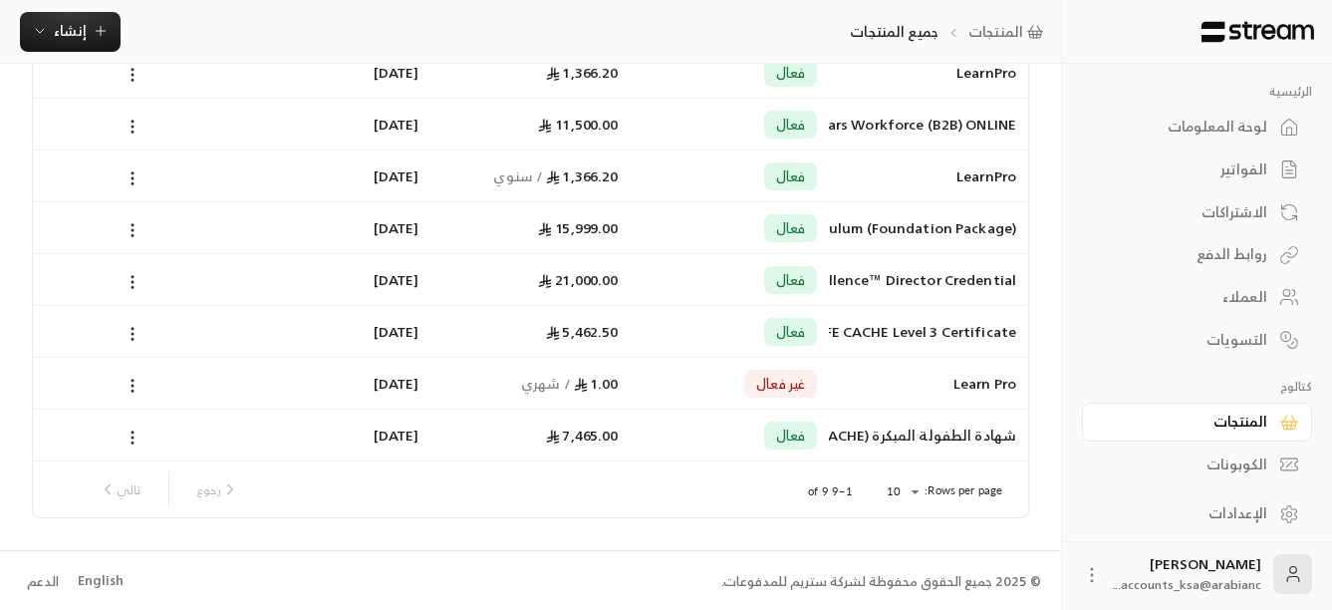
scroll to position [242, 0]
click at [478, 559] on div "© 2025 جميع الحقوق محفوظة لشركة ستريم للمدفوعات. English الدعم" at bounding box center [530, 580] width 1021 height 60
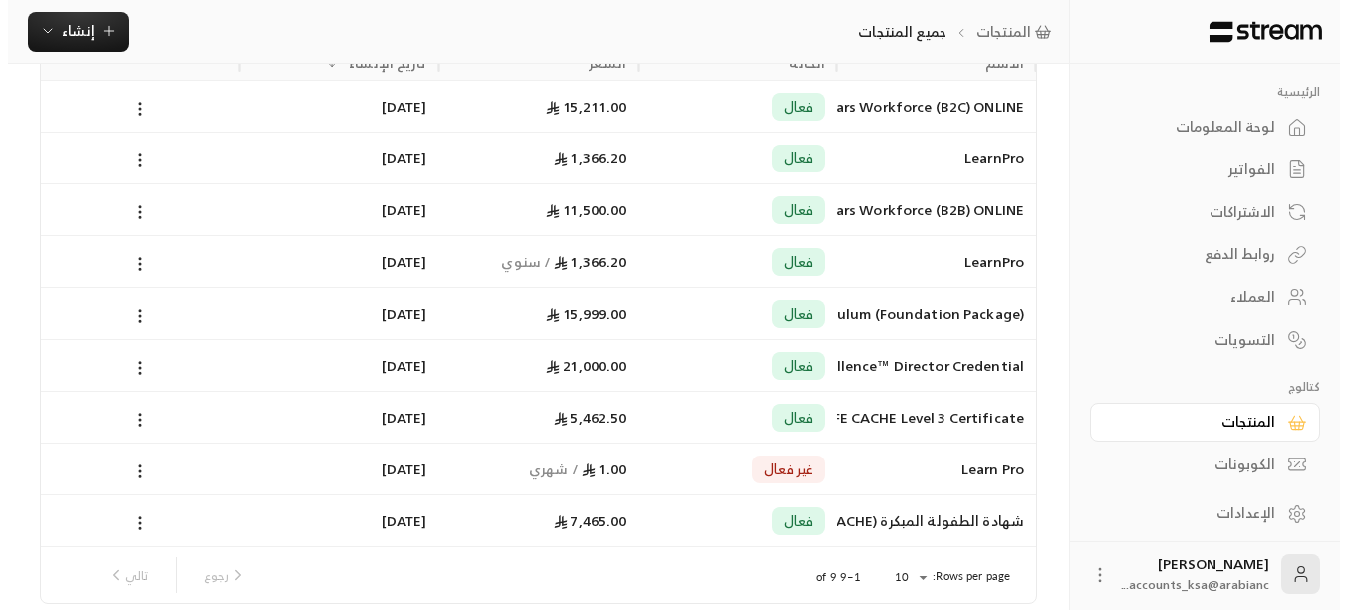
scroll to position [0, 0]
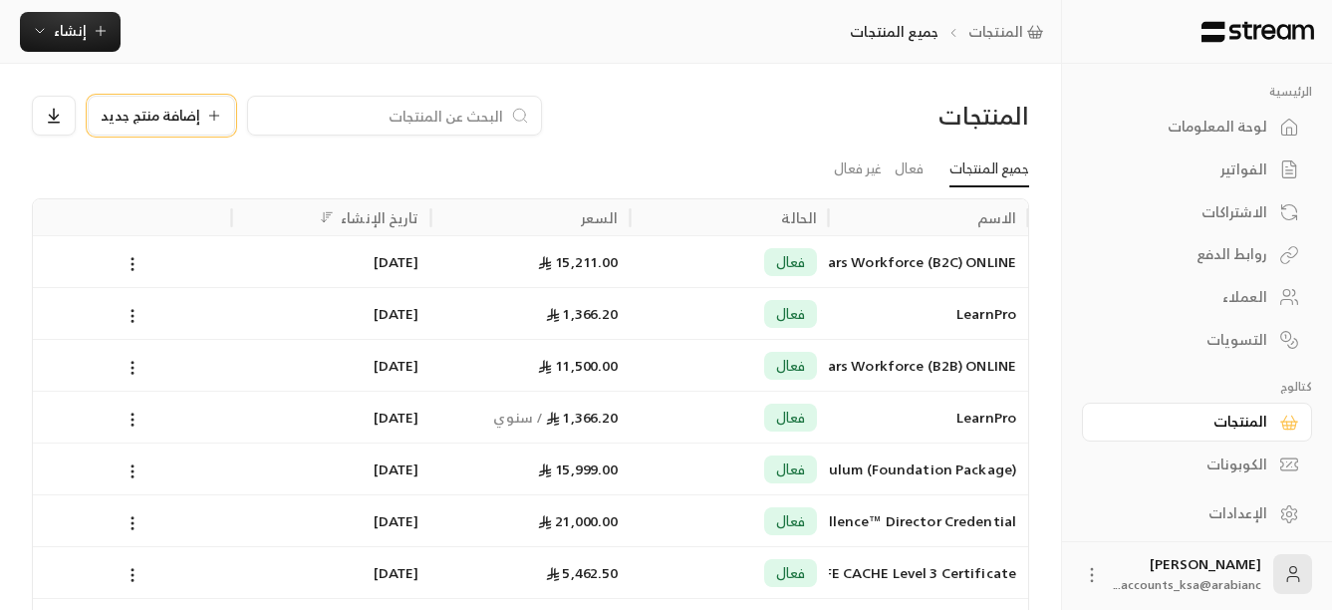
click at [210, 113] on icon at bounding box center [214, 116] width 16 height 16
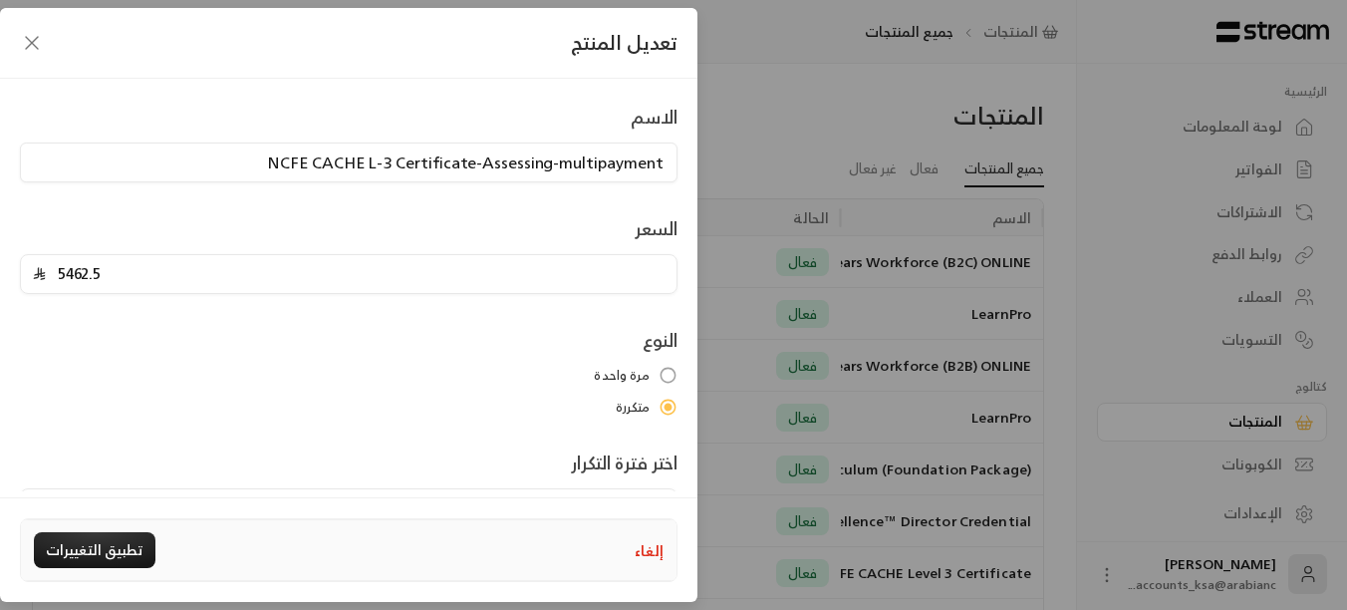
click at [32, 46] on icon "button" at bounding box center [32, 43] width 24 height 24
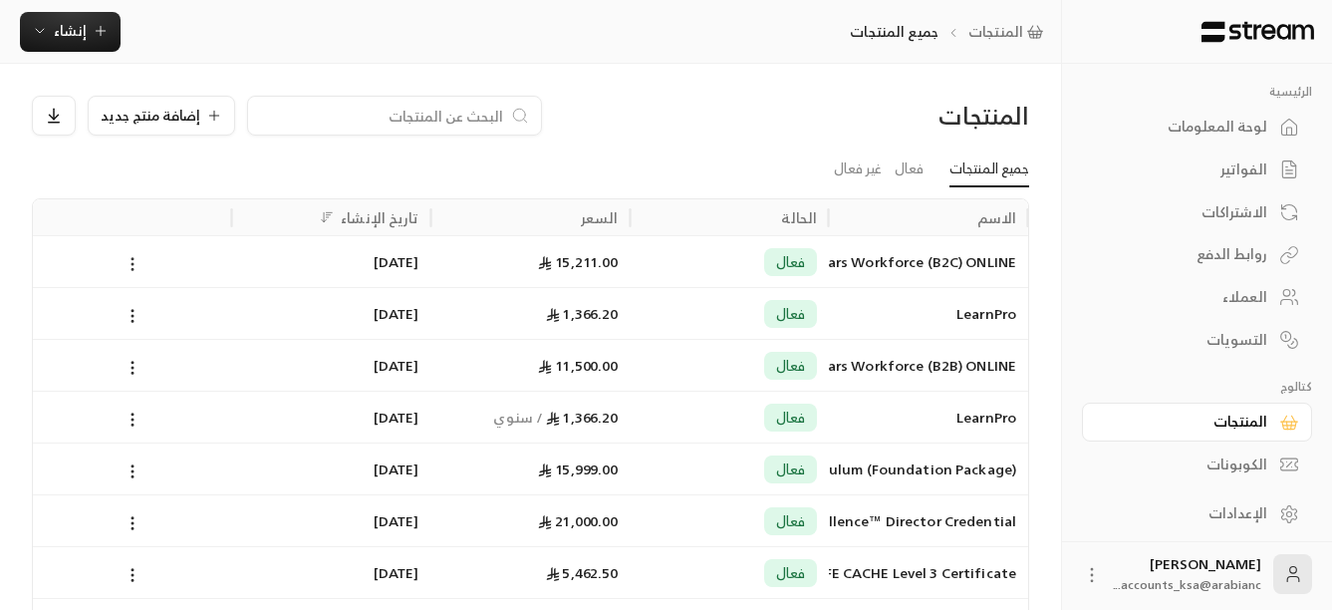
click at [128, 272] on icon at bounding box center [133, 264] width 18 height 18
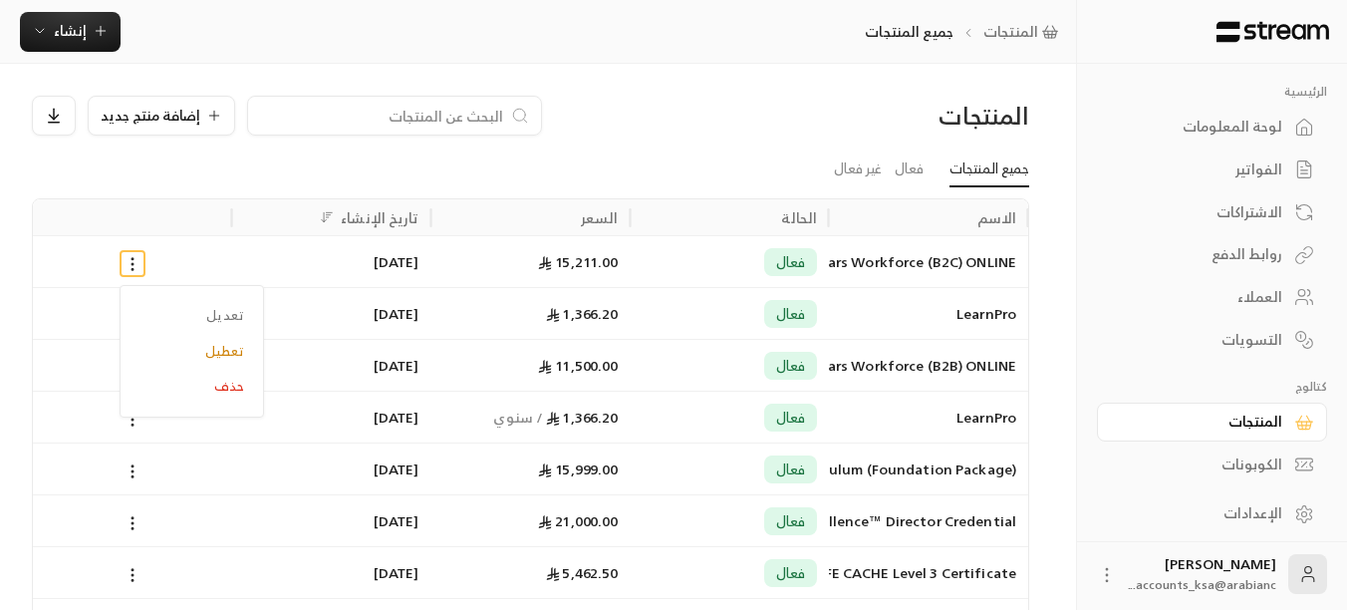
click at [601, 151] on div at bounding box center [673, 305] width 1347 height 610
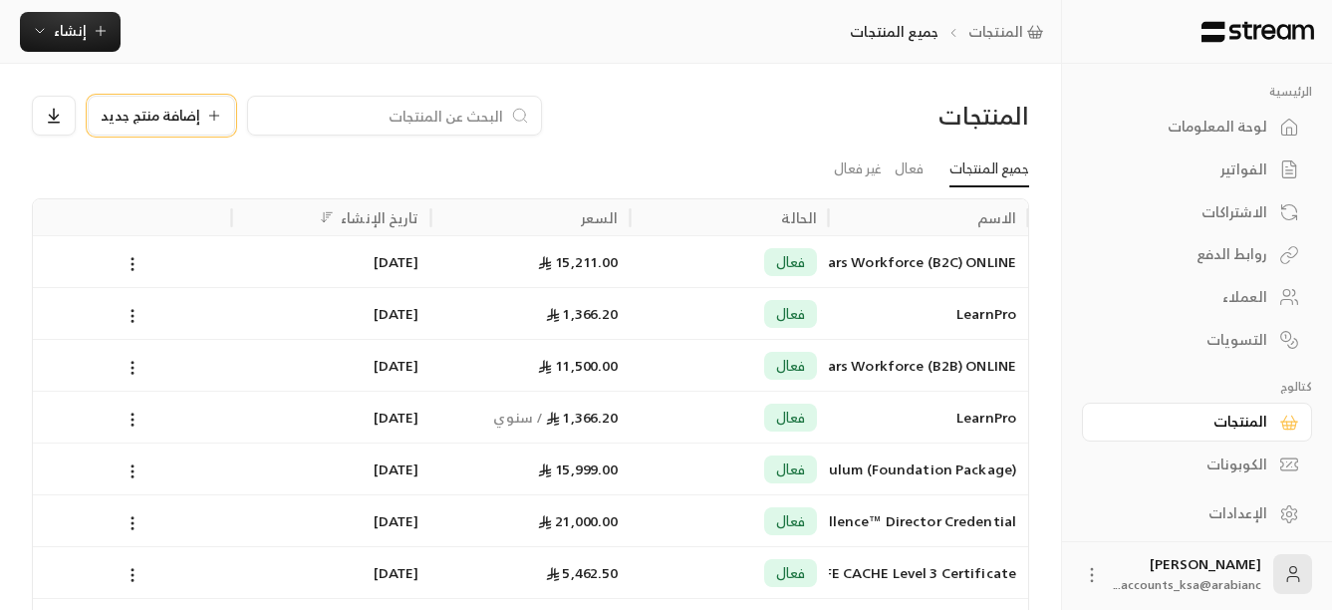
click at [198, 127] on button "إضافة منتج جديد" at bounding box center [161, 116] width 147 height 40
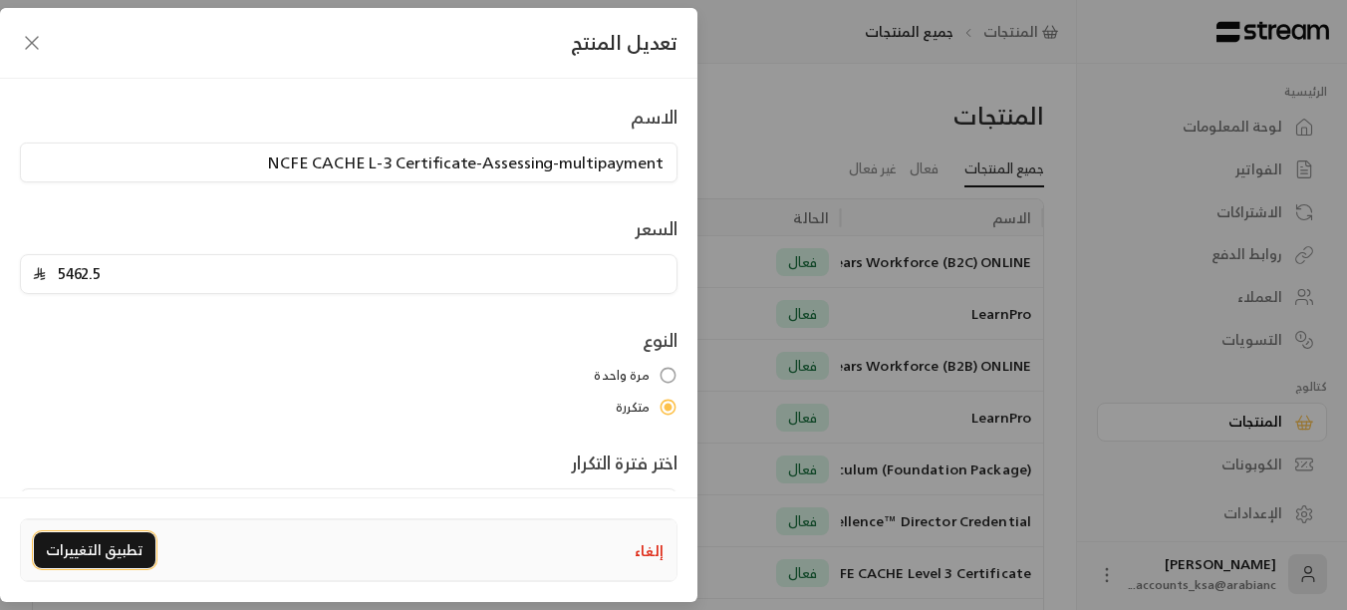
click at [117, 550] on button "تطبيق التغييرات" at bounding box center [95, 550] width 122 height 36
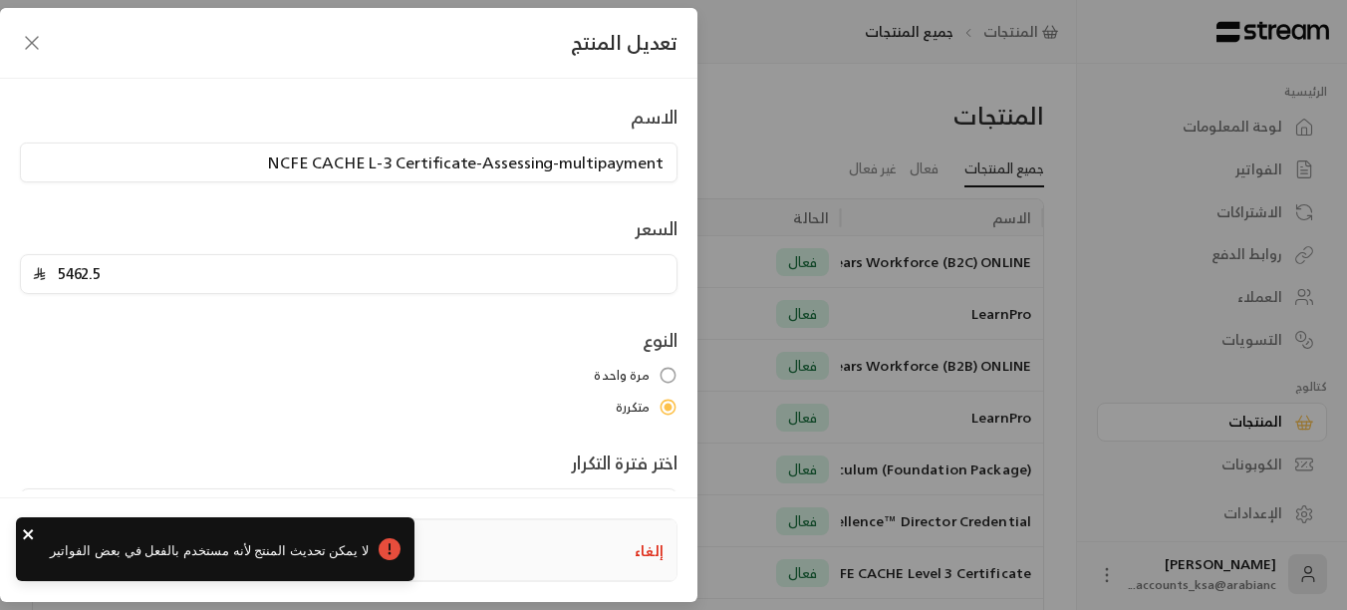
click at [32, 534] on icon "close" at bounding box center [29, 534] width 14 height 16
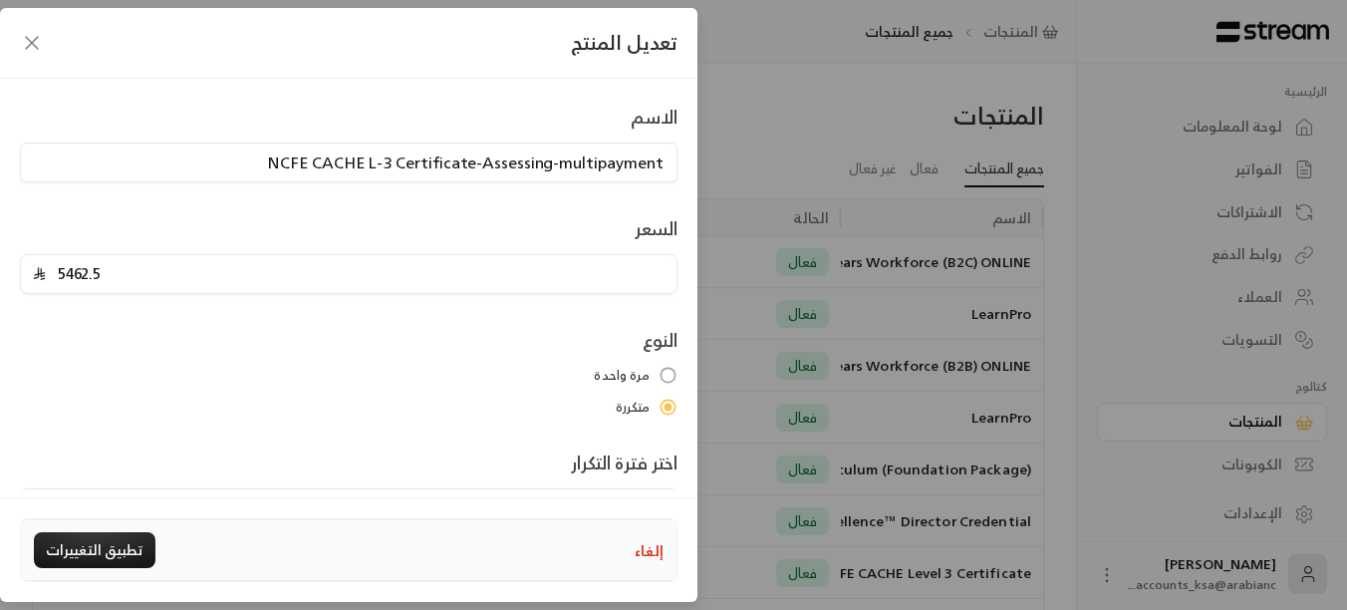
click at [27, 43] on icon "button" at bounding box center [32, 43] width 24 height 24
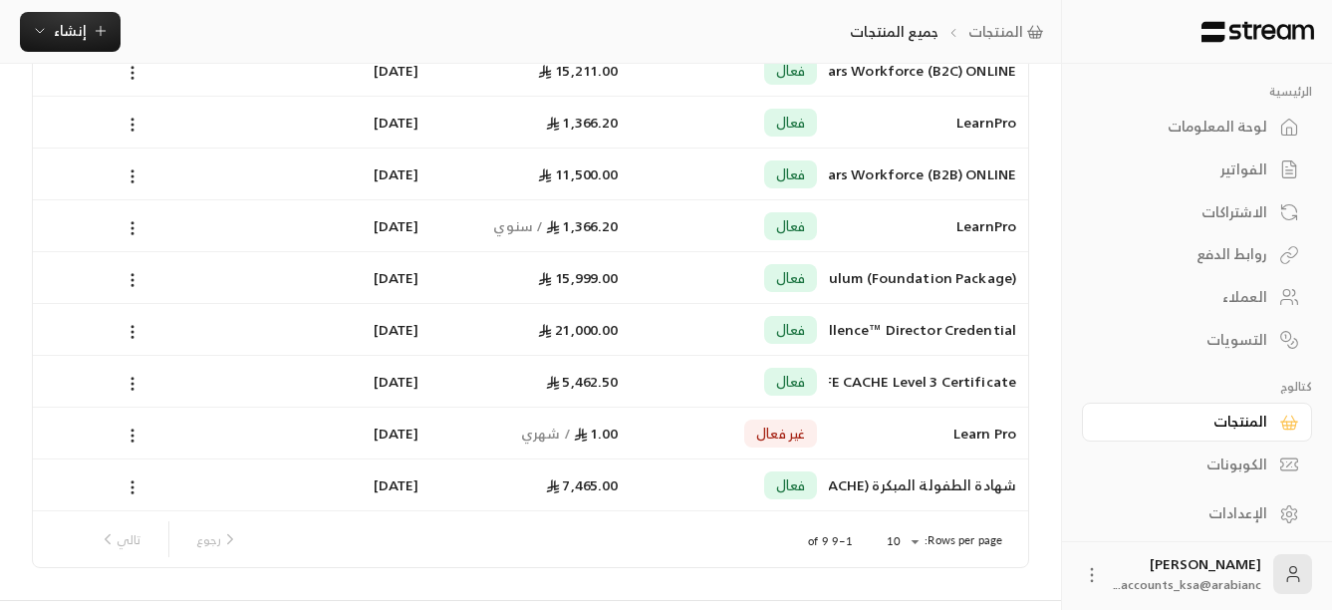
scroll to position [242, 0]
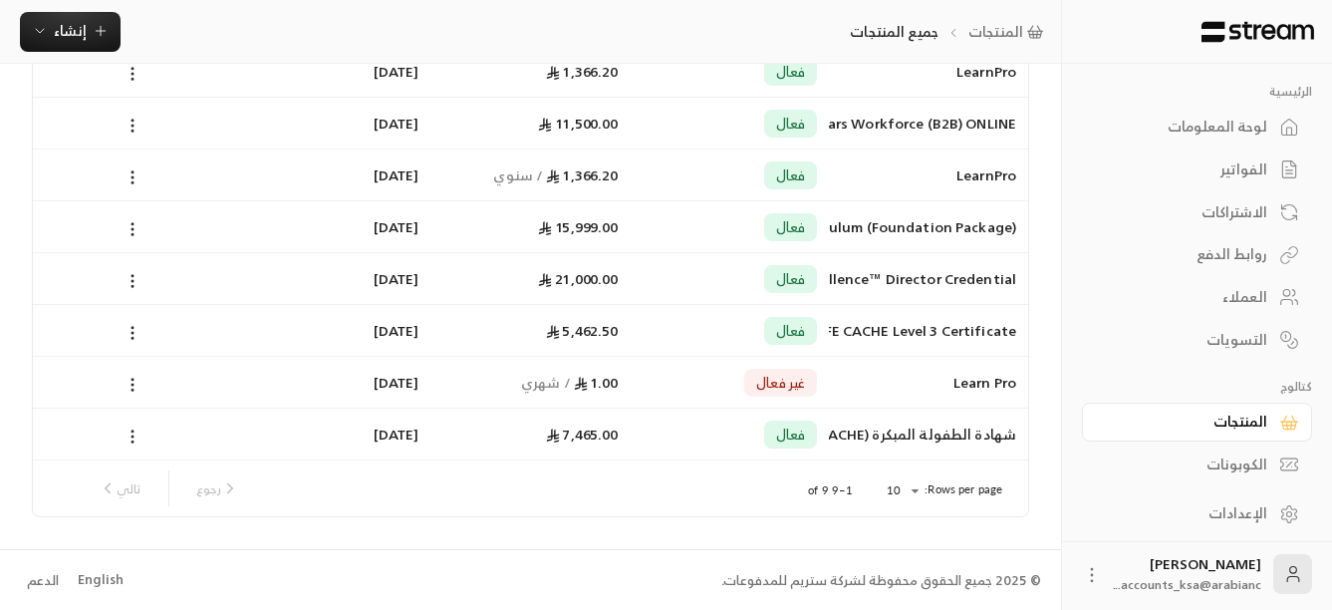
click at [503, 528] on div "المنتجات إضافة منتج جديد جميع المنتجات فعال غير فعال الاسم الحالة السعر تاريخ ا…" at bounding box center [530, 185] width 1061 height 727
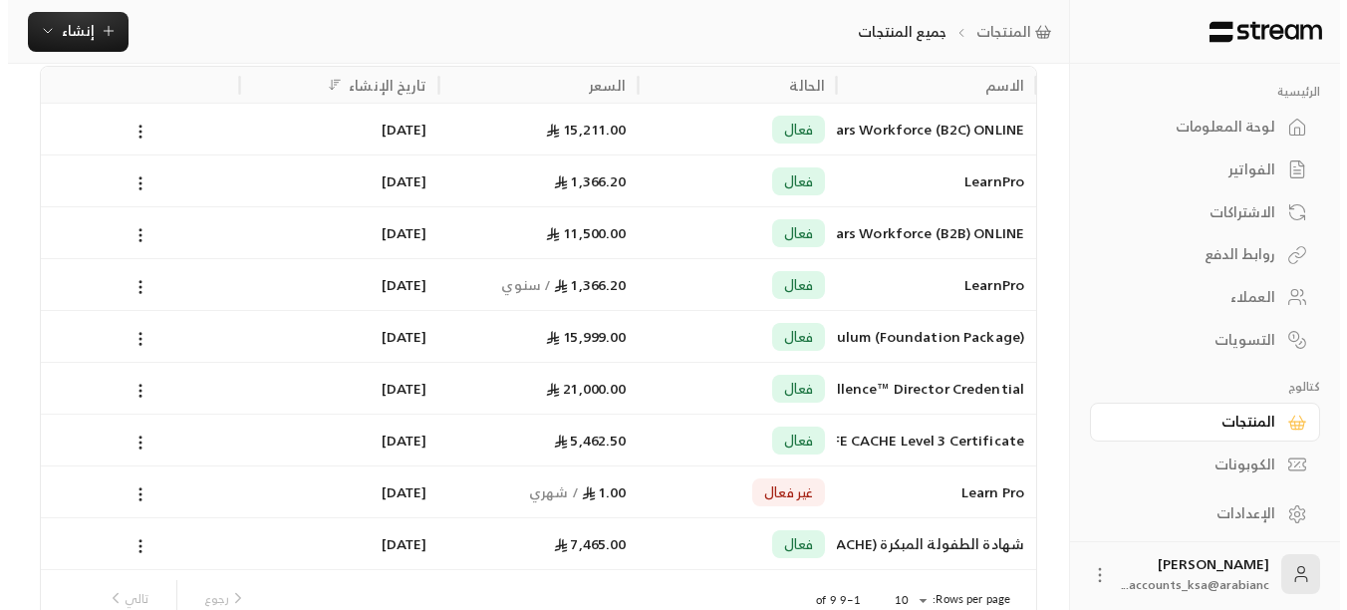
scroll to position [0, 0]
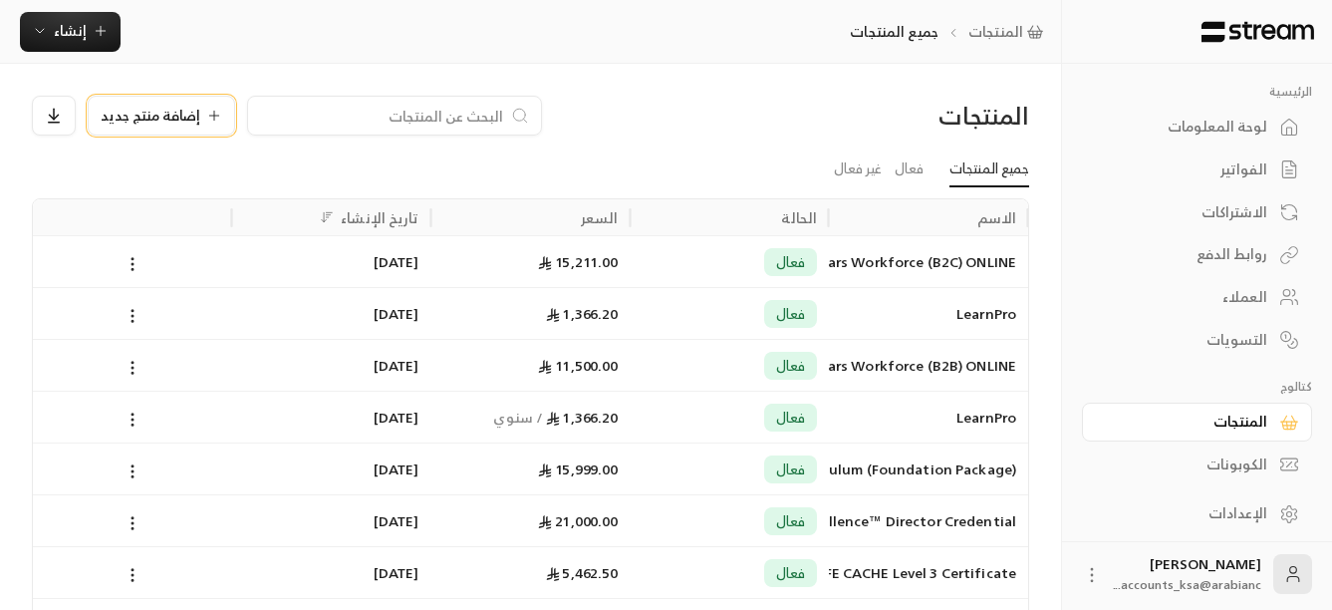
click at [212, 115] on icon at bounding box center [214, 116] width 16 height 16
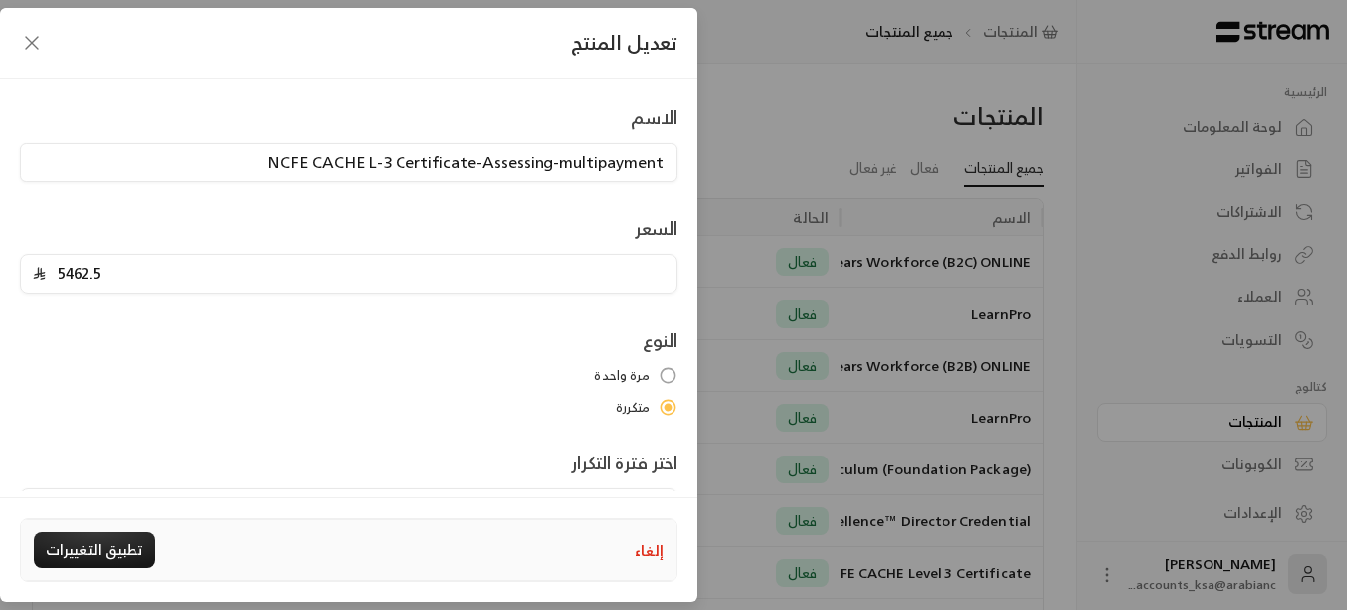
click at [645, 547] on button "إلغاء" at bounding box center [649, 550] width 29 height 21
type input "0"
